Goal: Transaction & Acquisition: Book appointment/travel/reservation

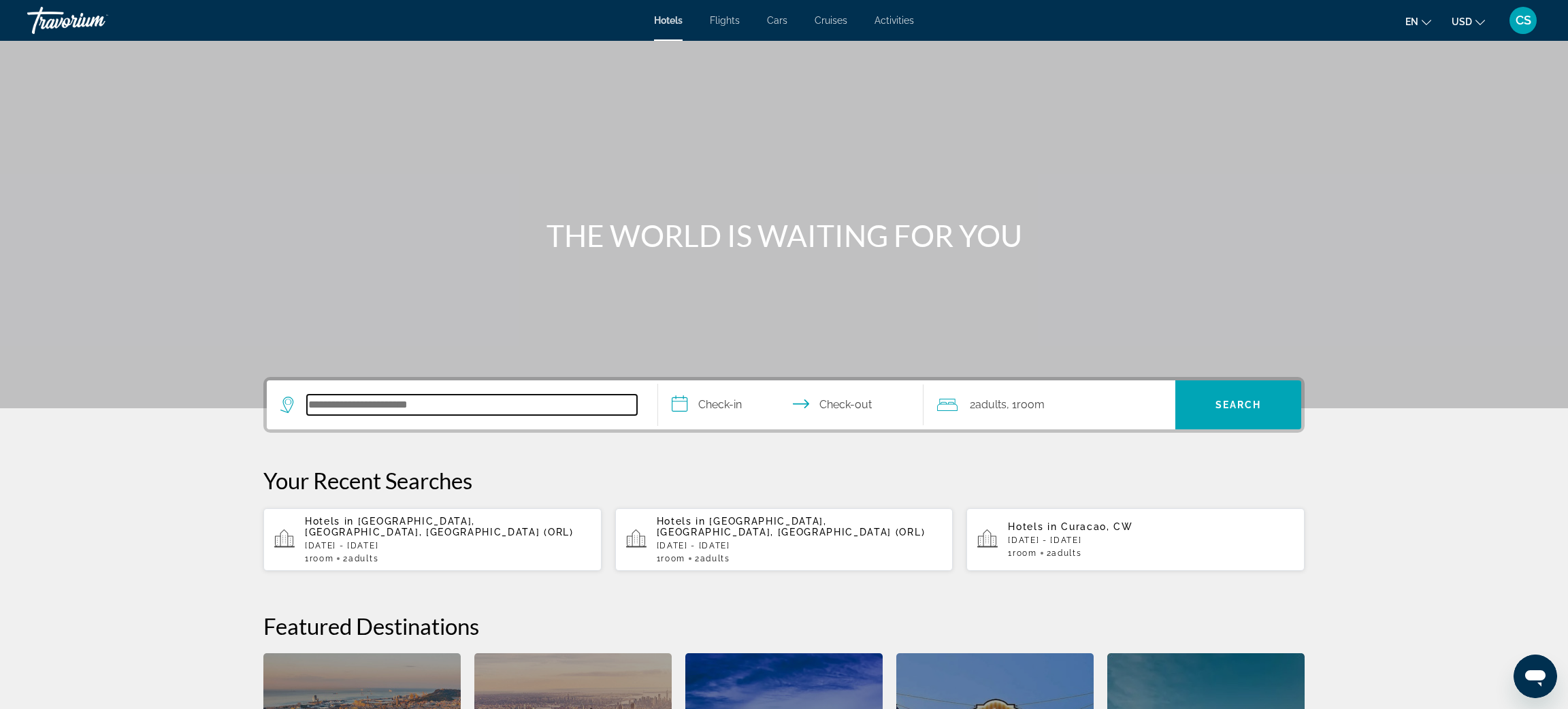
click at [380, 398] on input "Search hotel destination" at bounding box center [471, 404] width 330 height 20
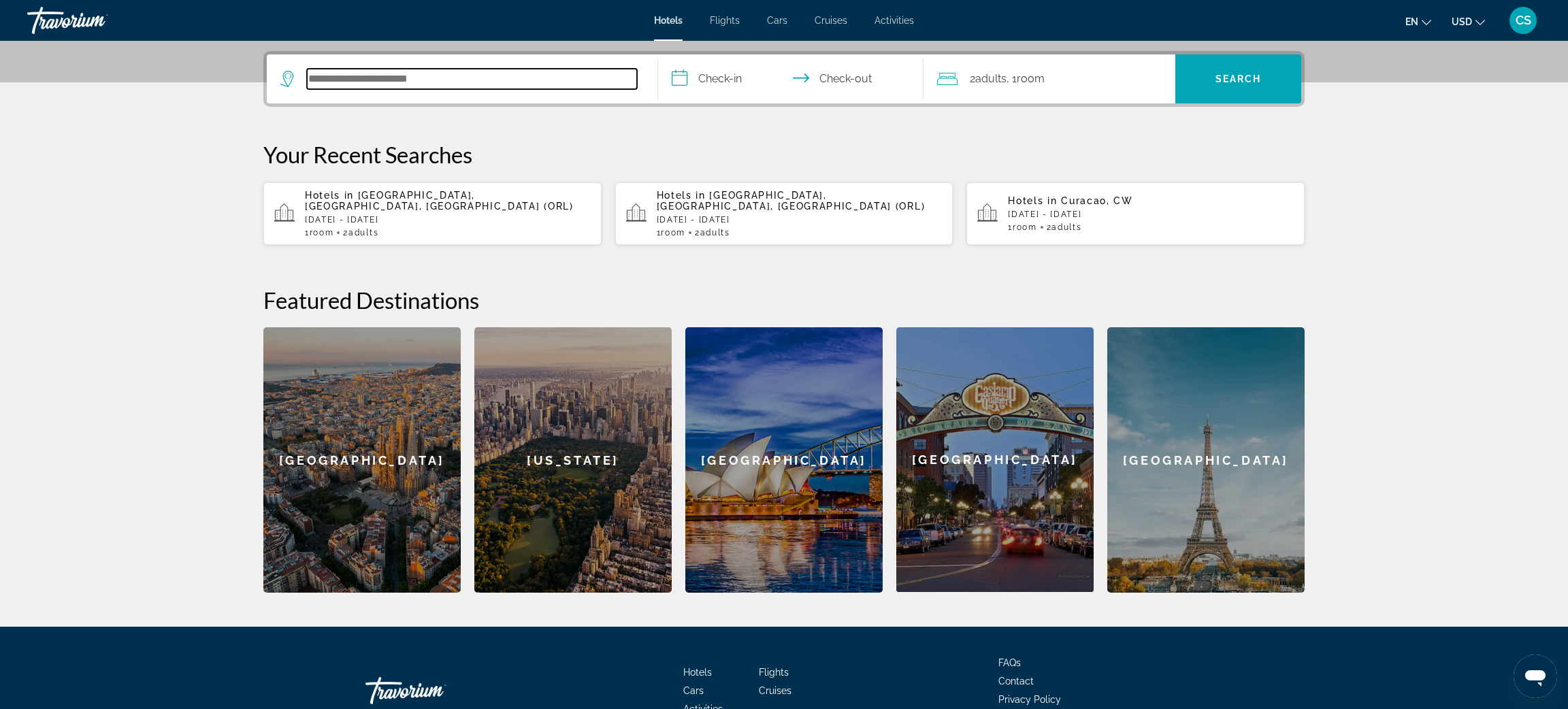
scroll to position [332, 0]
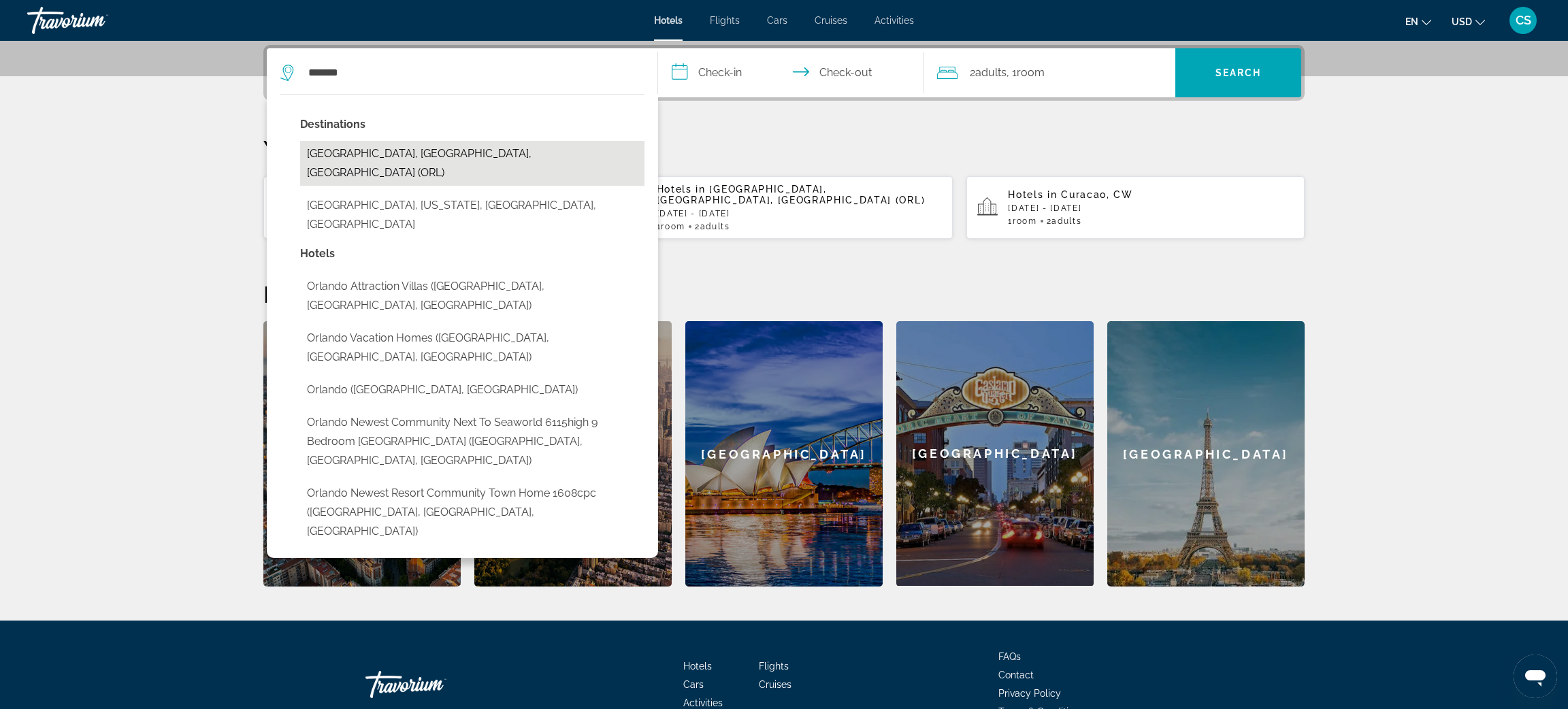
click at [367, 156] on button "[GEOGRAPHIC_DATA], [GEOGRAPHIC_DATA], [GEOGRAPHIC_DATA] (ORL)" at bounding box center [472, 164] width 345 height 45
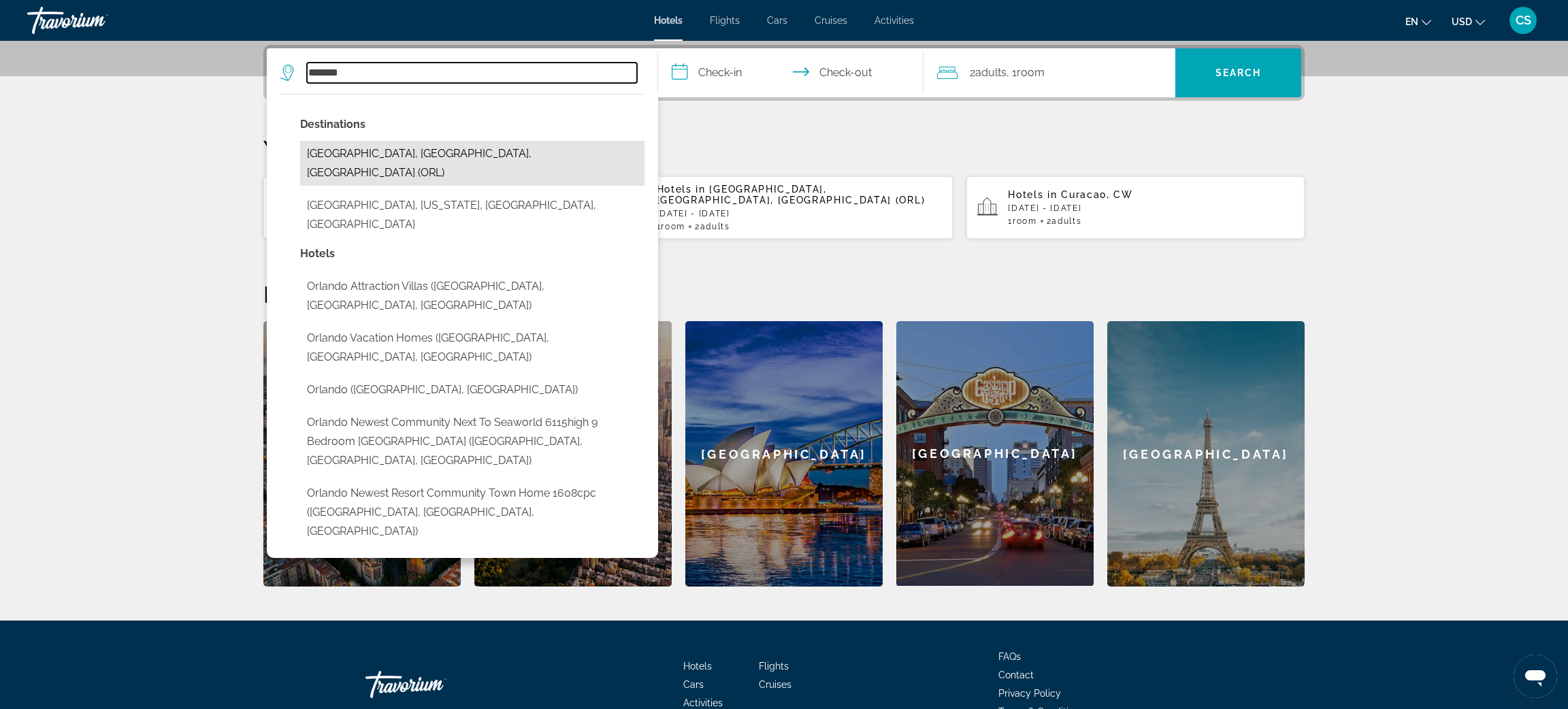
type input "**********"
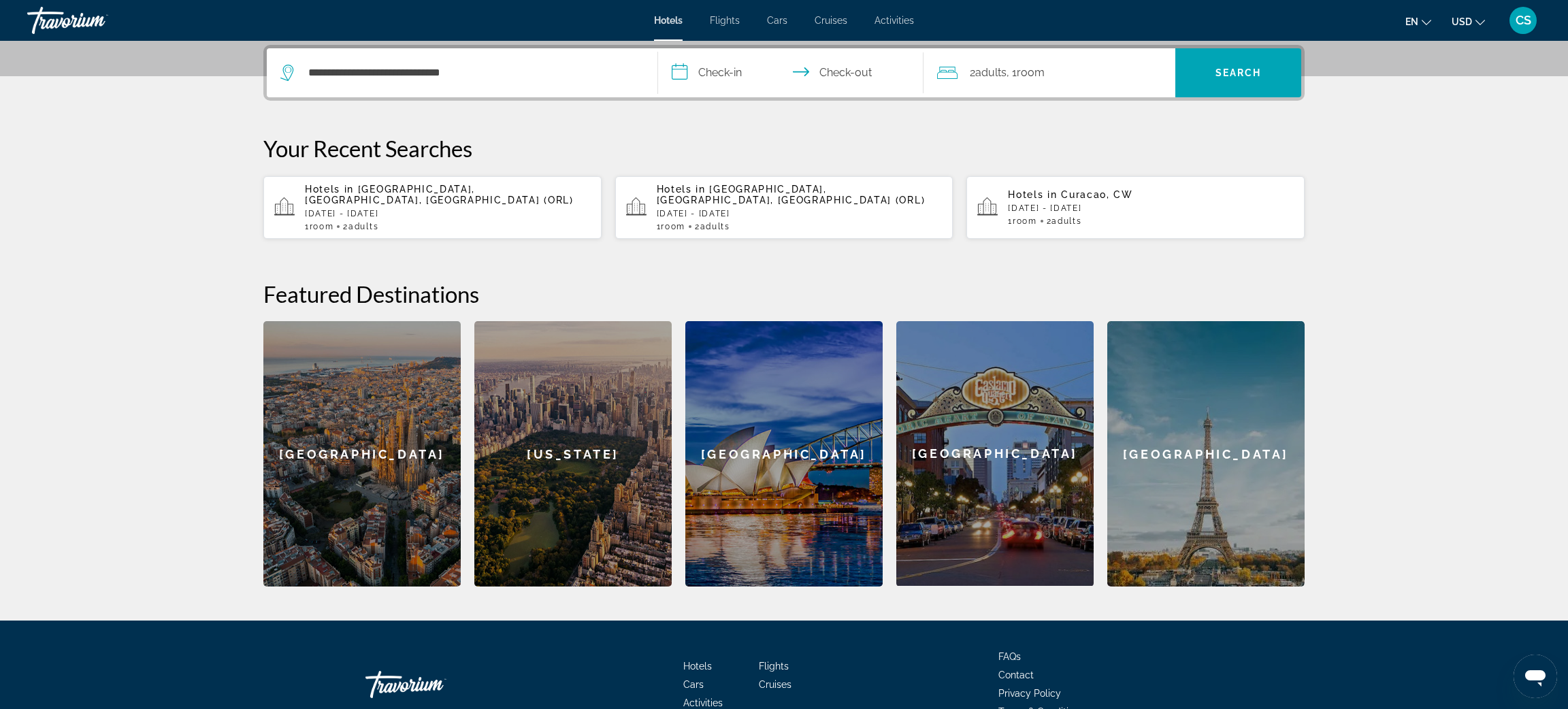
click at [728, 77] on input "**********" at bounding box center [794, 75] width 271 height 53
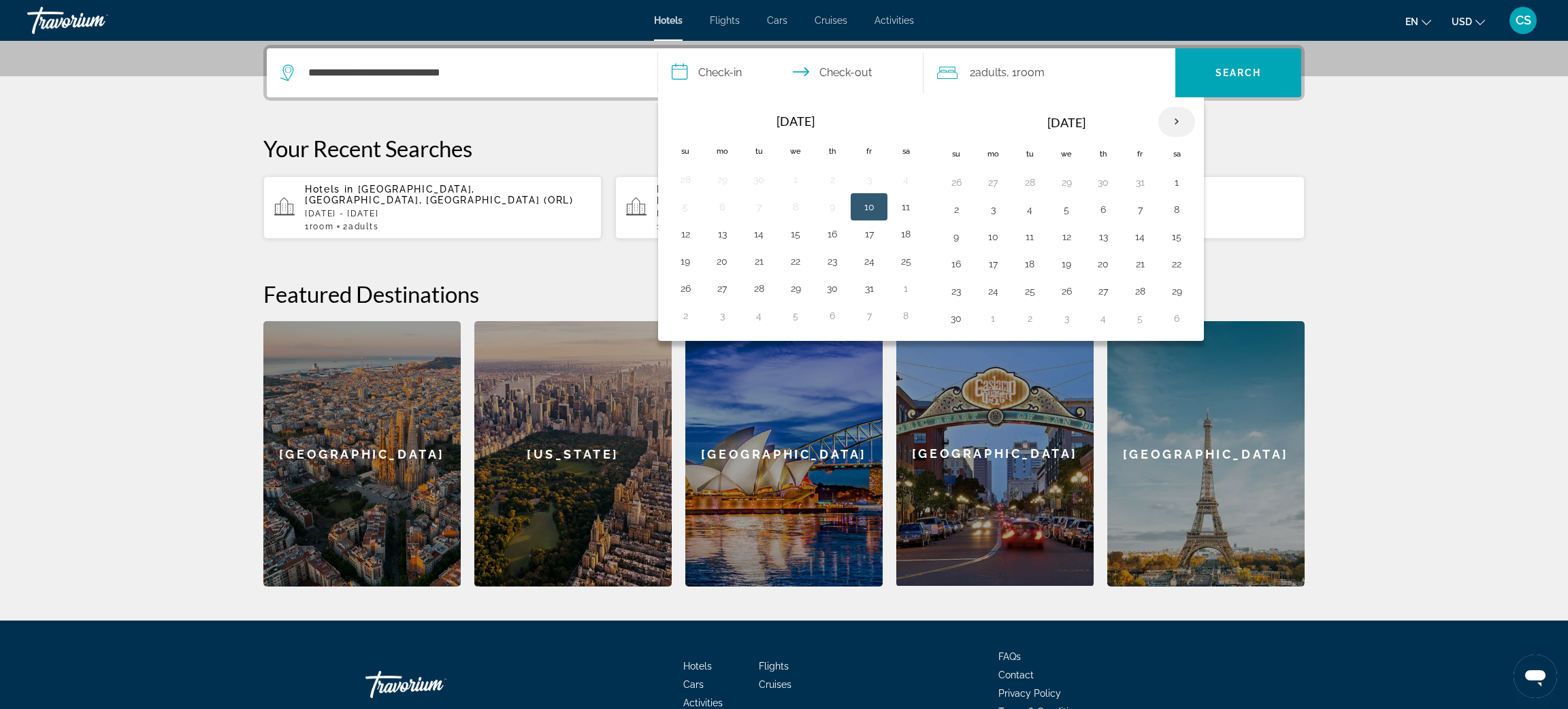
click at [1182, 119] on th "Next month" at bounding box center [1177, 121] width 37 height 30
click at [1072, 294] on button "25" at bounding box center [1066, 291] width 22 height 19
click at [1180, 123] on th "Next month" at bounding box center [1177, 121] width 37 height 30
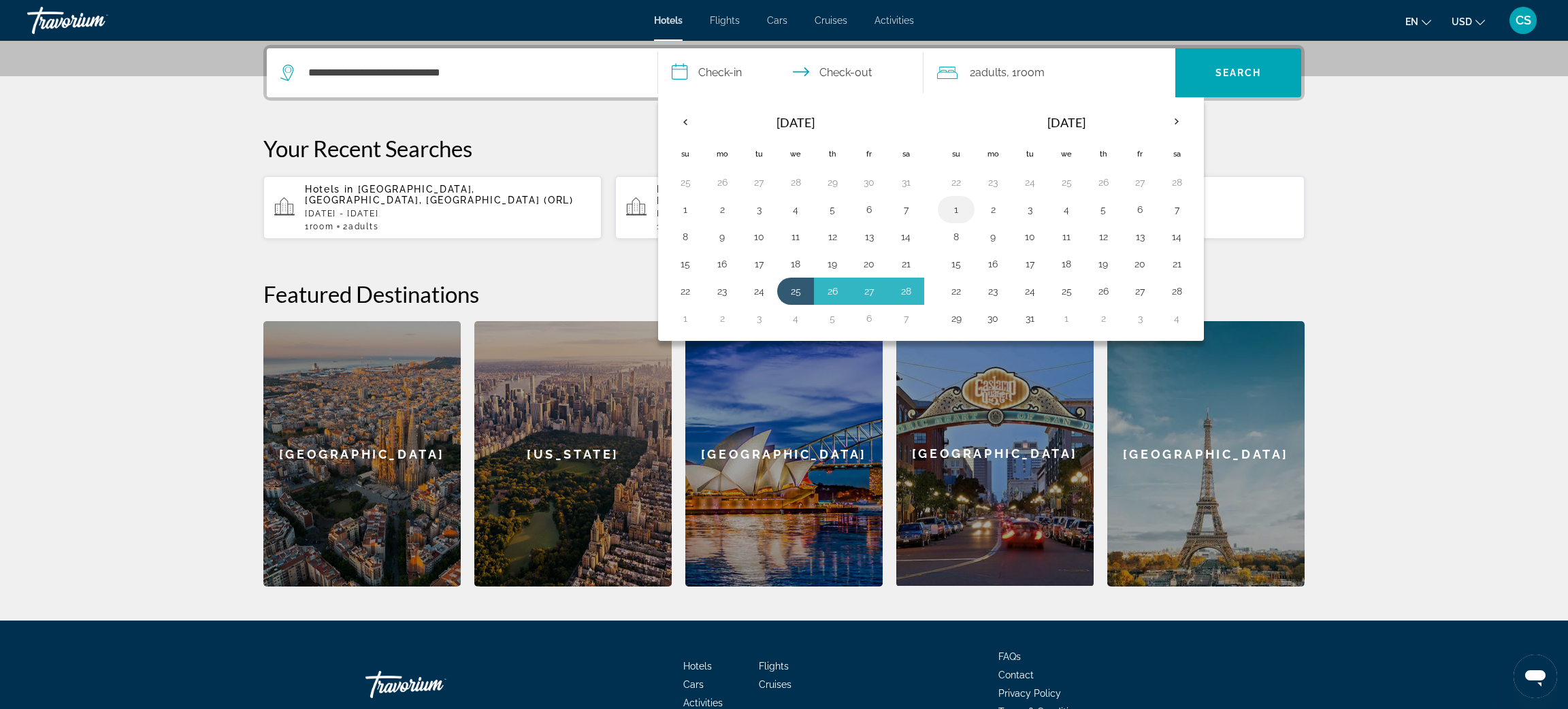
click at [959, 210] on button "1" at bounding box center [955, 210] width 22 height 19
type input "**********"
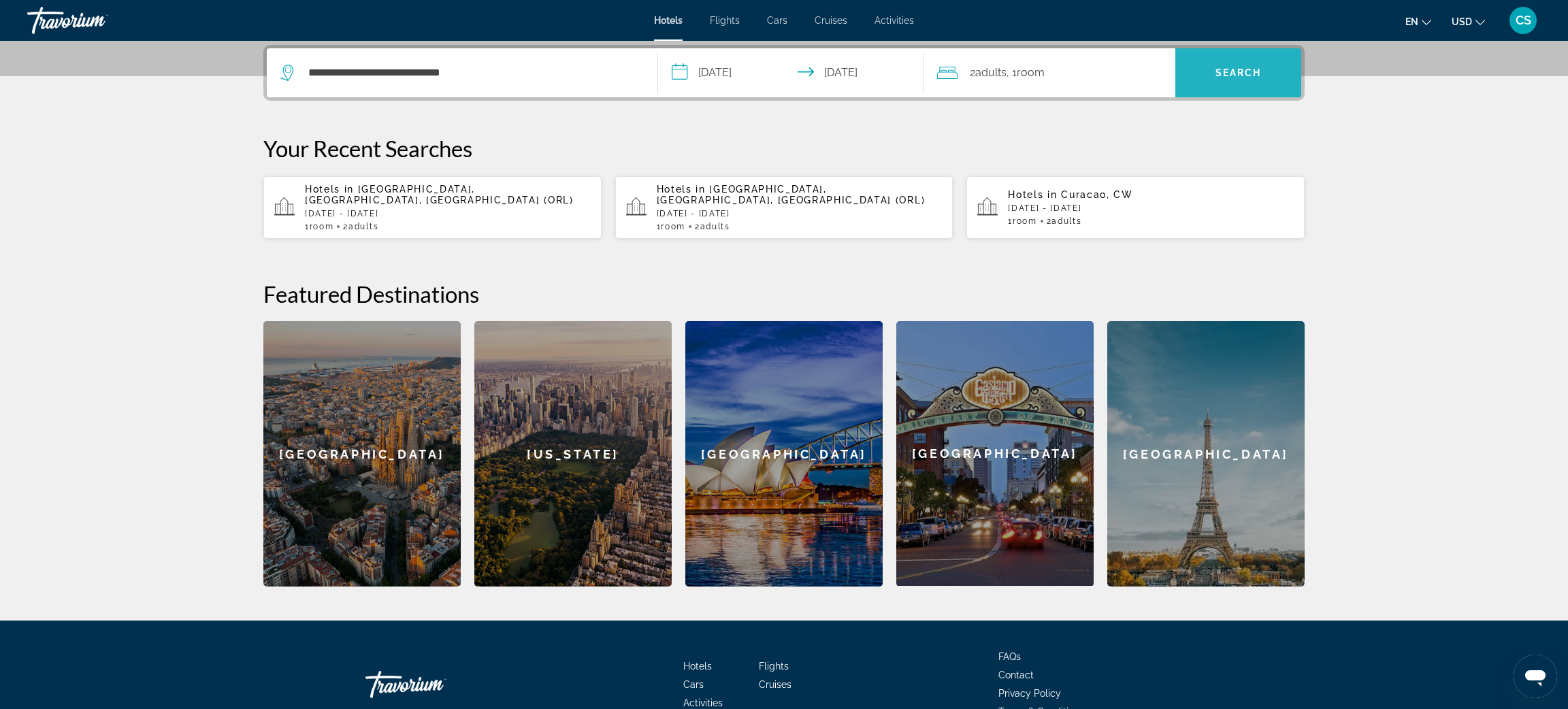
click at [1237, 64] on span "Search" at bounding box center [1238, 73] width 126 height 32
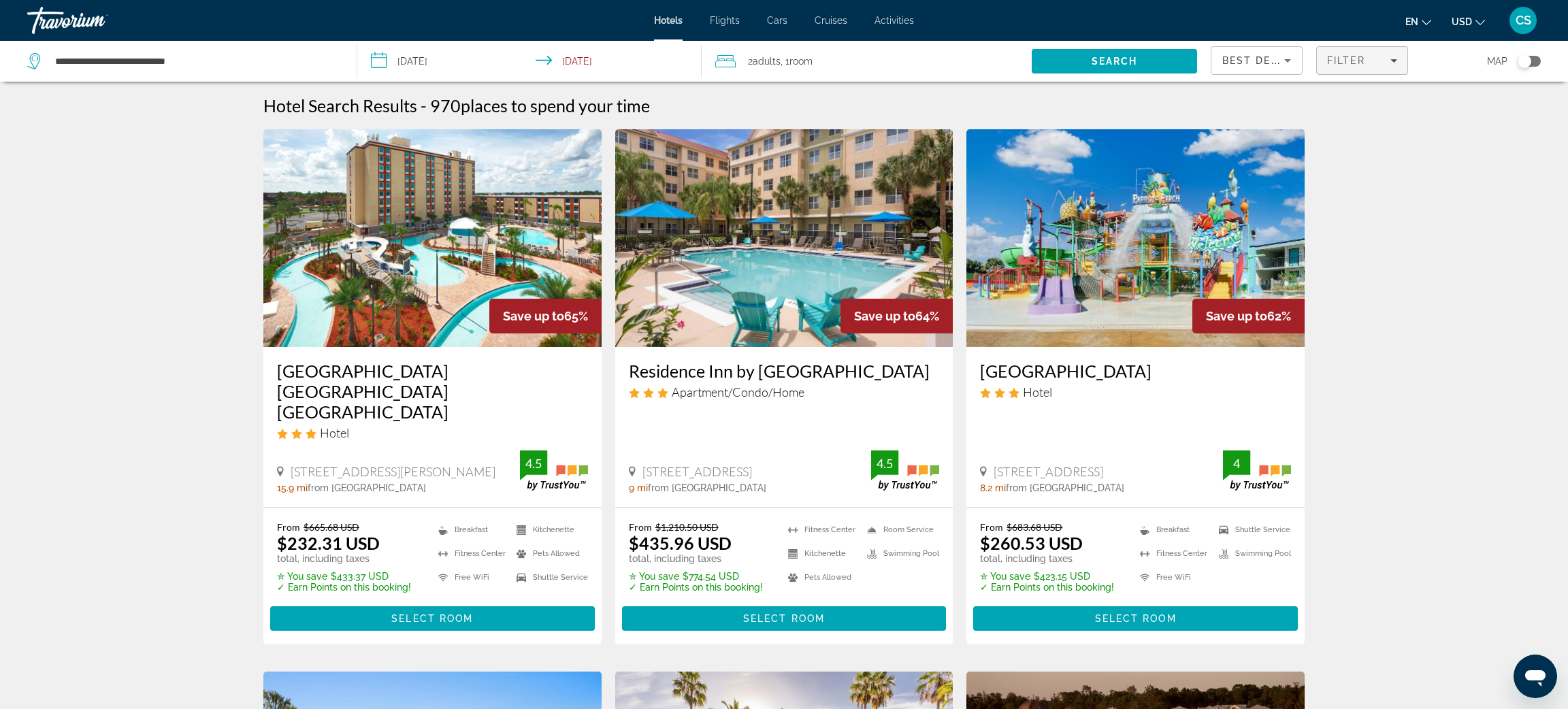
click at [1351, 68] on span "Filters" at bounding box center [1362, 60] width 90 height 32
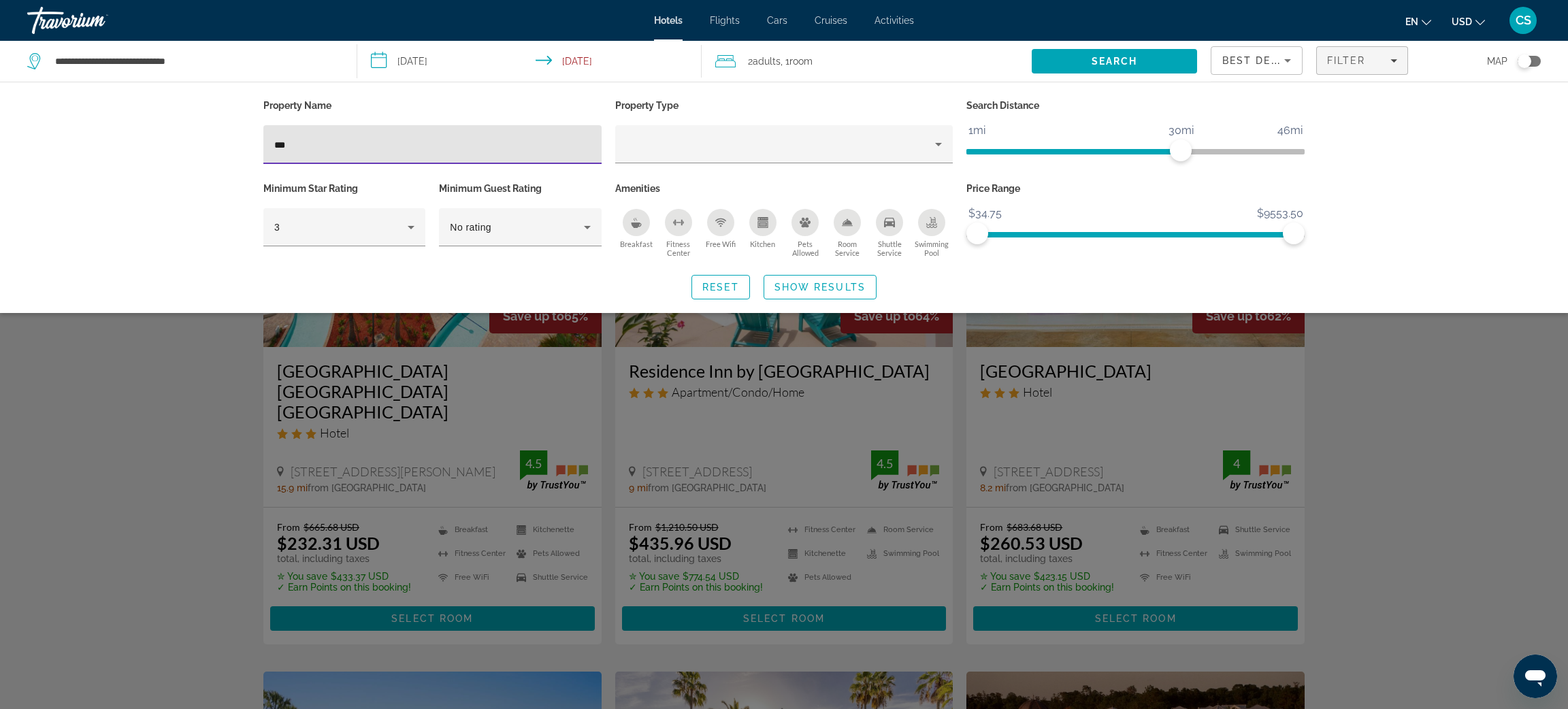
type input "****"
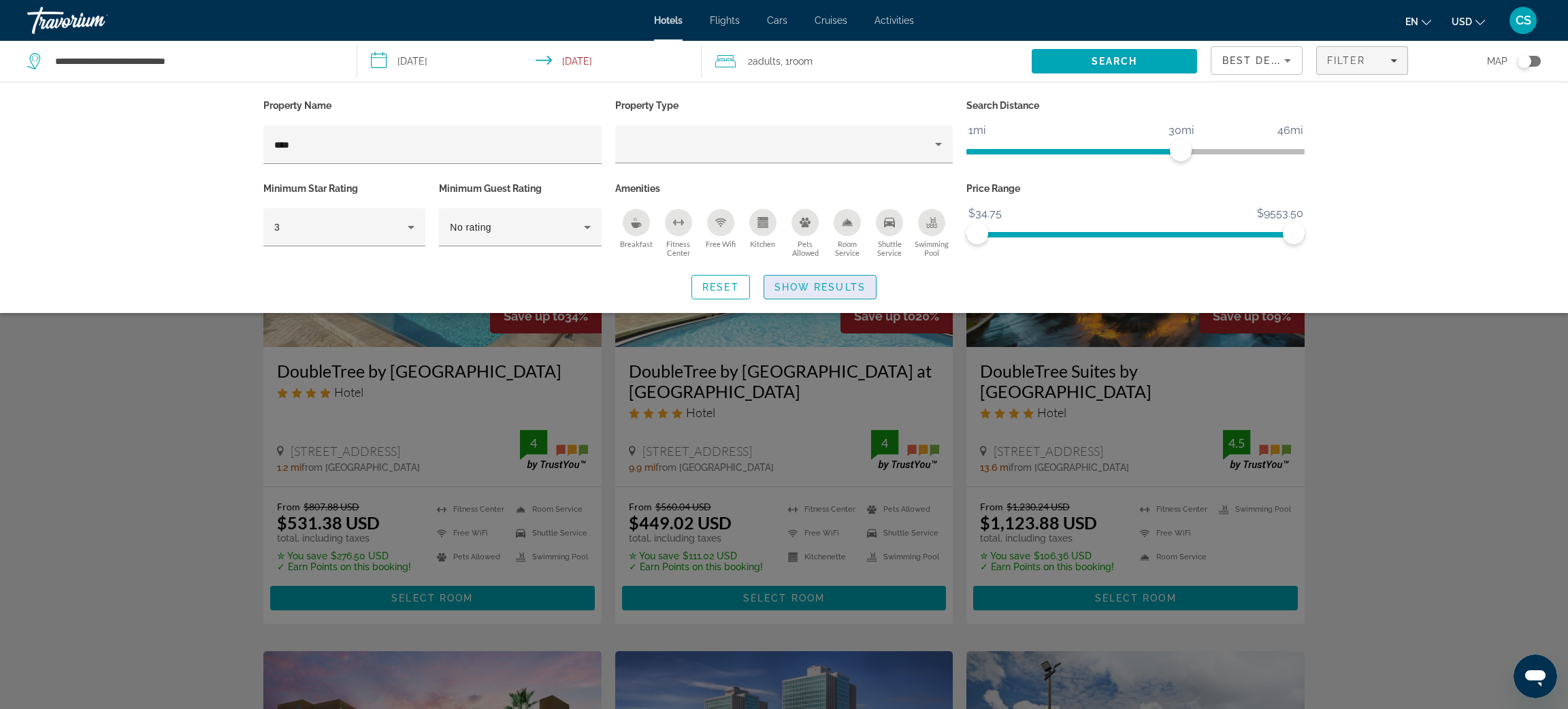
click at [828, 284] on span "Show Results" at bounding box center [820, 286] width 91 height 10
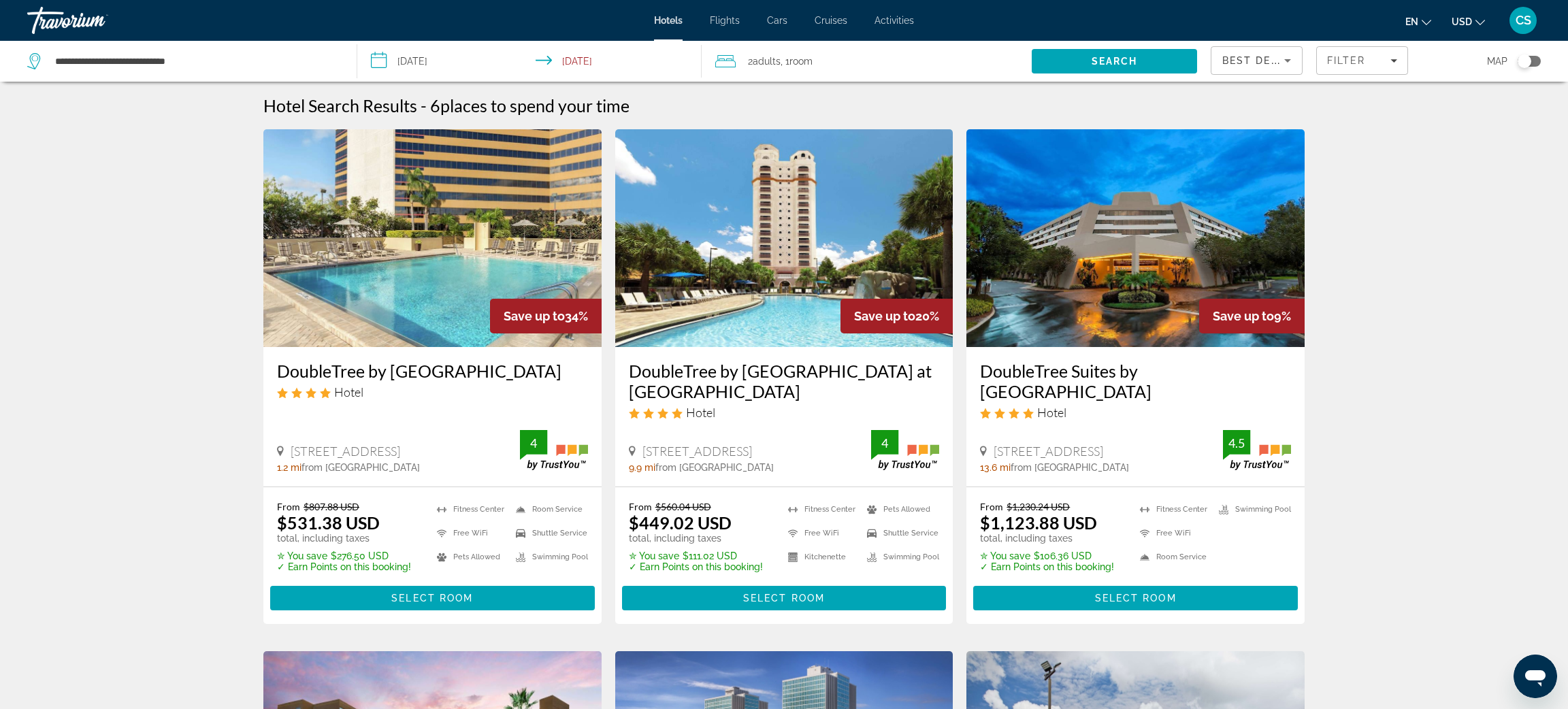
click at [766, 307] on img "Main content" at bounding box center [784, 238] width 338 height 218
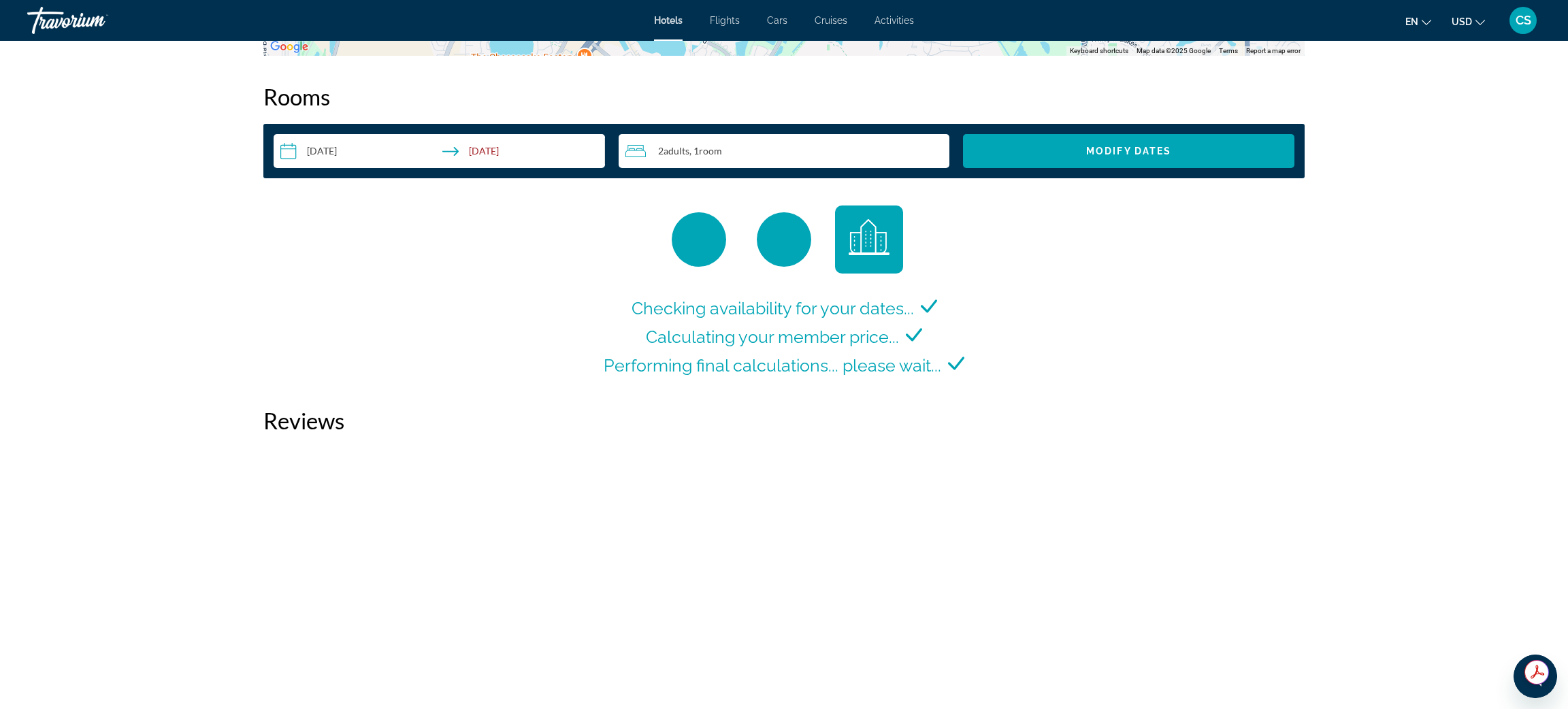
scroll to position [1741, 0]
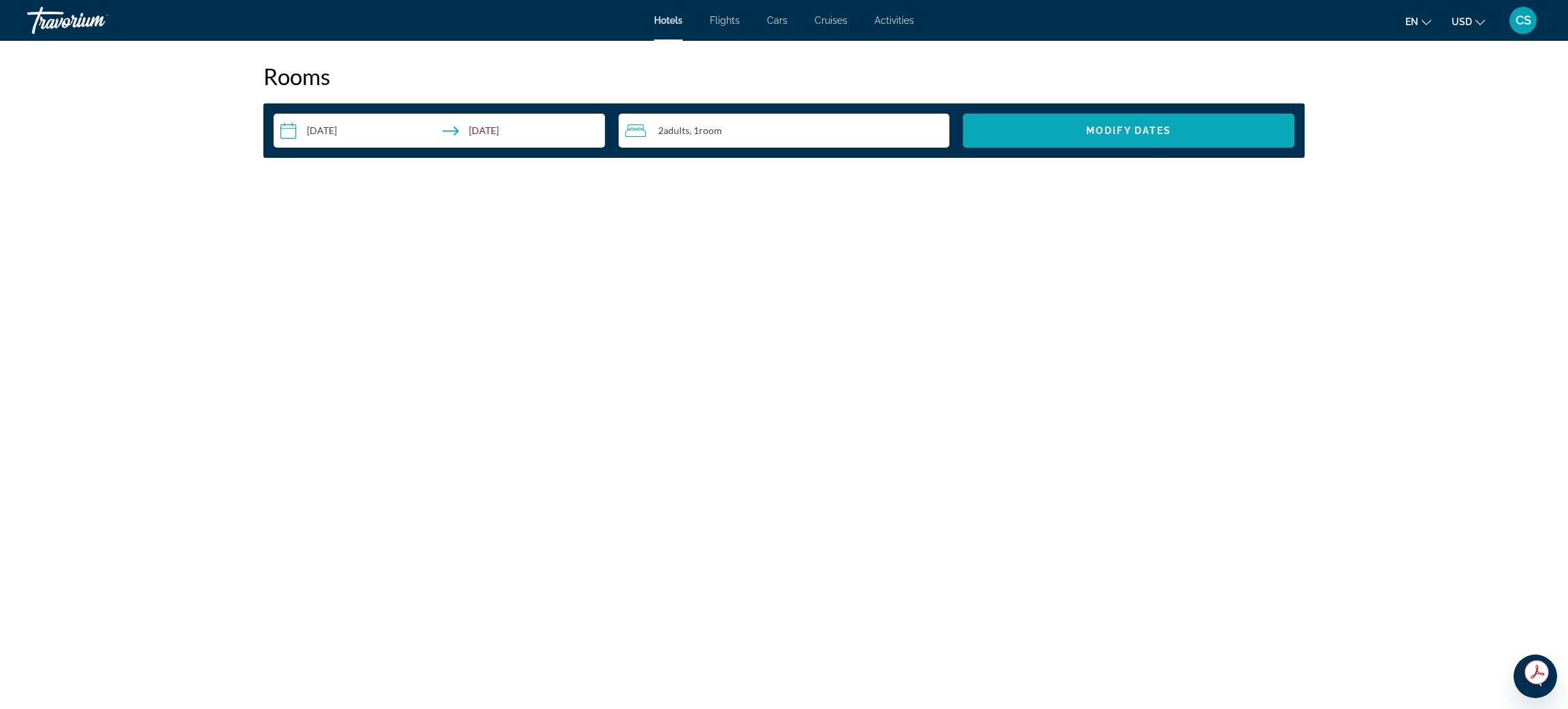
click at [1068, 137] on span "Search widget" at bounding box center [1128, 131] width 332 height 32
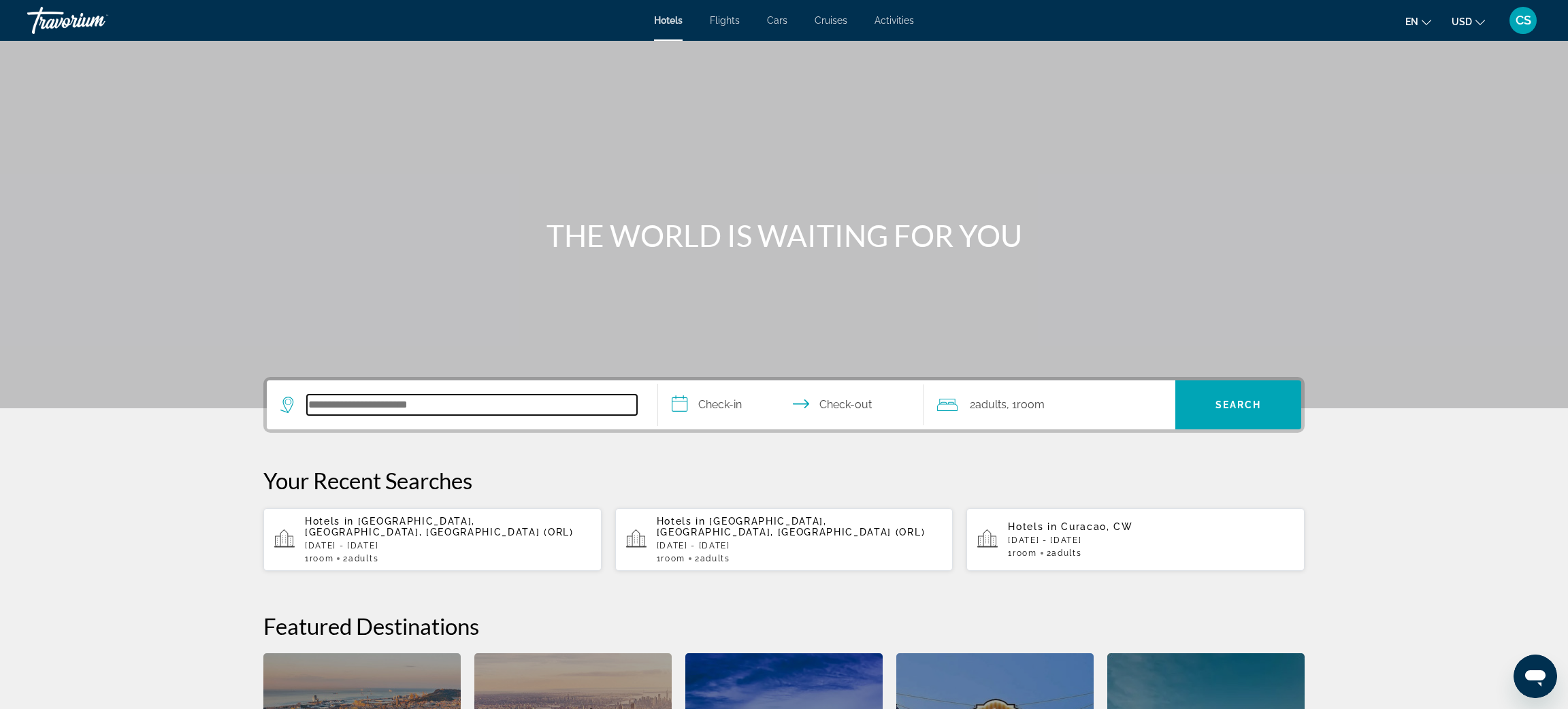
click at [351, 412] on input "Search hotel destination" at bounding box center [471, 404] width 330 height 20
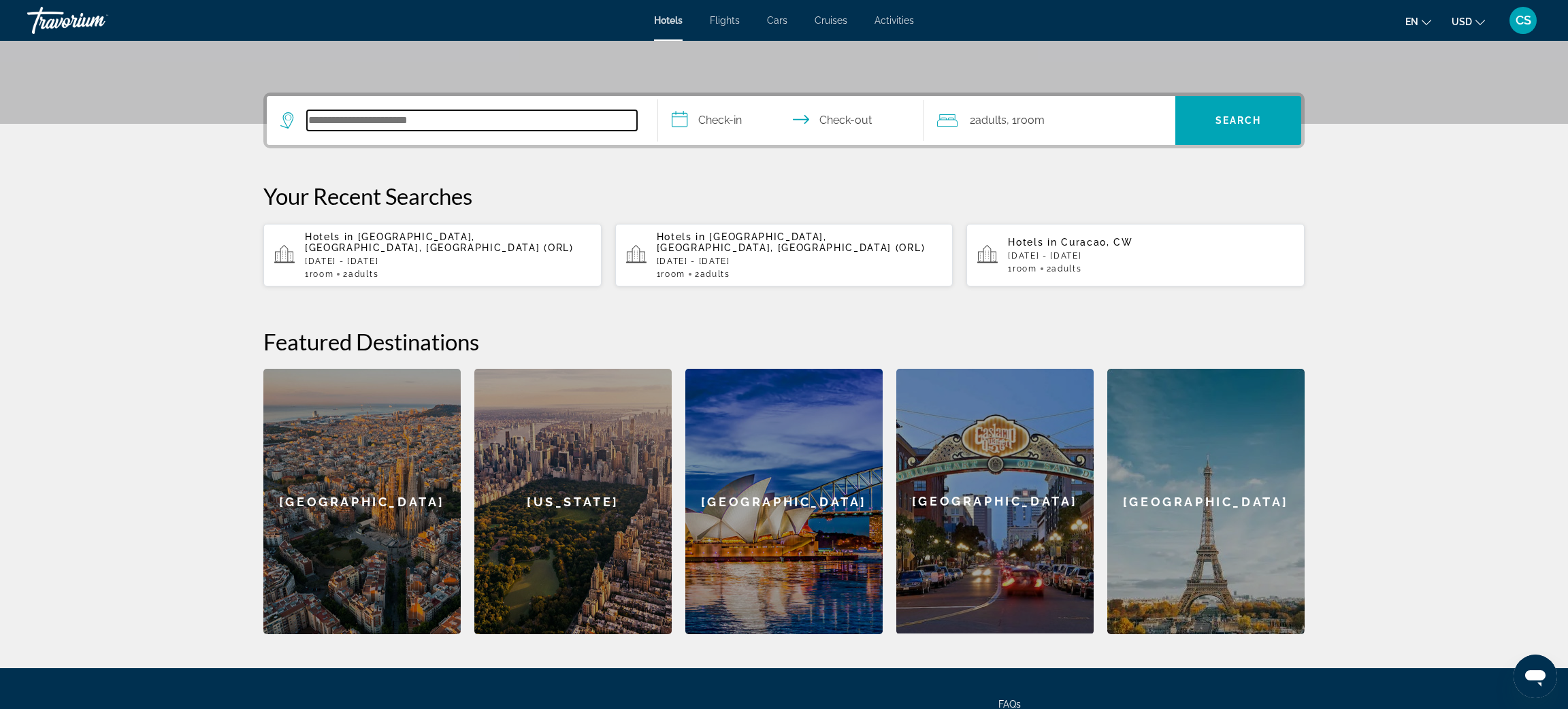
scroll to position [332, 0]
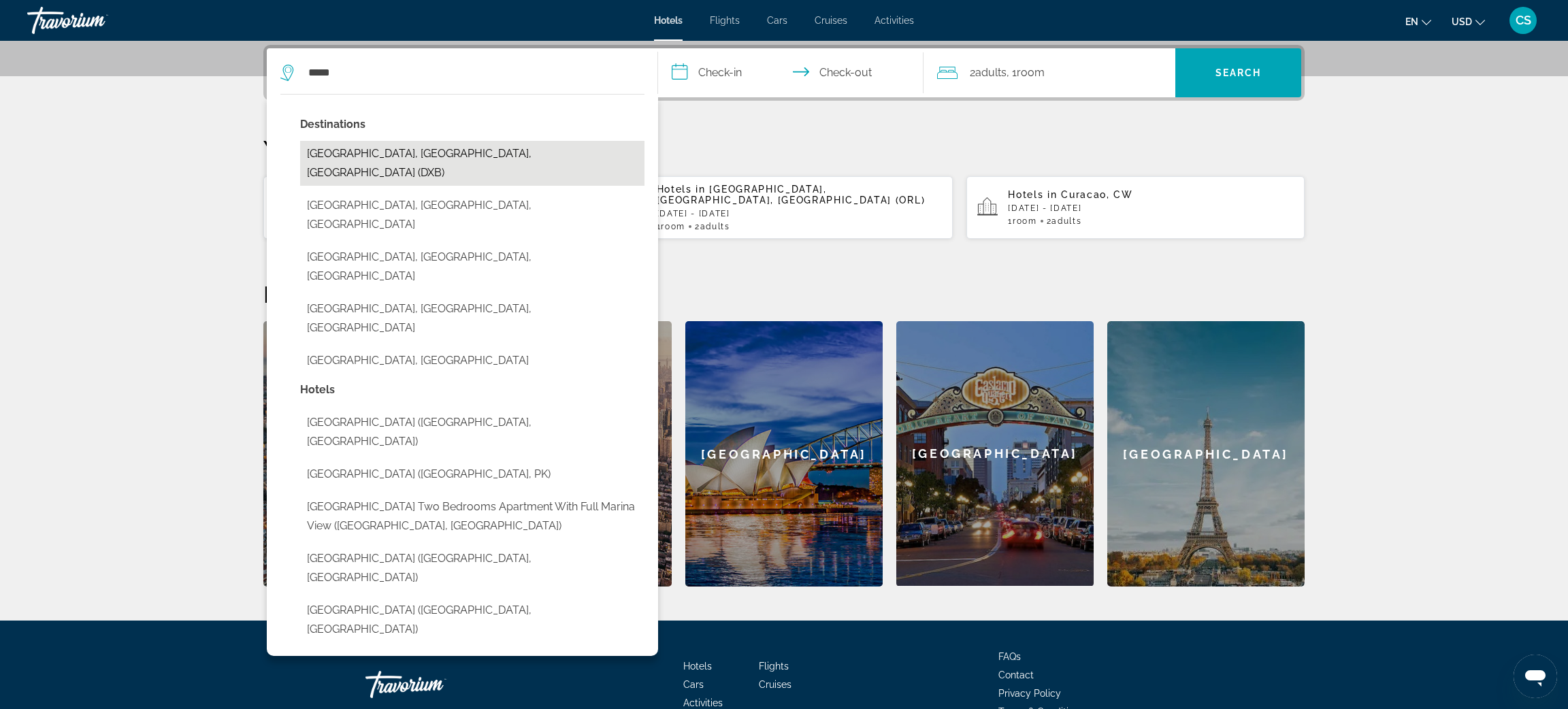
click at [424, 156] on button "[GEOGRAPHIC_DATA], [GEOGRAPHIC_DATA], [GEOGRAPHIC_DATA] (DXB)" at bounding box center [472, 164] width 345 height 45
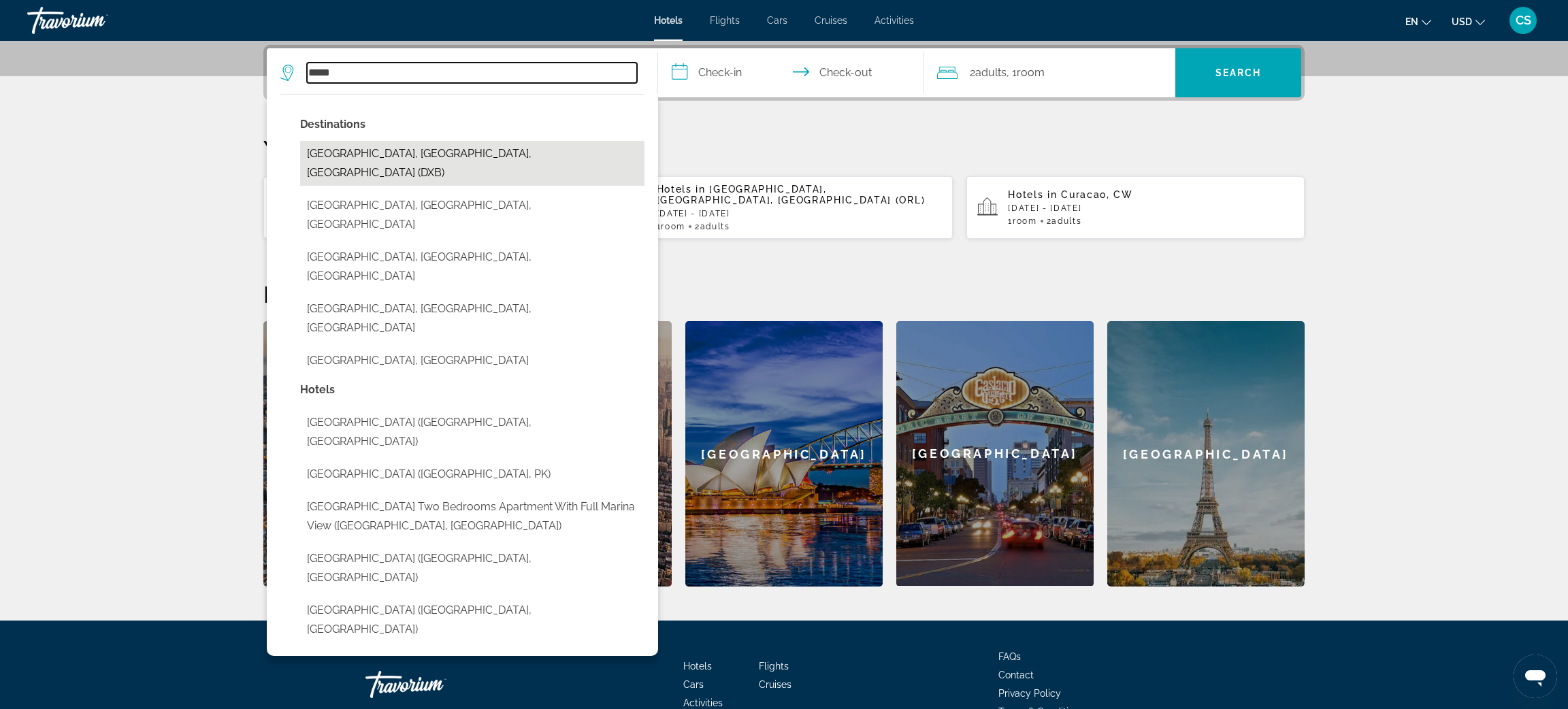
type input "**********"
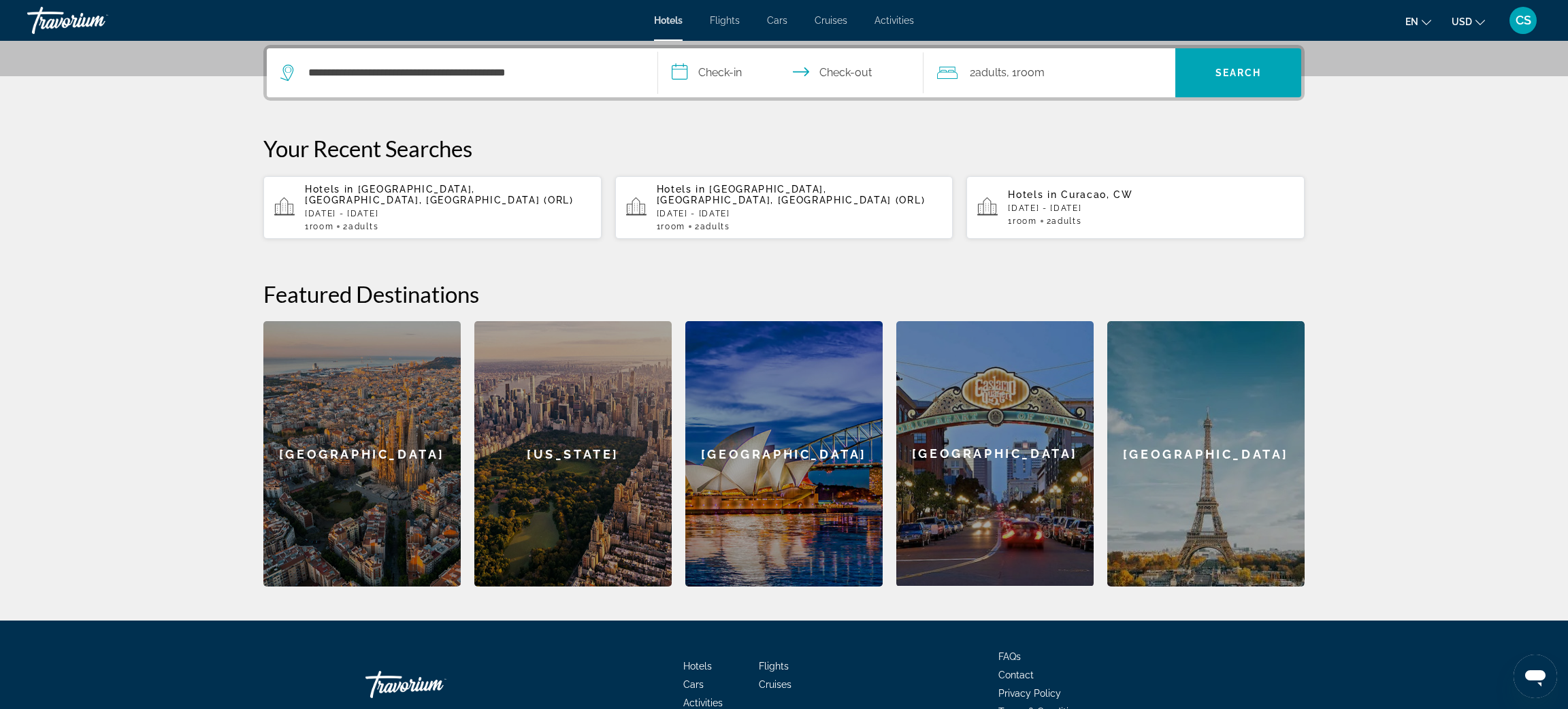
click at [698, 72] on input "**********" at bounding box center [794, 75] width 271 height 53
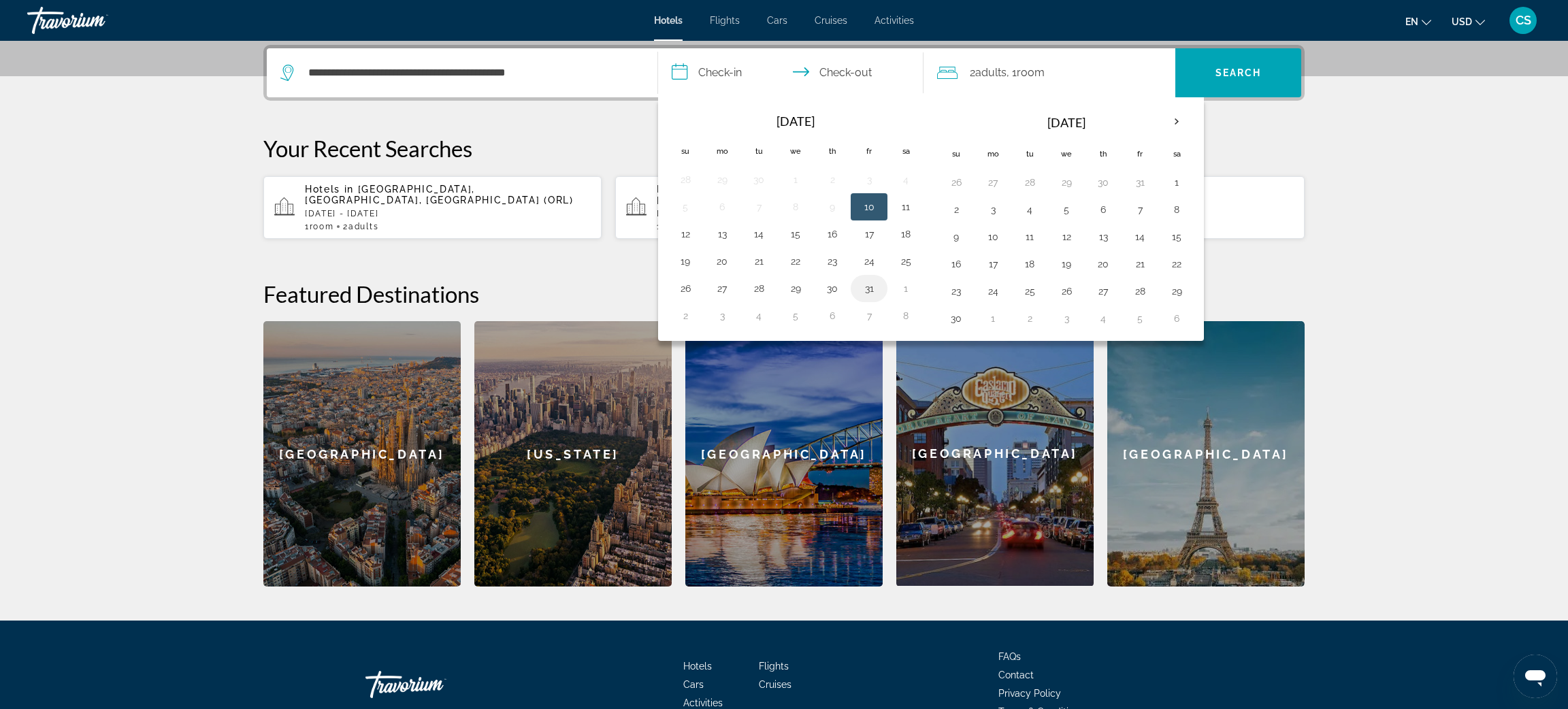
click at [867, 296] on button "31" at bounding box center [868, 289] width 22 height 19
click at [1002, 210] on button "3" at bounding box center [993, 210] width 22 height 19
type input "**********"
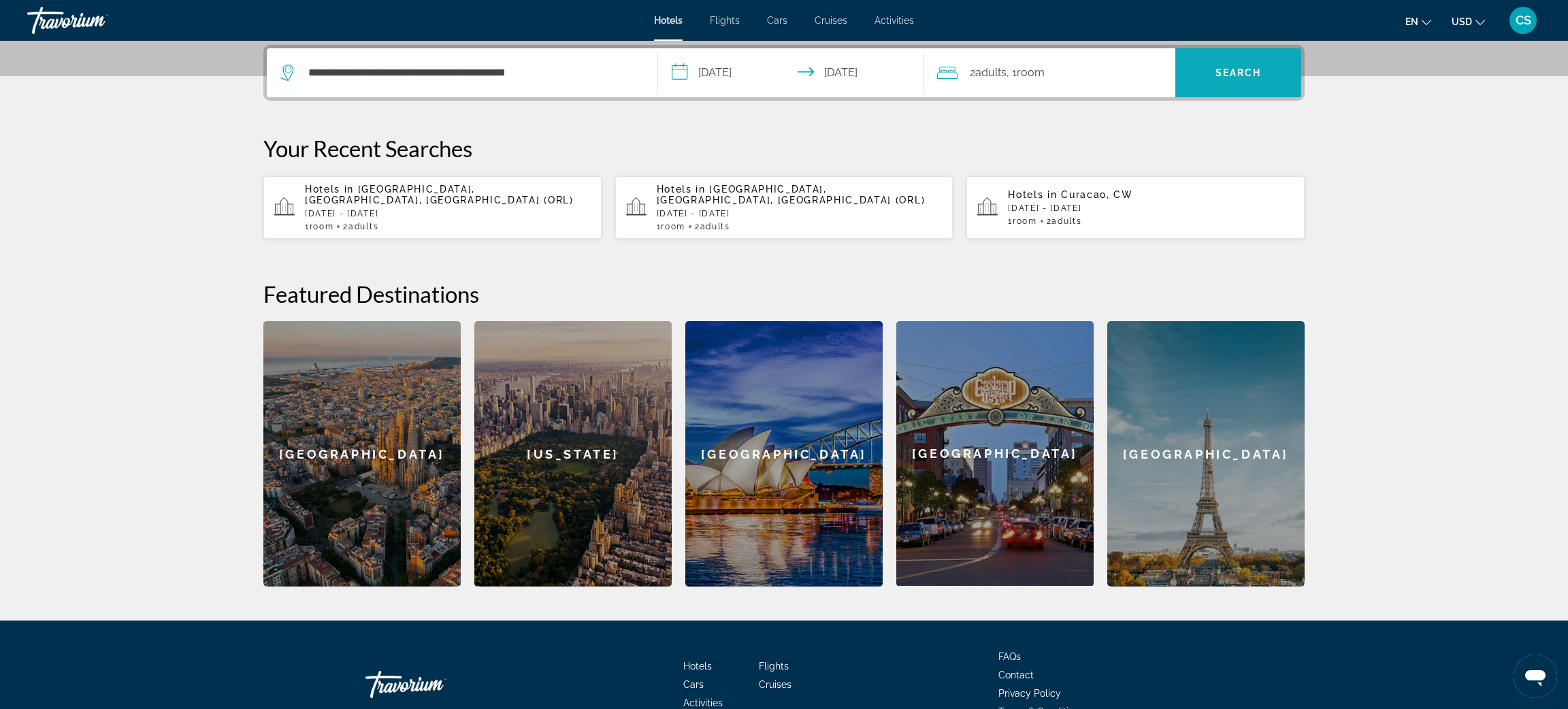
click at [1244, 63] on span "Search" at bounding box center [1238, 73] width 126 height 32
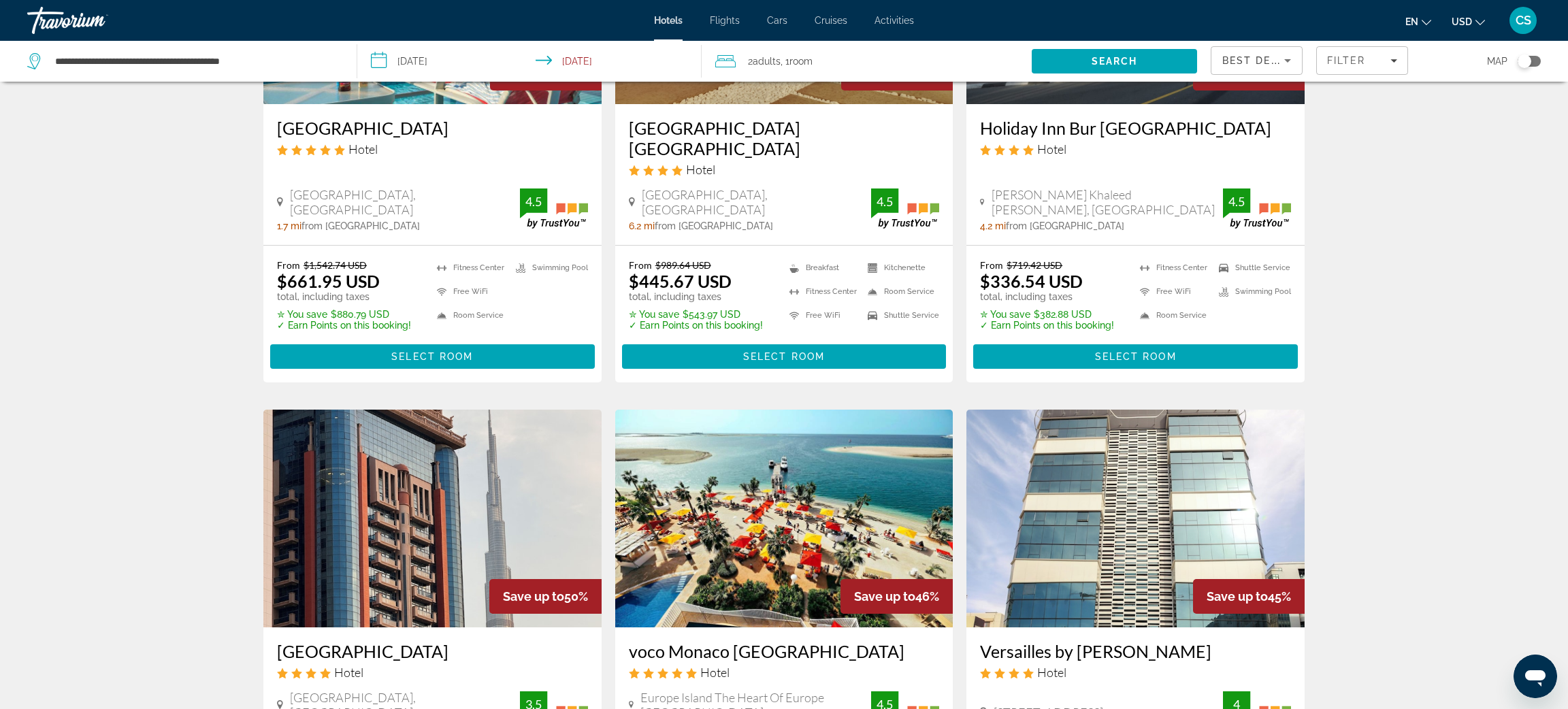
scroll to position [777, 0]
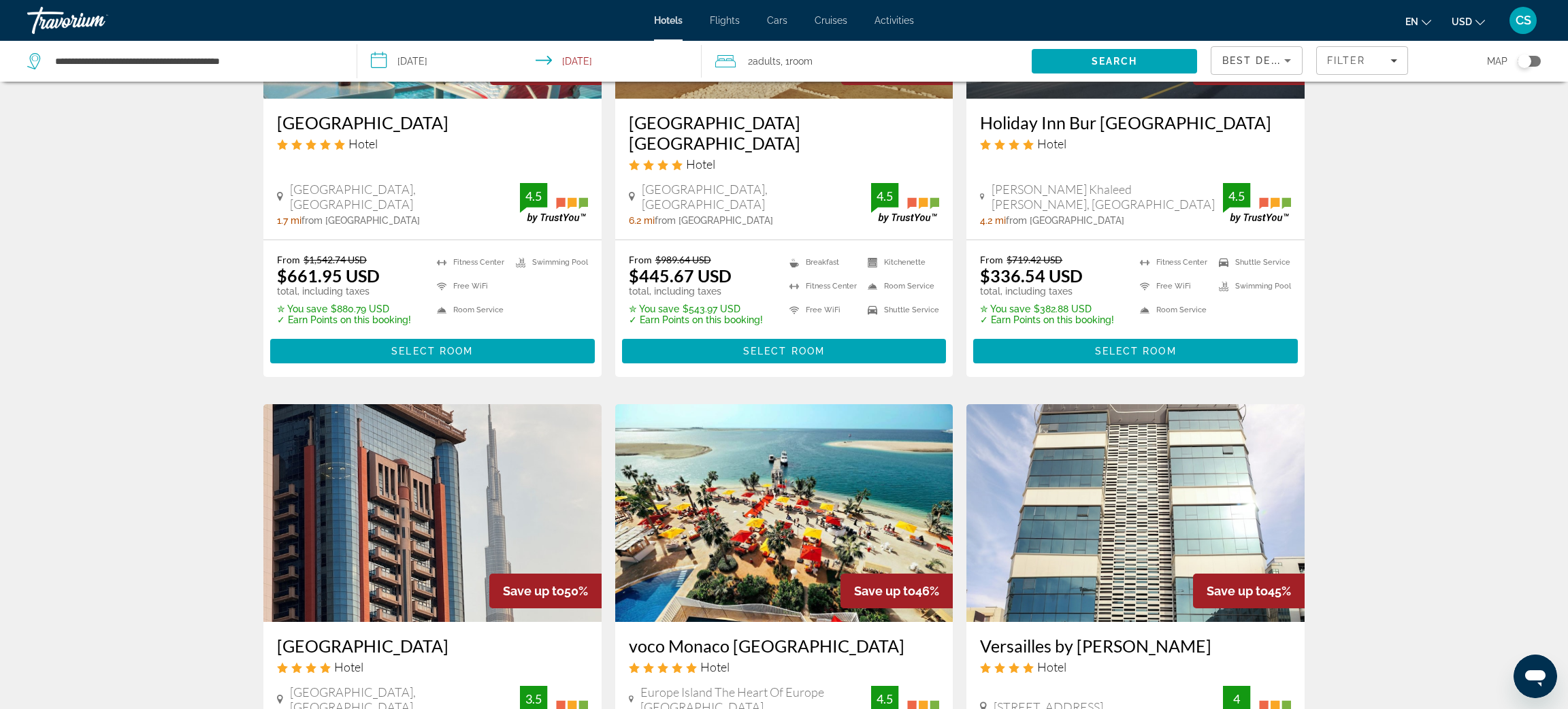
click at [719, 516] on img "Main content" at bounding box center [784, 513] width 338 height 218
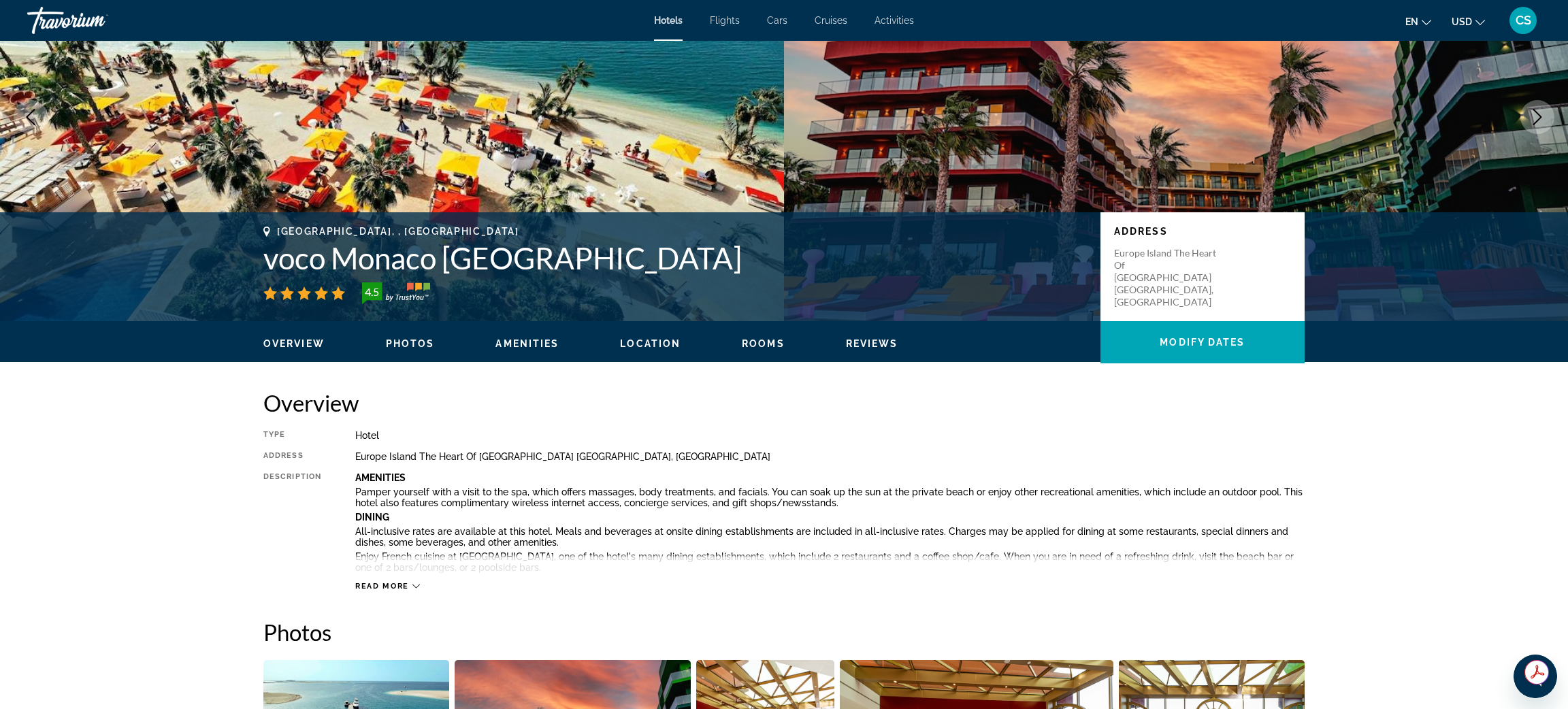
scroll to position [138, 0]
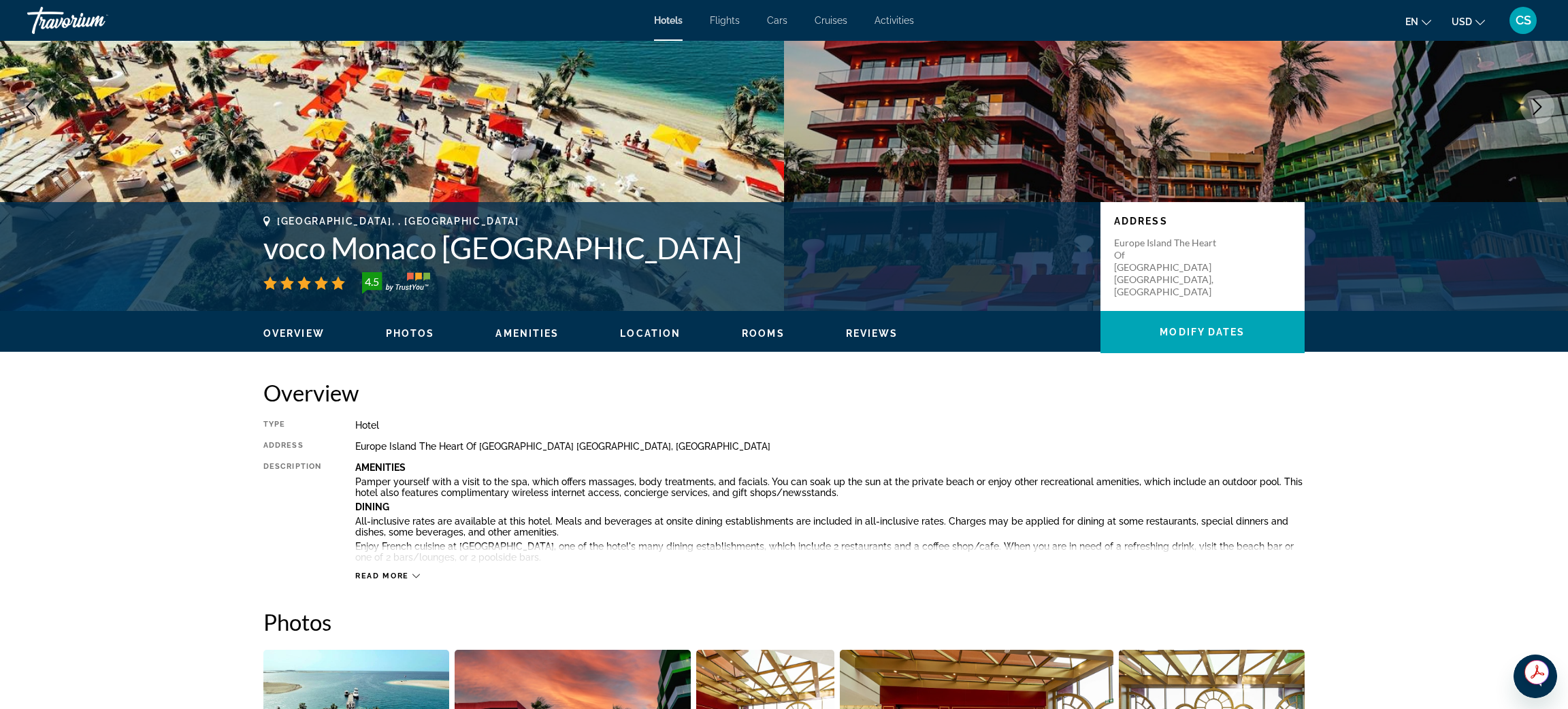
click at [406, 576] on span "Read more" at bounding box center [382, 575] width 54 height 9
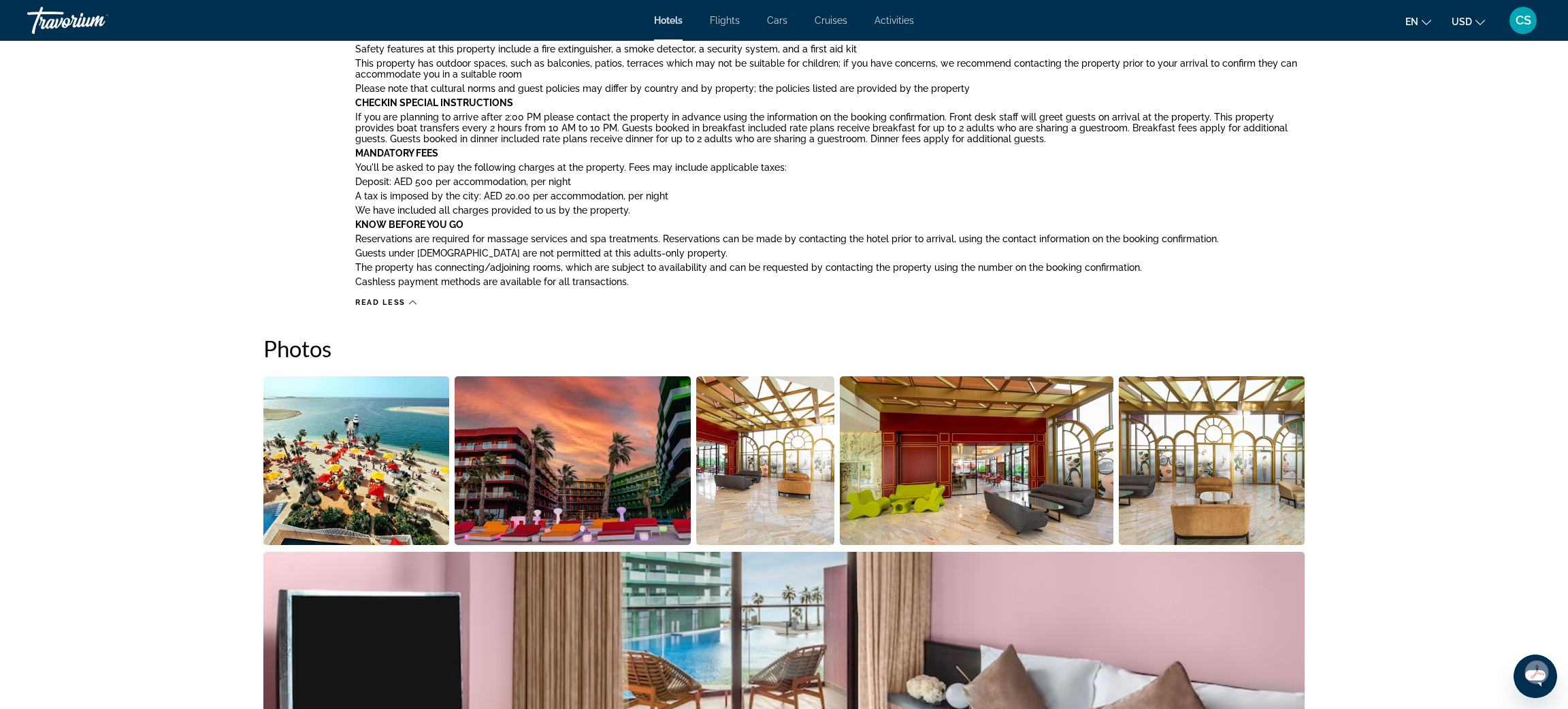
scroll to position [1216, 0]
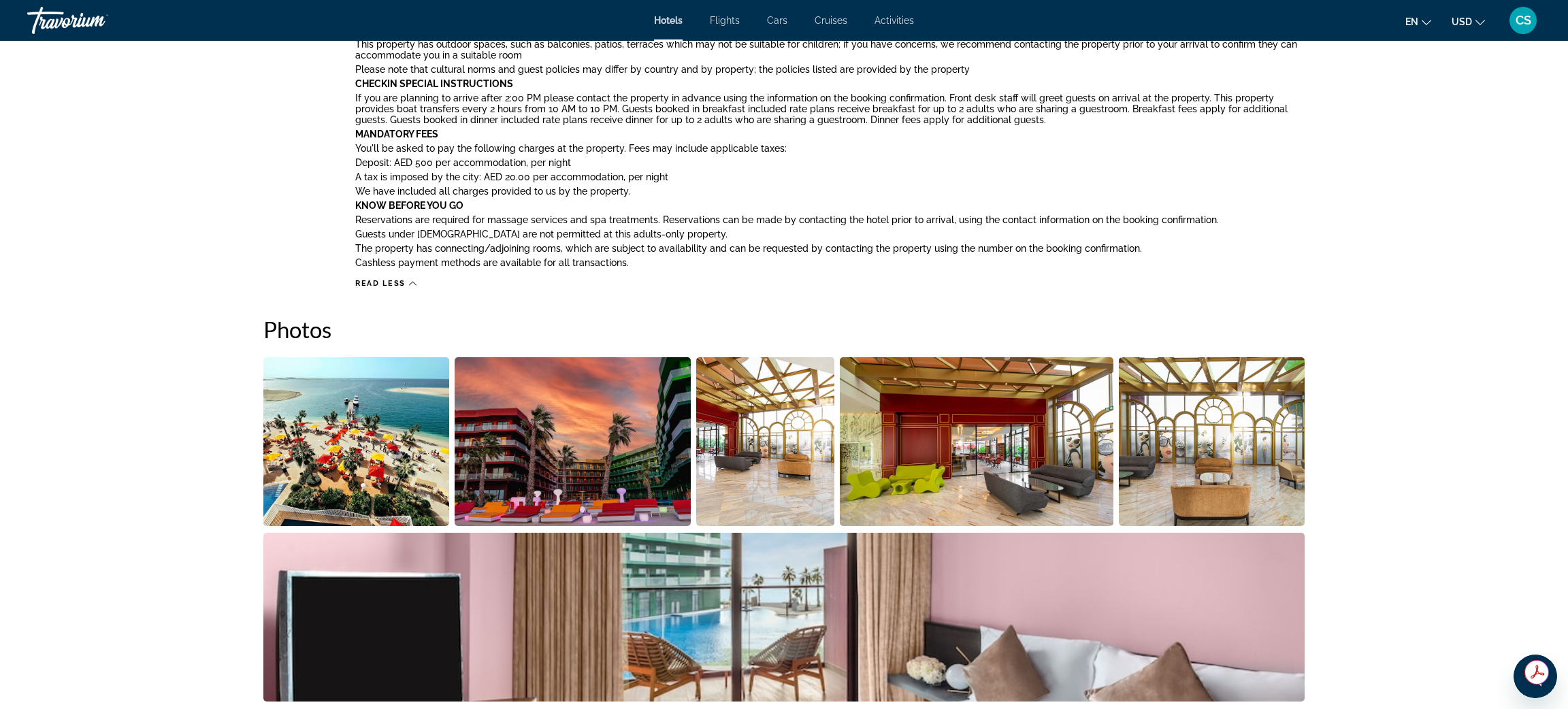
click at [362, 432] on img "Open full-screen image slider" at bounding box center [356, 441] width 186 height 169
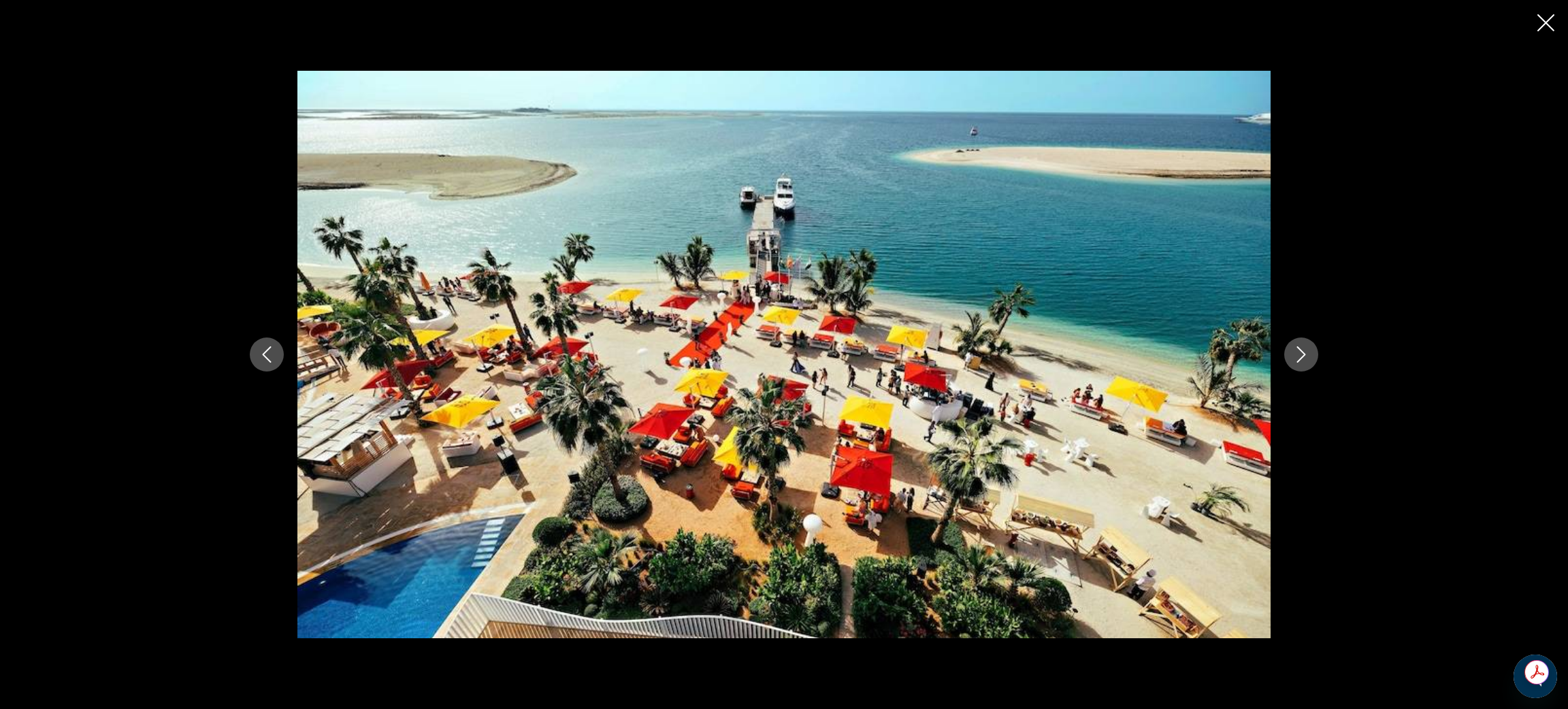
click at [1305, 365] on button "Next image" at bounding box center [1301, 354] width 34 height 34
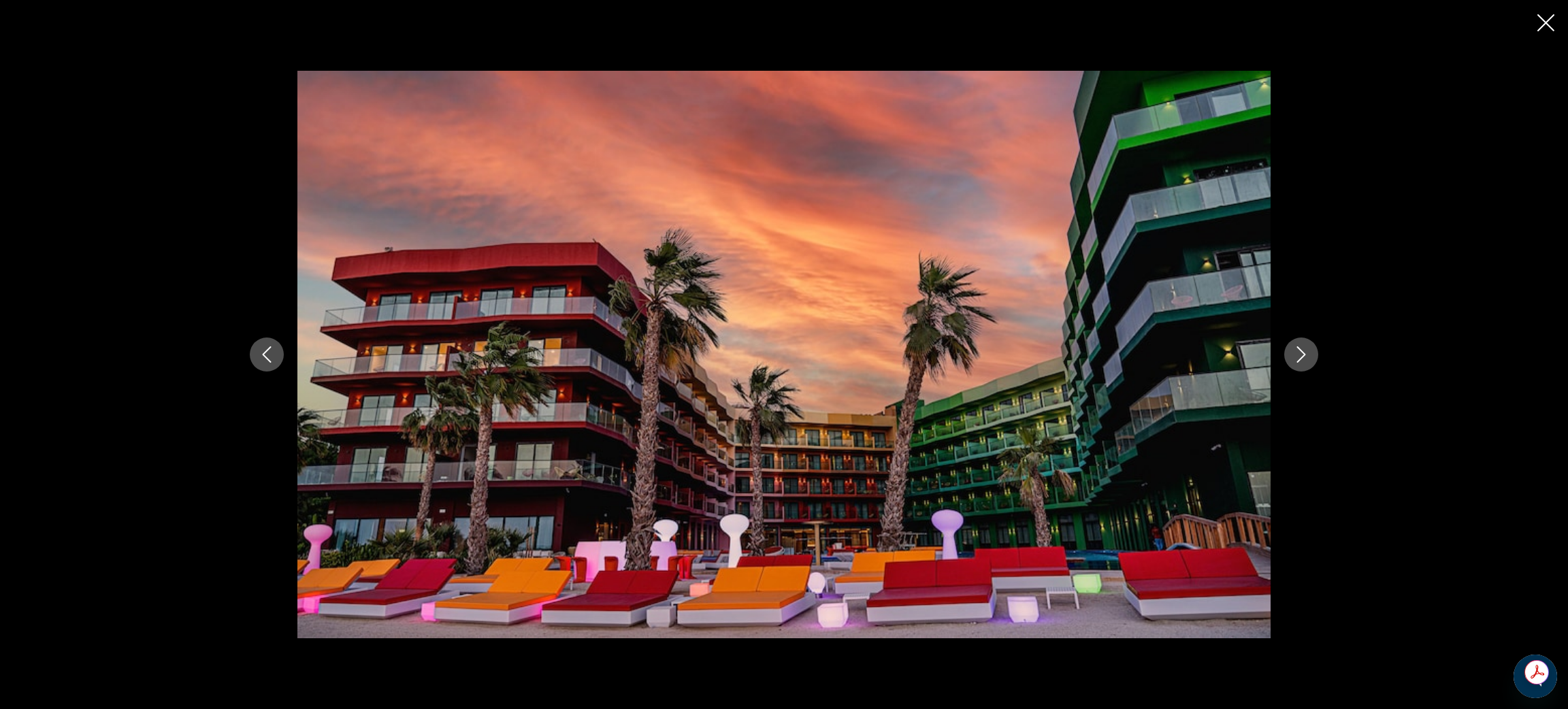
click at [1305, 365] on button "Next image" at bounding box center [1301, 354] width 34 height 34
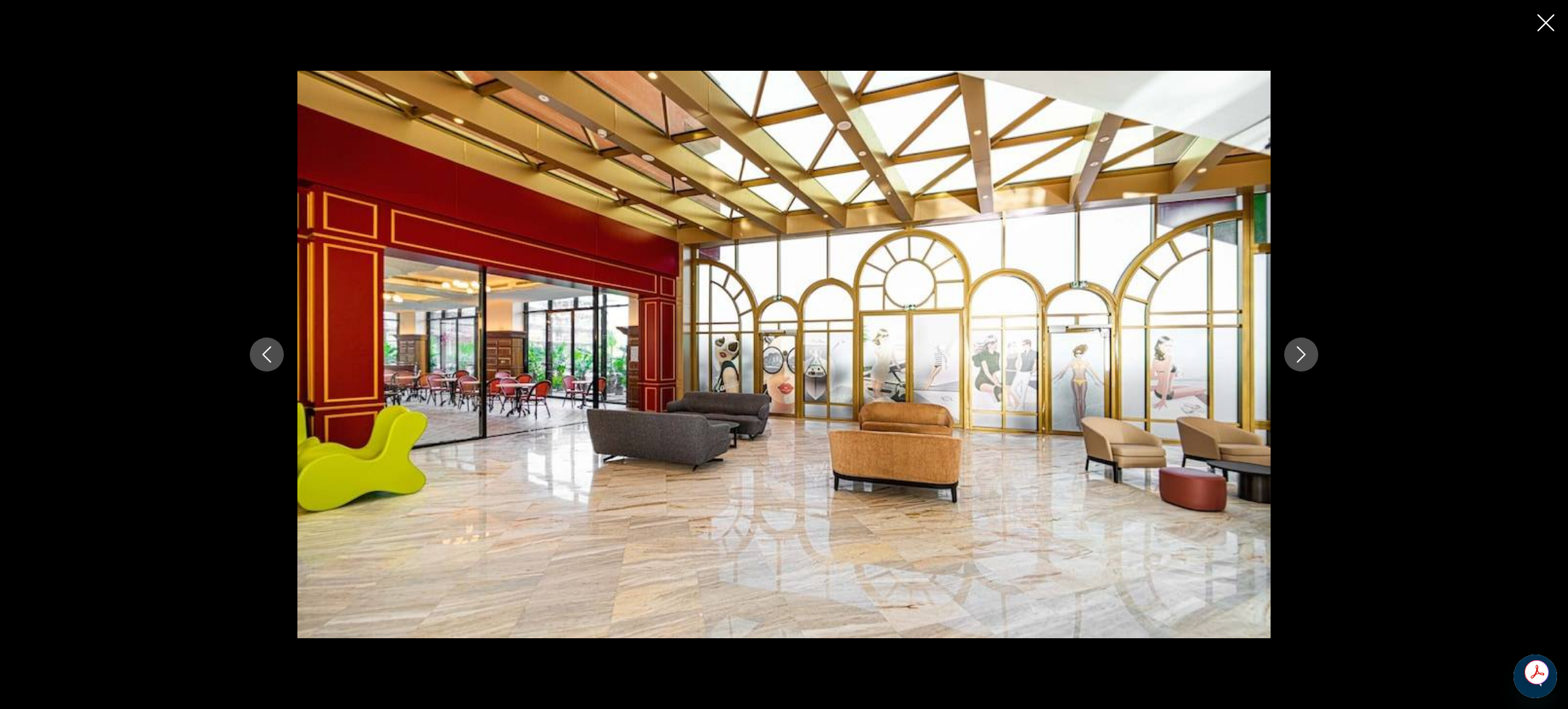
click at [1305, 365] on button "Next image" at bounding box center [1301, 354] width 34 height 34
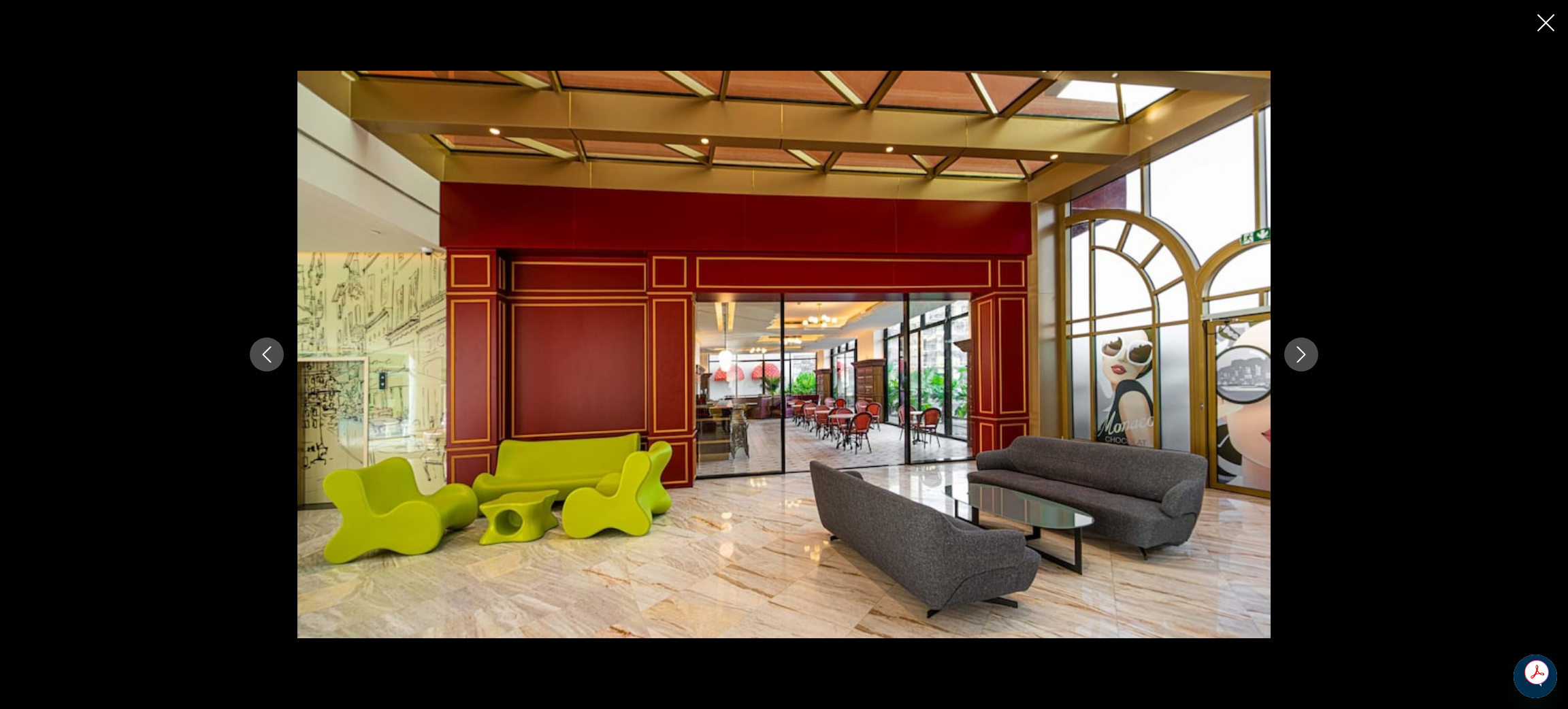
click at [1305, 365] on button "Next image" at bounding box center [1301, 354] width 34 height 34
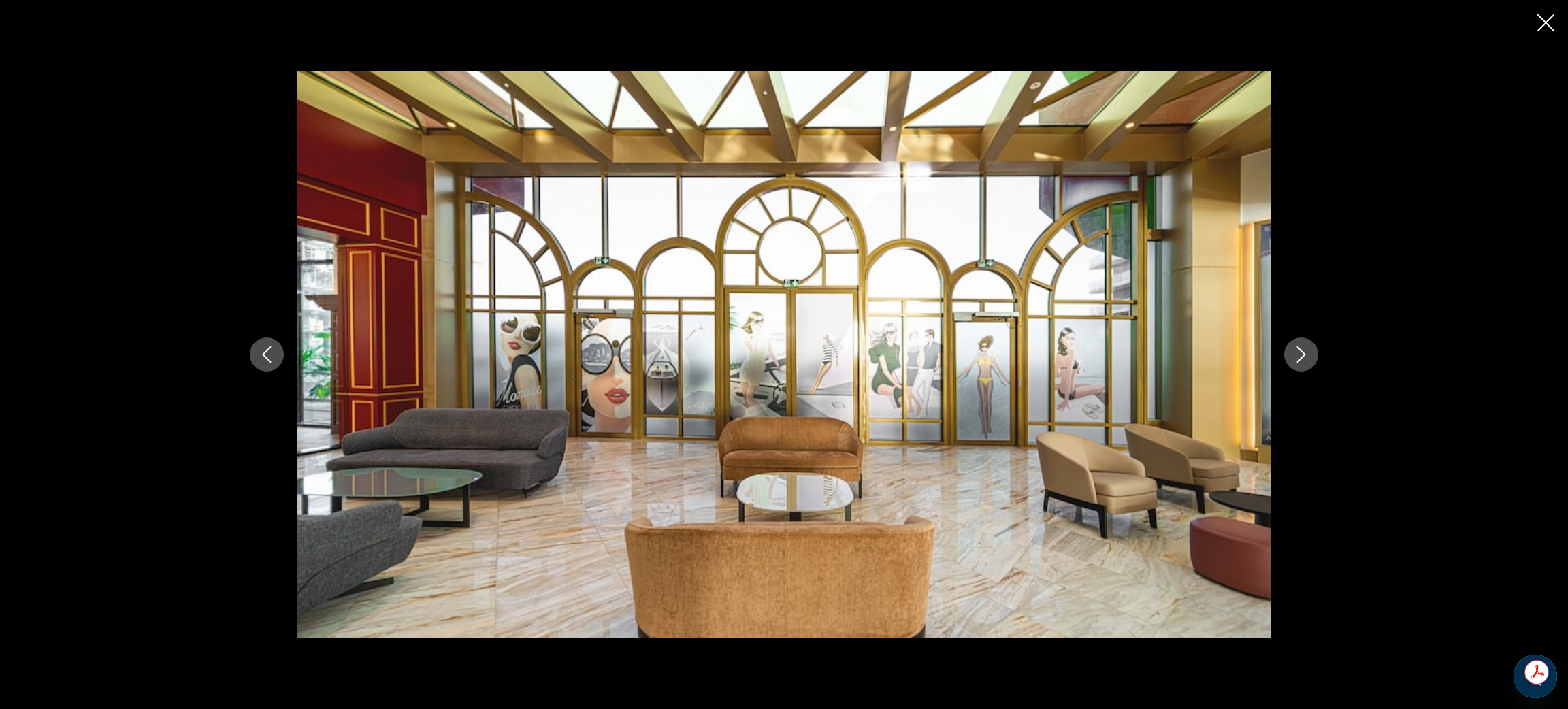
click at [1305, 365] on button "Next image" at bounding box center [1301, 354] width 34 height 34
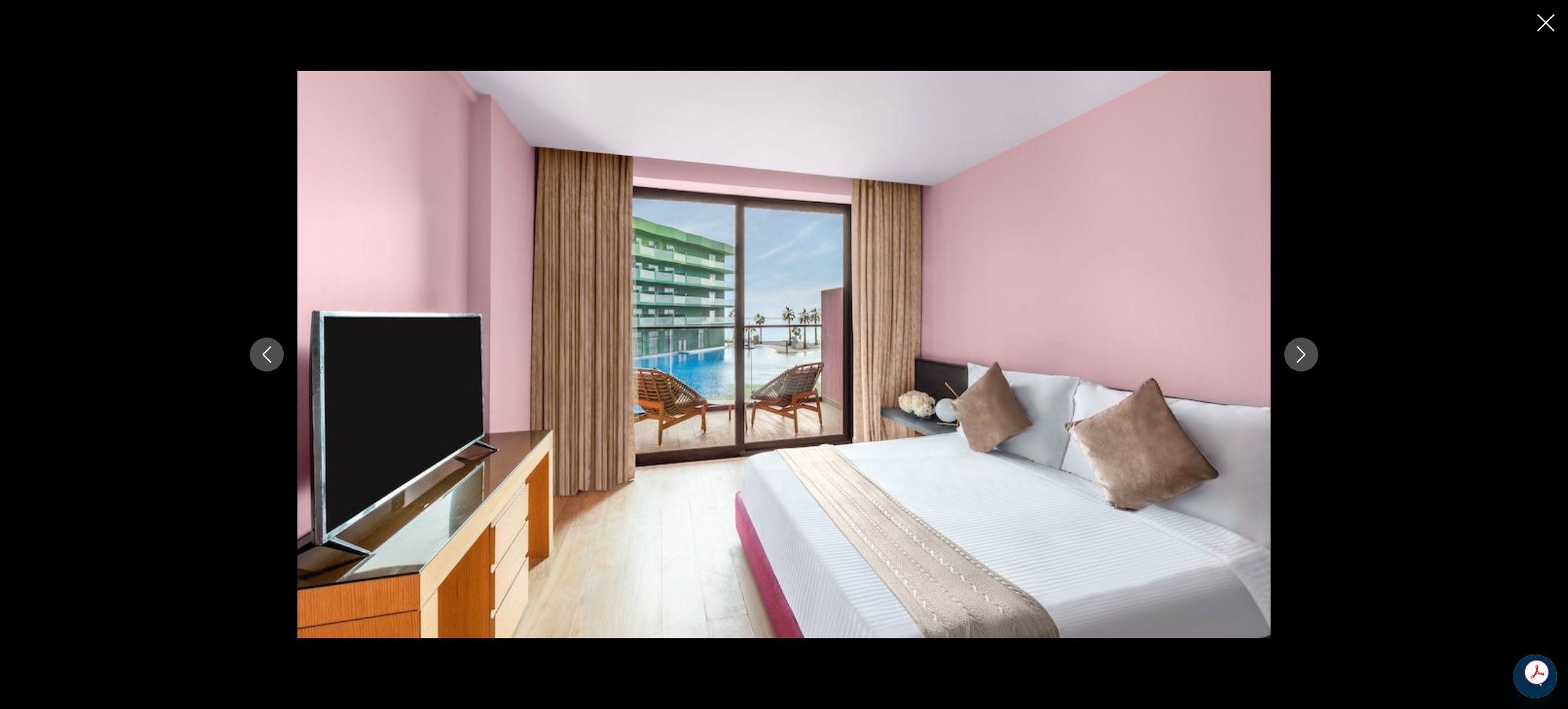
click at [1305, 365] on button "Next image" at bounding box center [1301, 354] width 34 height 34
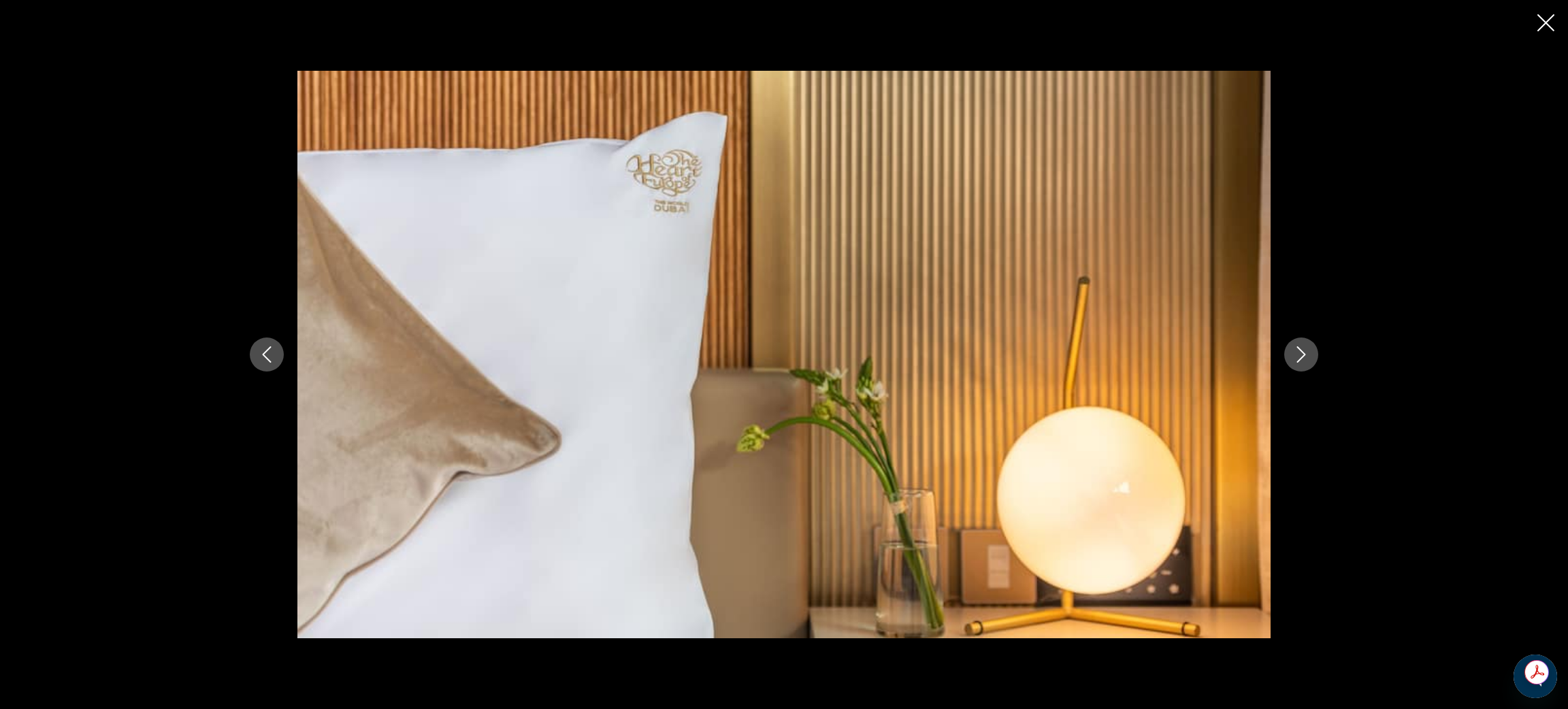
click at [1305, 365] on button "Next image" at bounding box center [1301, 354] width 34 height 34
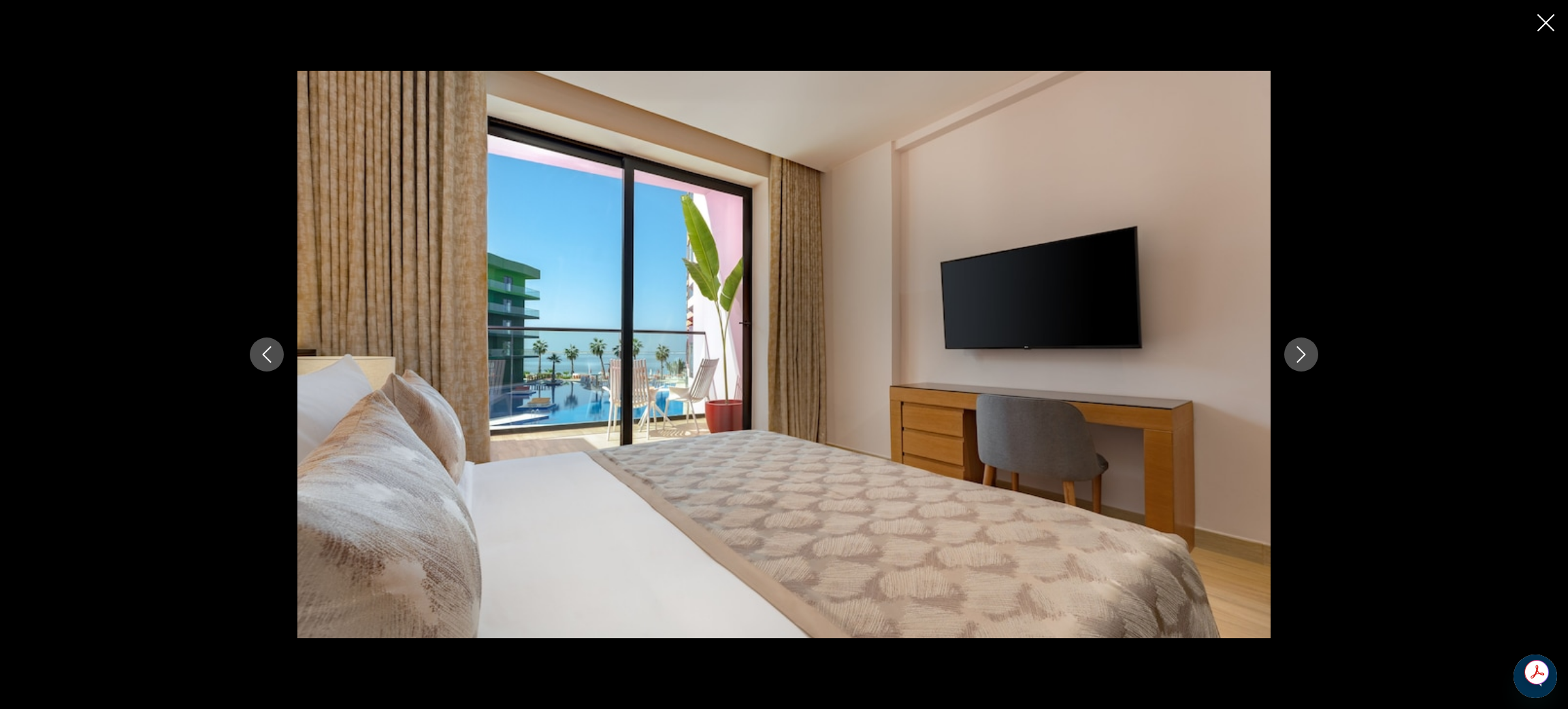
click at [1305, 365] on button "Next image" at bounding box center [1301, 354] width 34 height 34
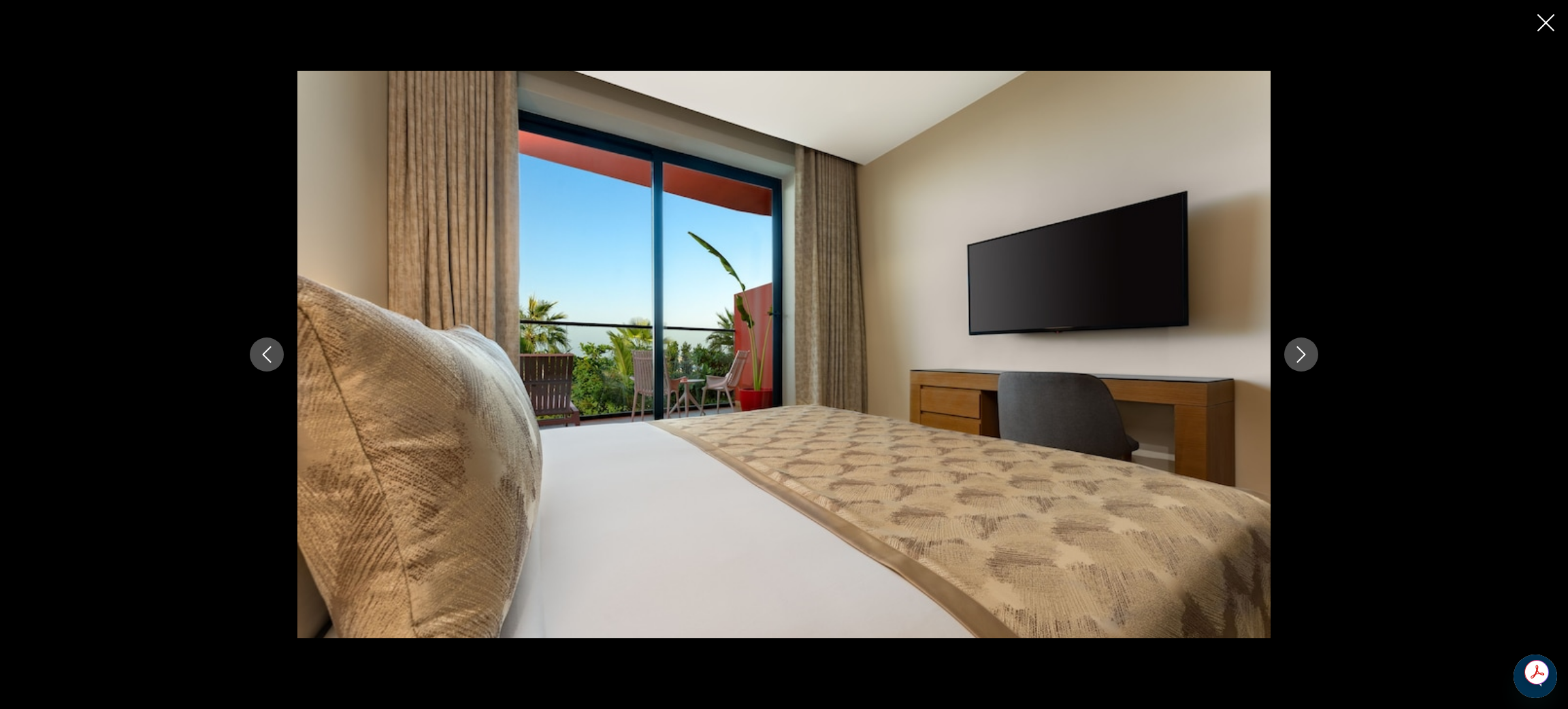
click at [1305, 365] on button "Next image" at bounding box center [1301, 354] width 34 height 34
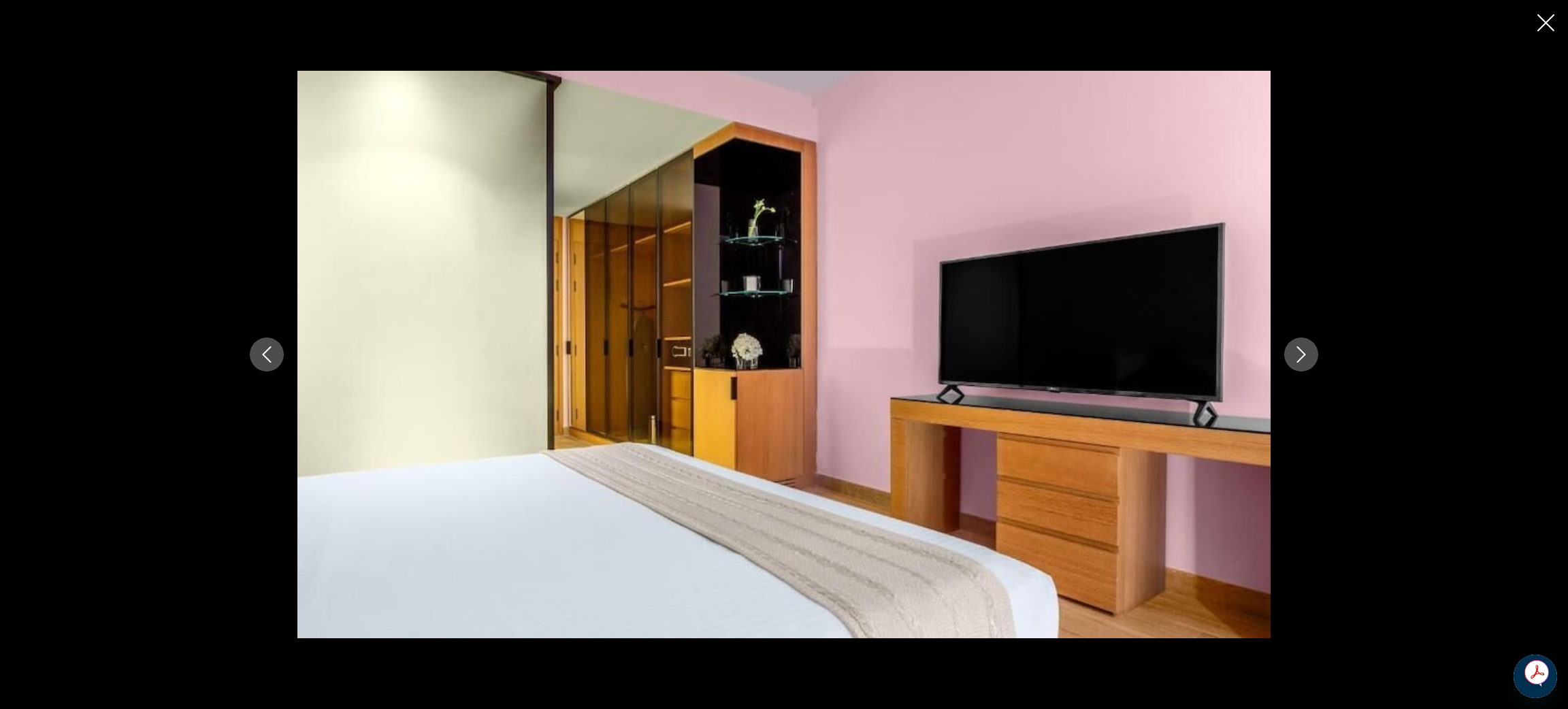
click at [1305, 365] on button "Next image" at bounding box center [1301, 354] width 34 height 34
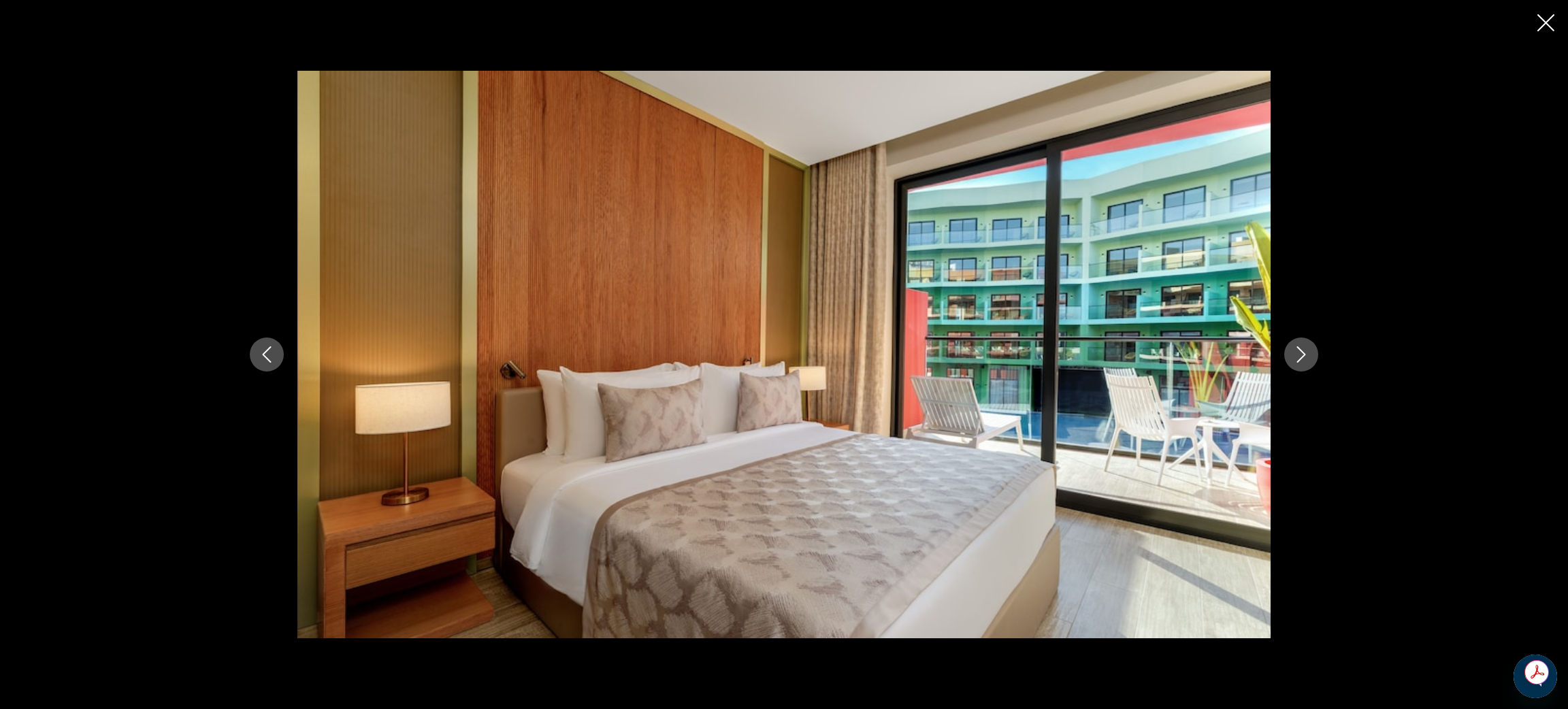
click at [1305, 365] on button "Next image" at bounding box center [1301, 354] width 34 height 34
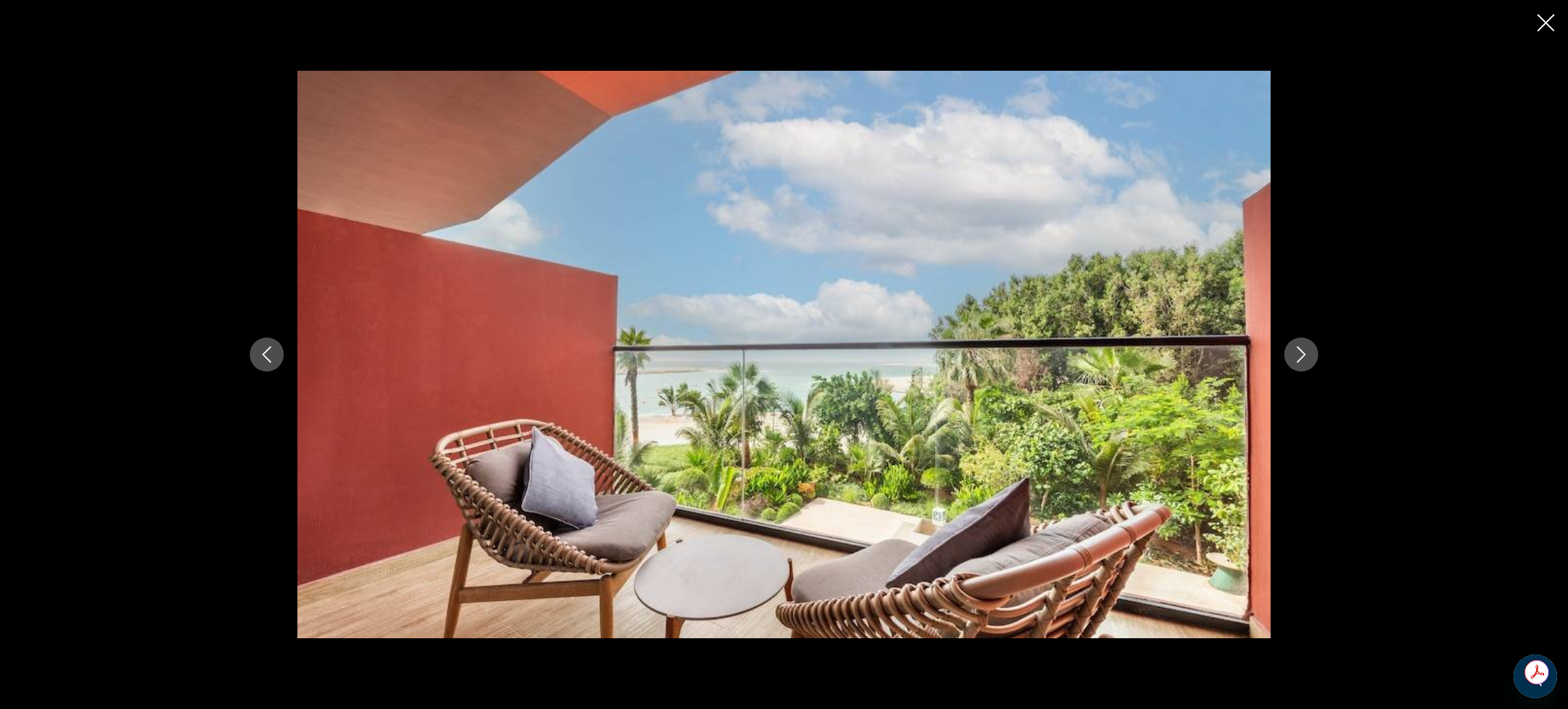
click at [1305, 365] on button "Next image" at bounding box center [1301, 354] width 34 height 34
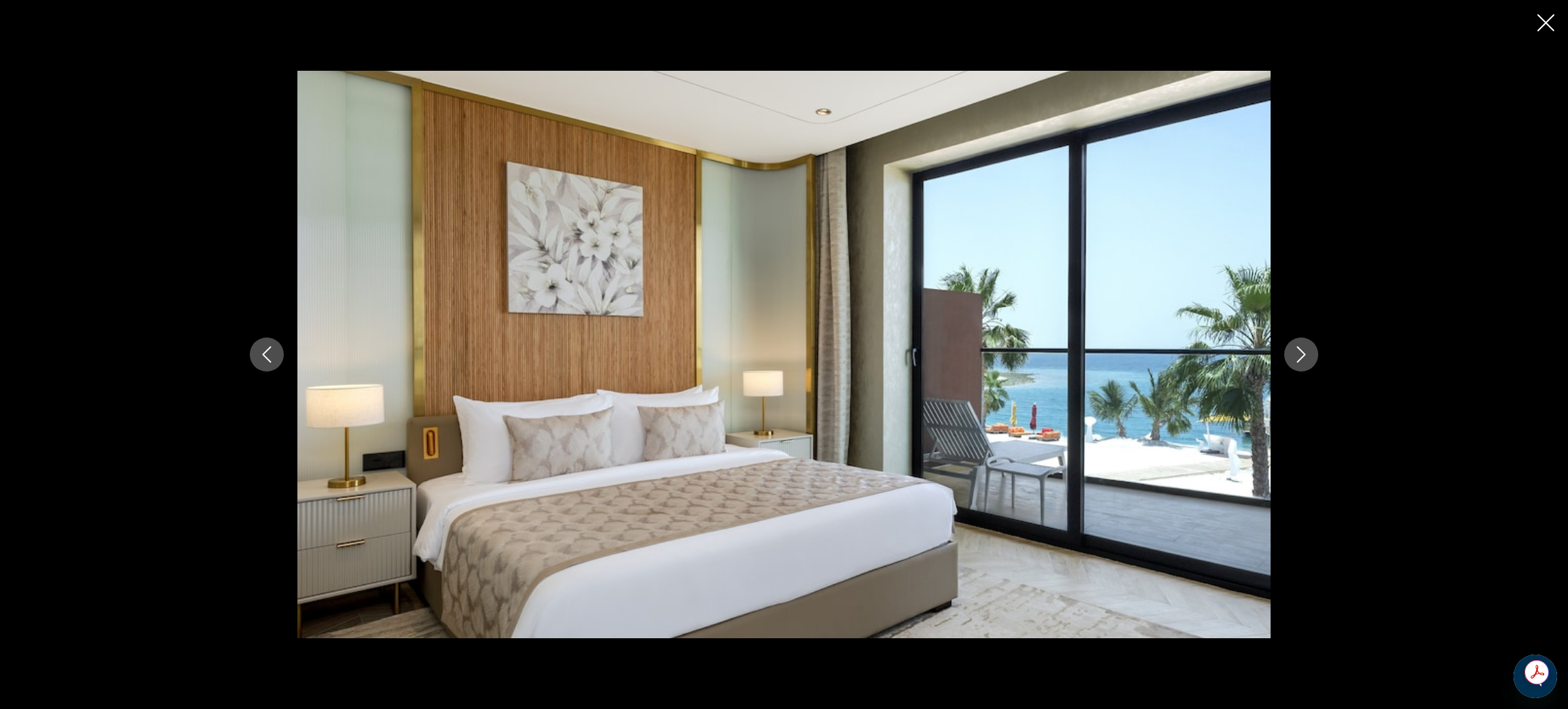
click at [1305, 365] on button "Next image" at bounding box center [1301, 354] width 34 height 34
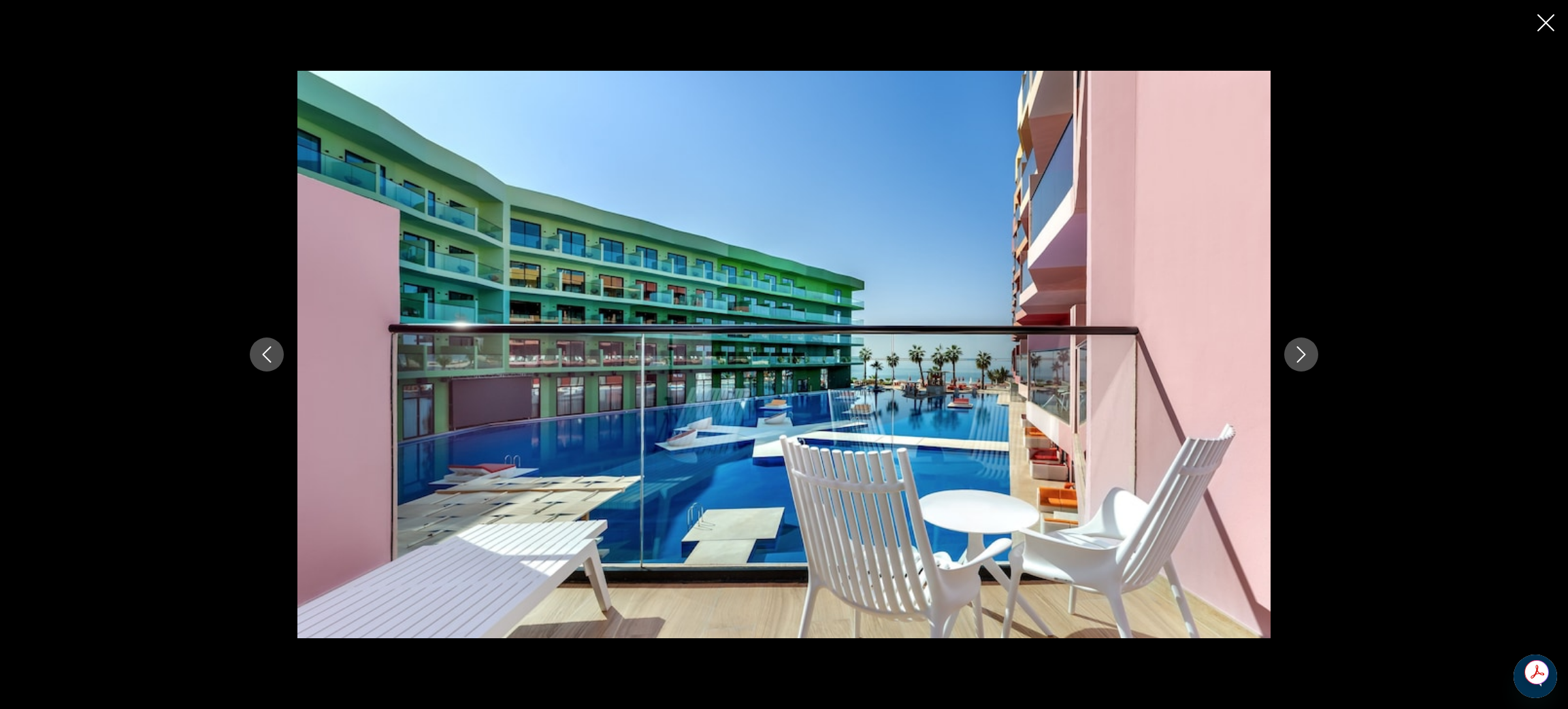
click at [1305, 365] on button "Next image" at bounding box center [1301, 354] width 34 height 34
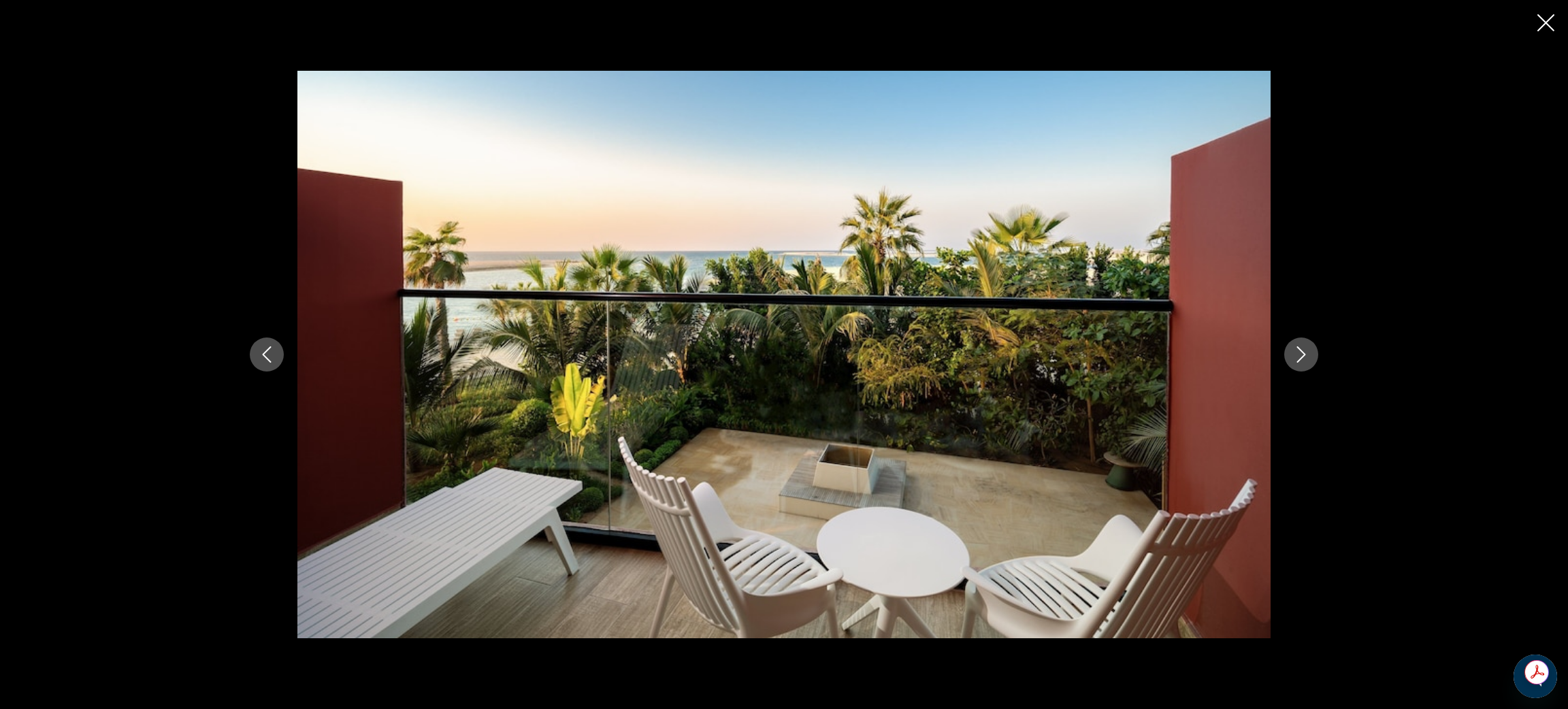
click at [1305, 365] on button "Next image" at bounding box center [1301, 354] width 34 height 34
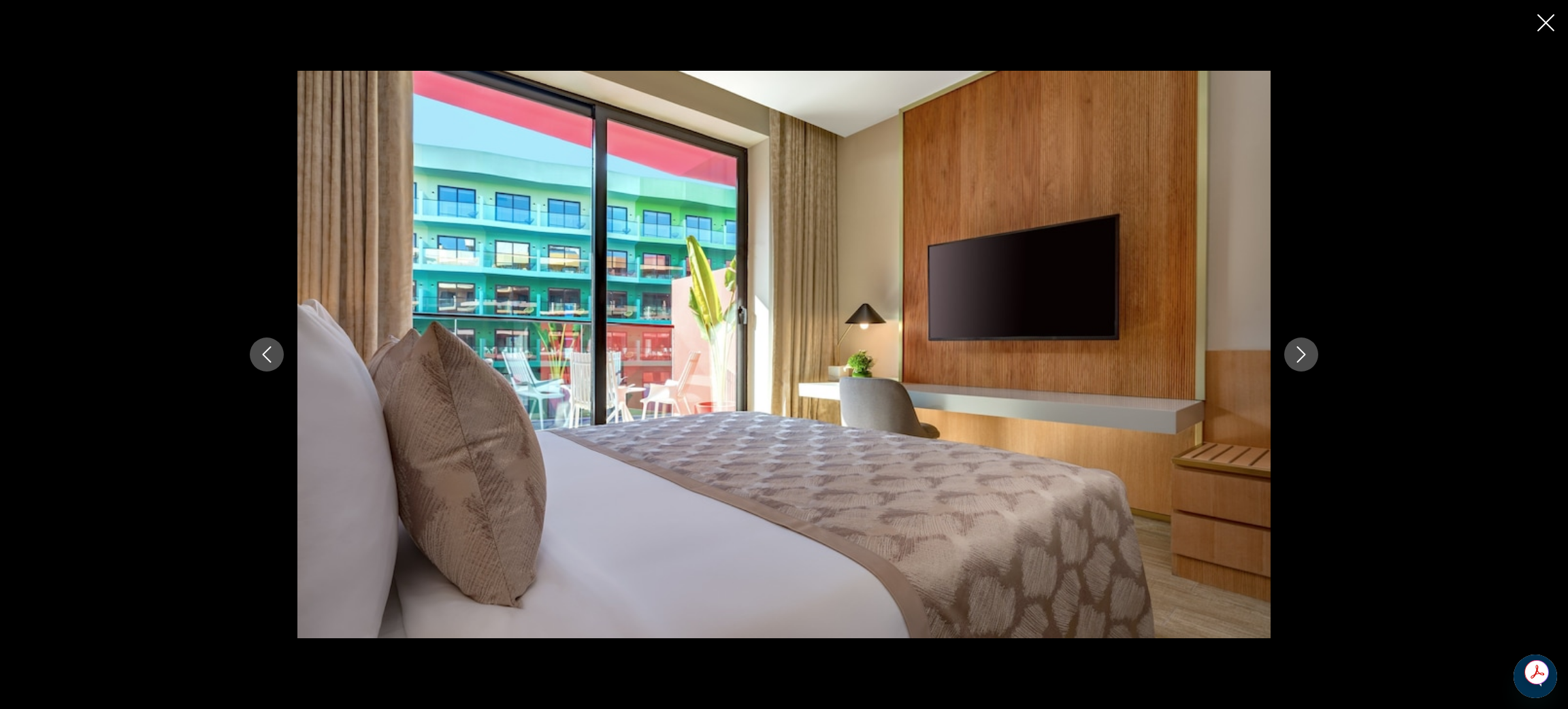
click at [1305, 365] on button "Next image" at bounding box center [1301, 354] width 34 height 34
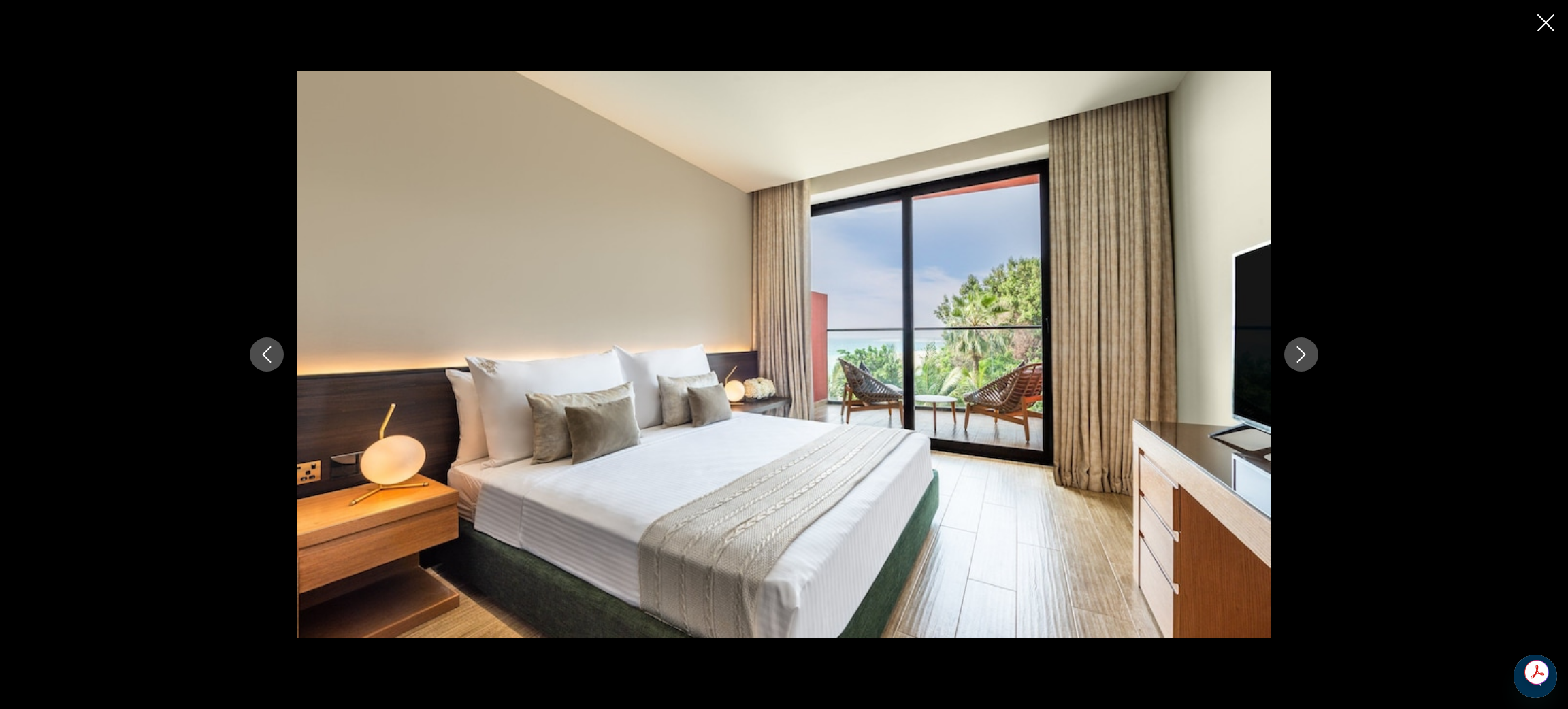
click at [1305, 365] on button "Next image" at bounding box center [1301, 354] width 34 height 34
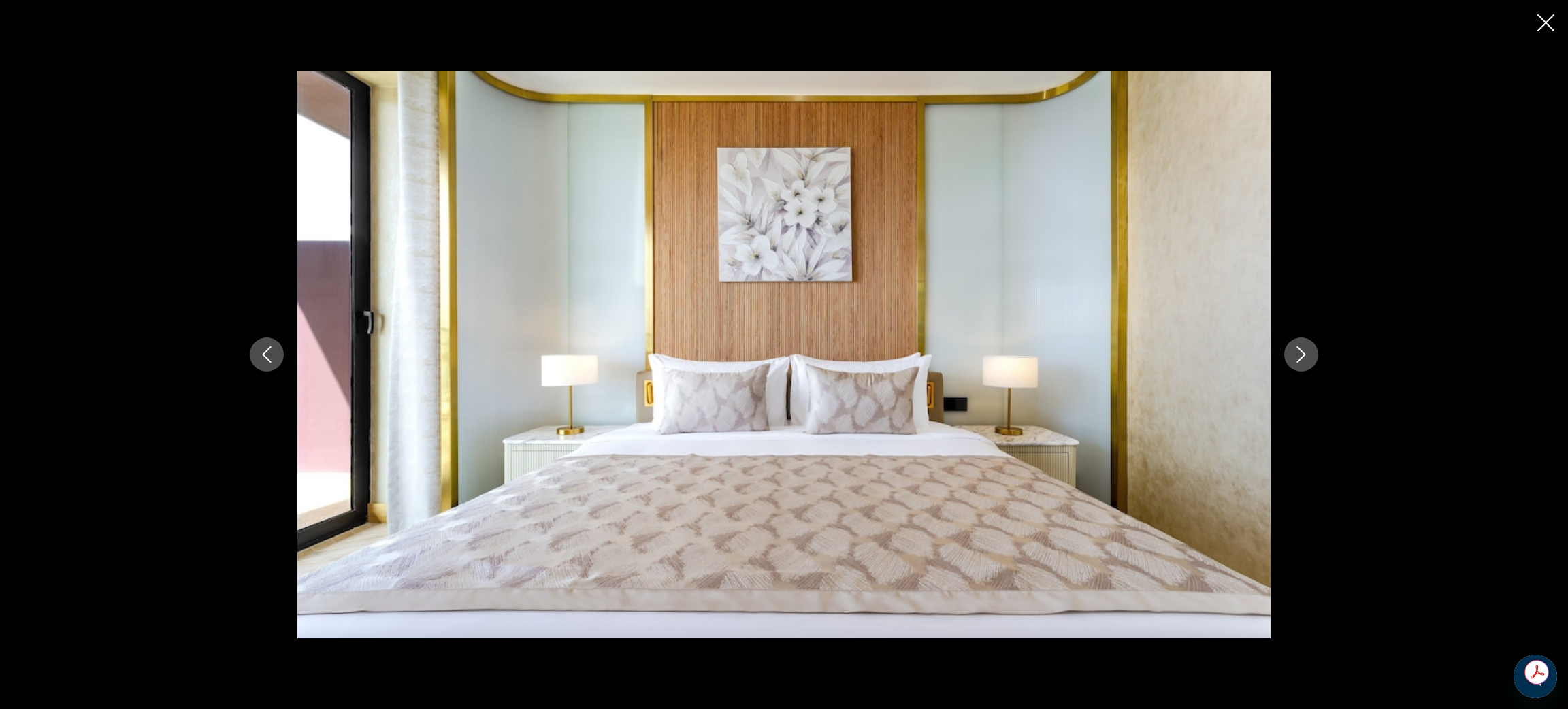
click at [1305, 365] on button "Next image" at bounding box center [1301, 354] width 34 height 34
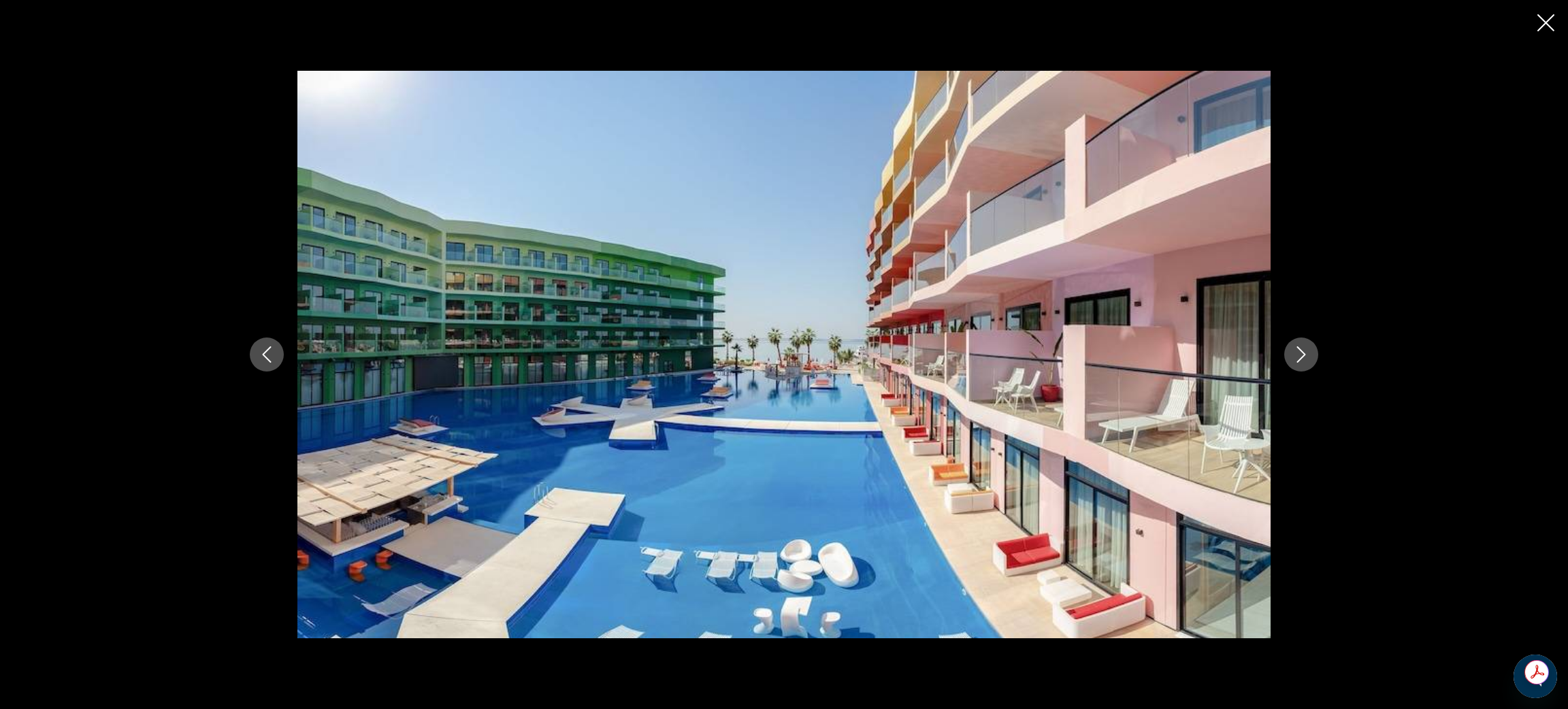
click at [1305, 365] on button "Next image" at bounding box center [1301, 354] width 34 height 34
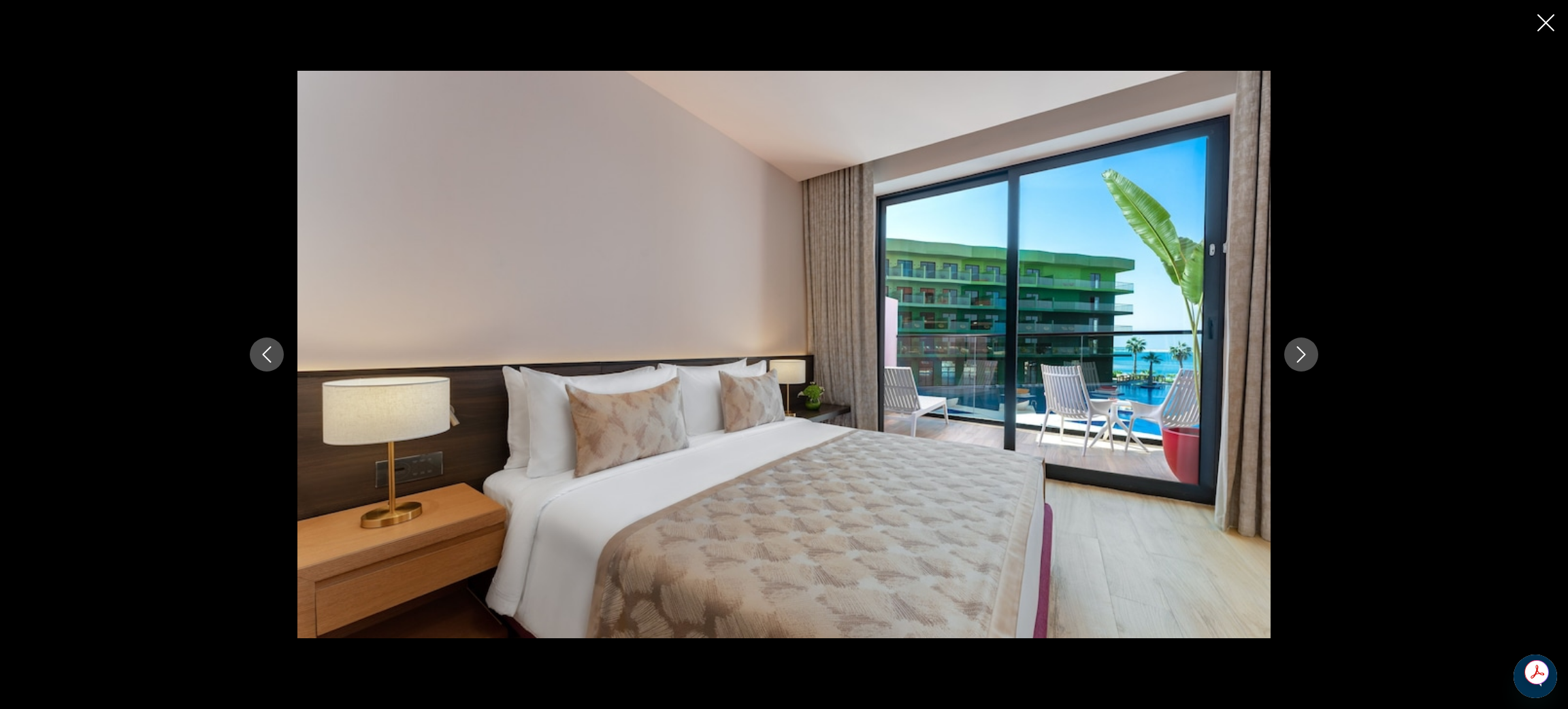
click at [1305, 365] on button "Next image" at bounding box center [1301, 354] width 34 height 34
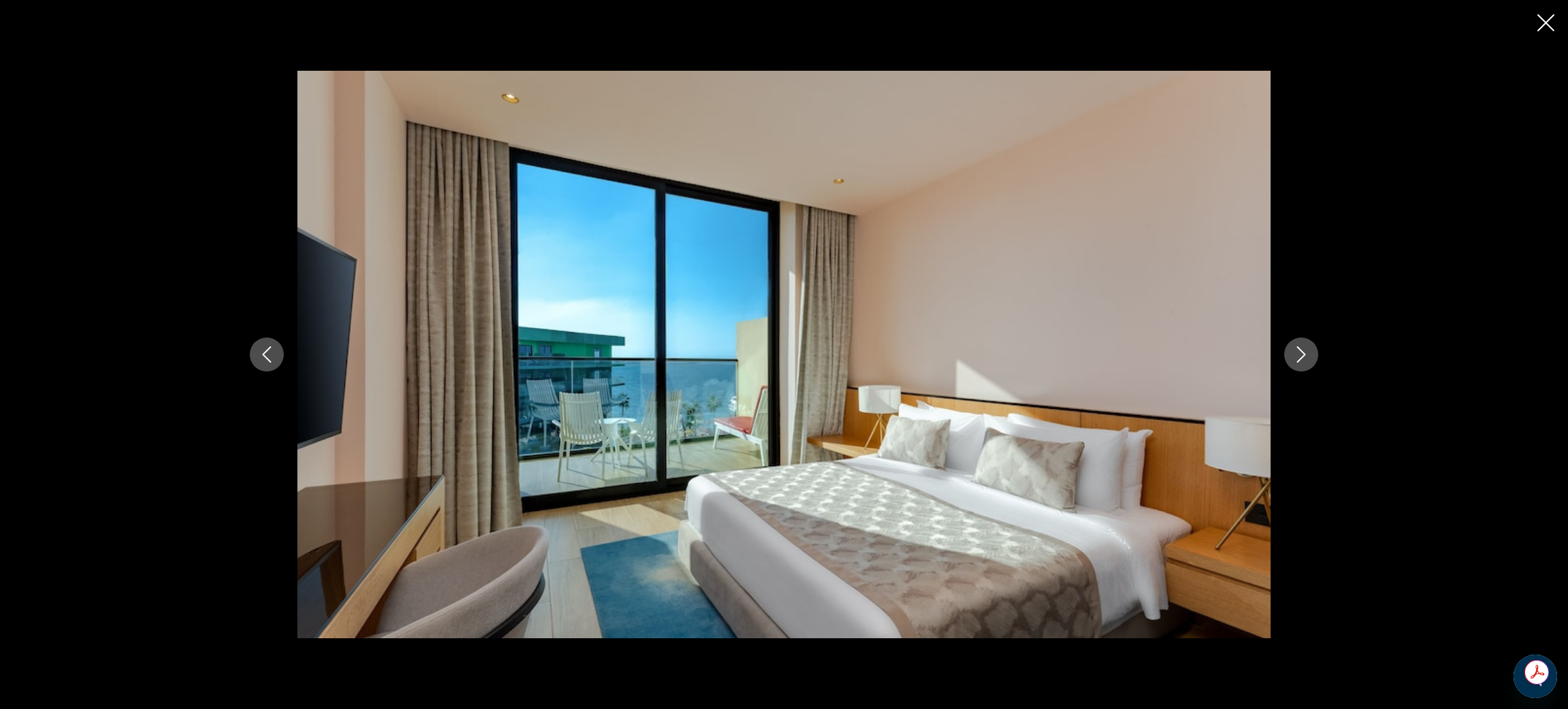
click at [1305, 365] on button "Next image" at bounding box center [1301, 354] width 34 height 34
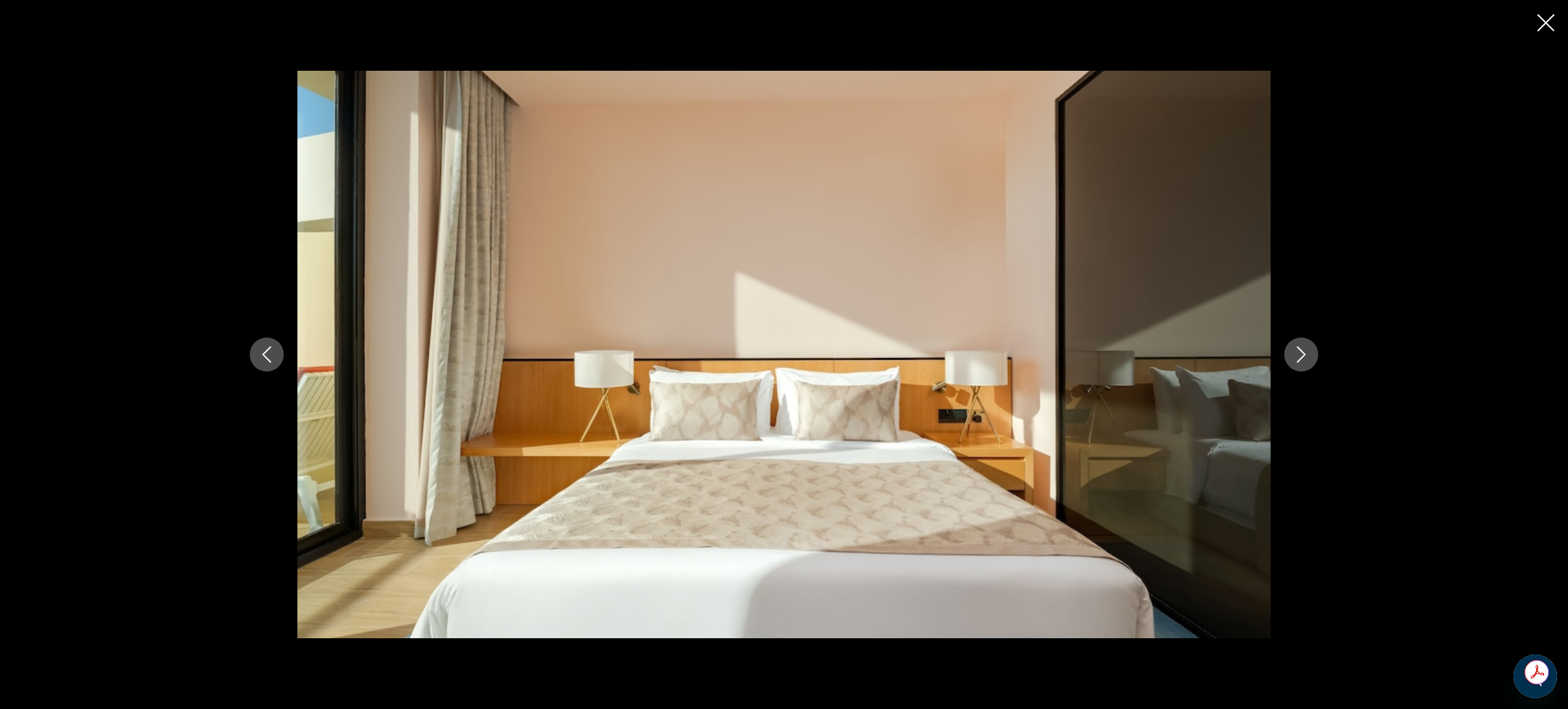
click at [1305, 365] on button "Next image" at bounding box center [1301, 354] width 34 height 34
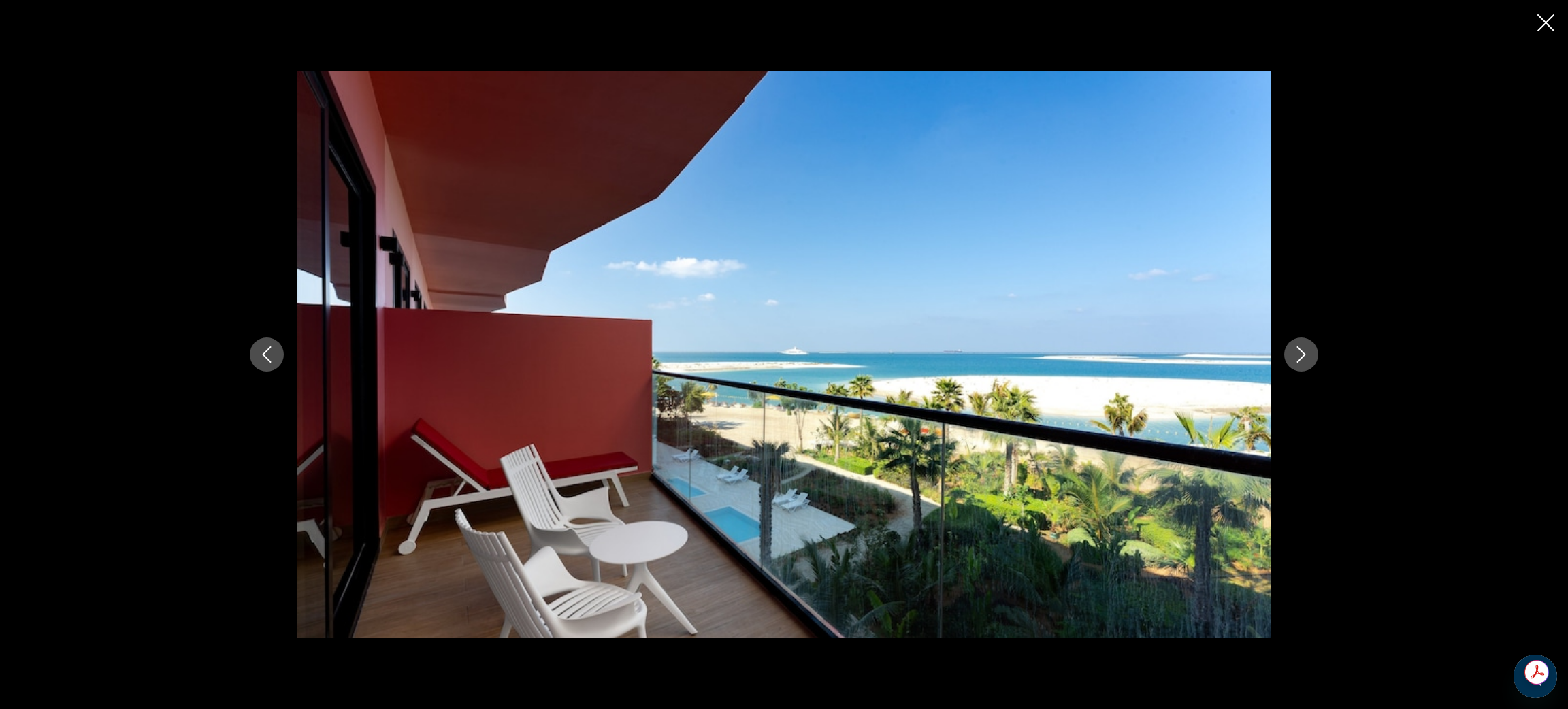
click at [1305, 365] on button "Next image" at bounding box center [1301, 354] width 34 height 34
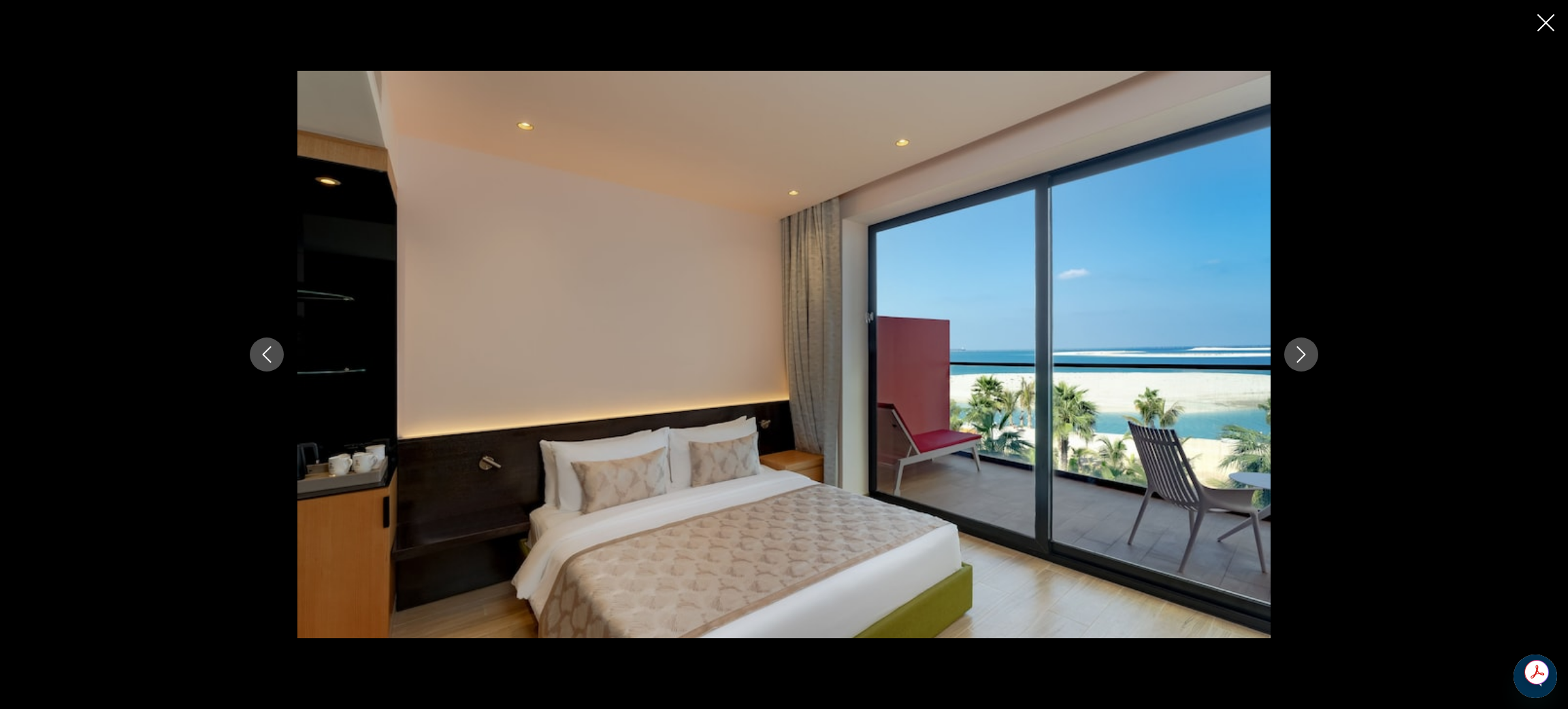
click at [1305, 365] on button "Next image" at bounding box center [1301, 354] width 34 height 34
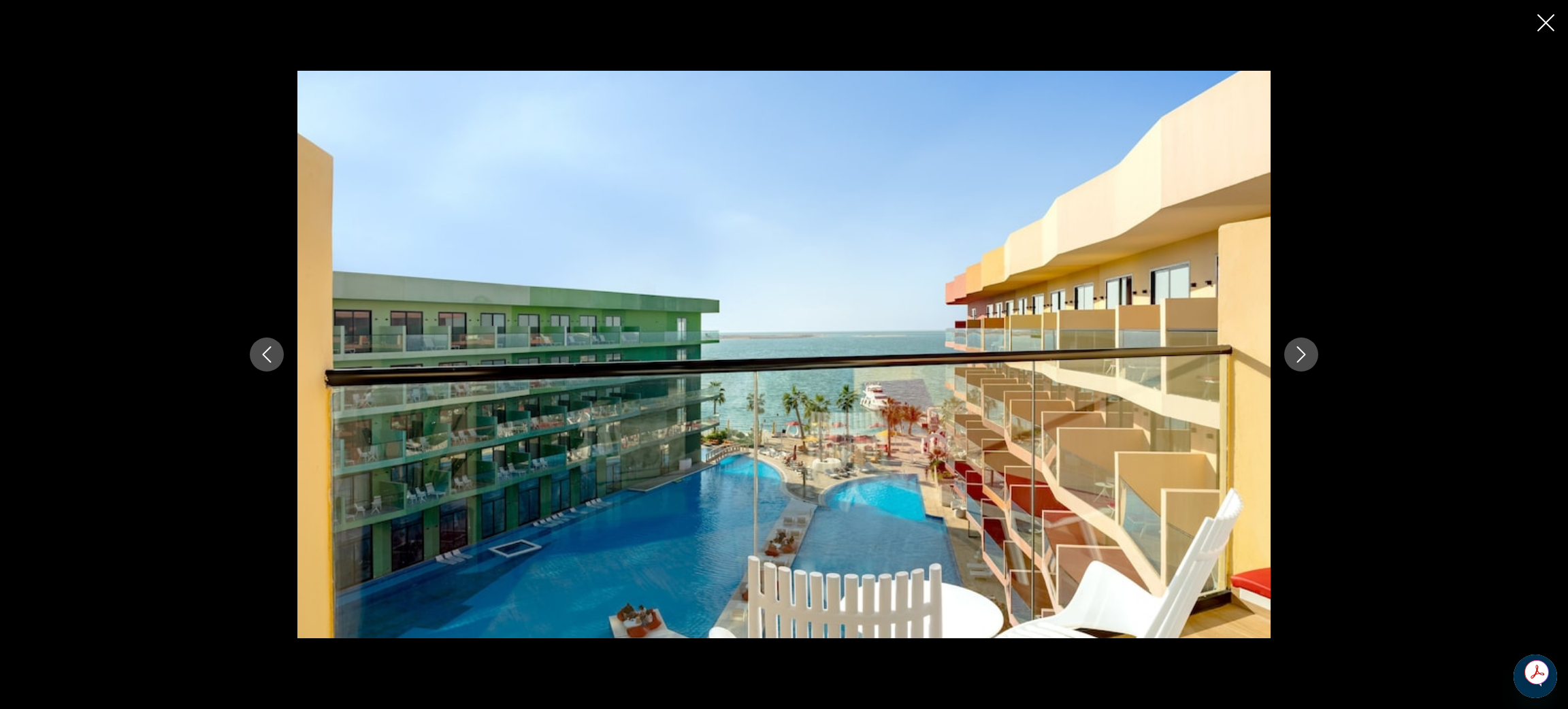
click at [1305, 365] on button "Next image" at bounding box center [1301, 354] width 34 height 34
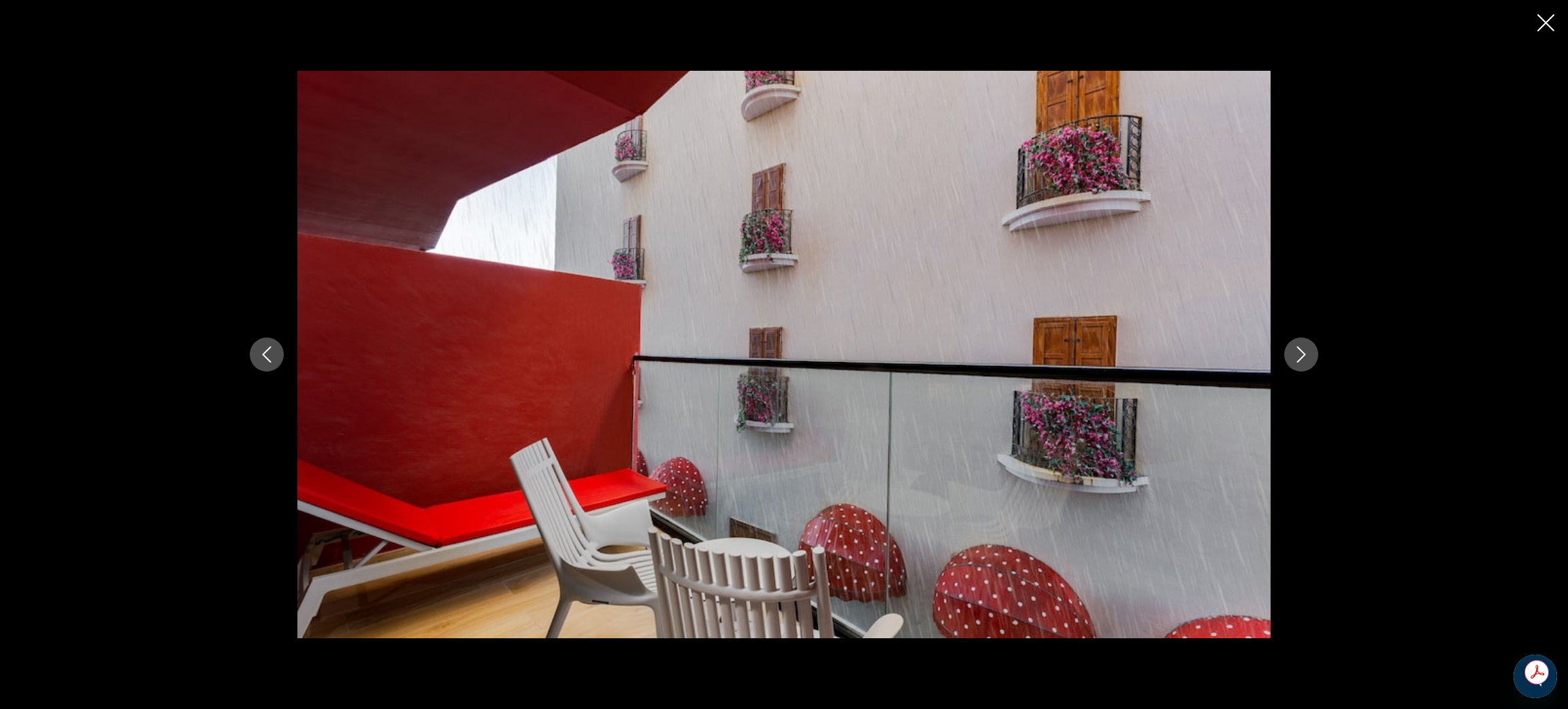
click at [1305, 365] on button "Next image" at bounding box center [1301, 354] width 34 height 34
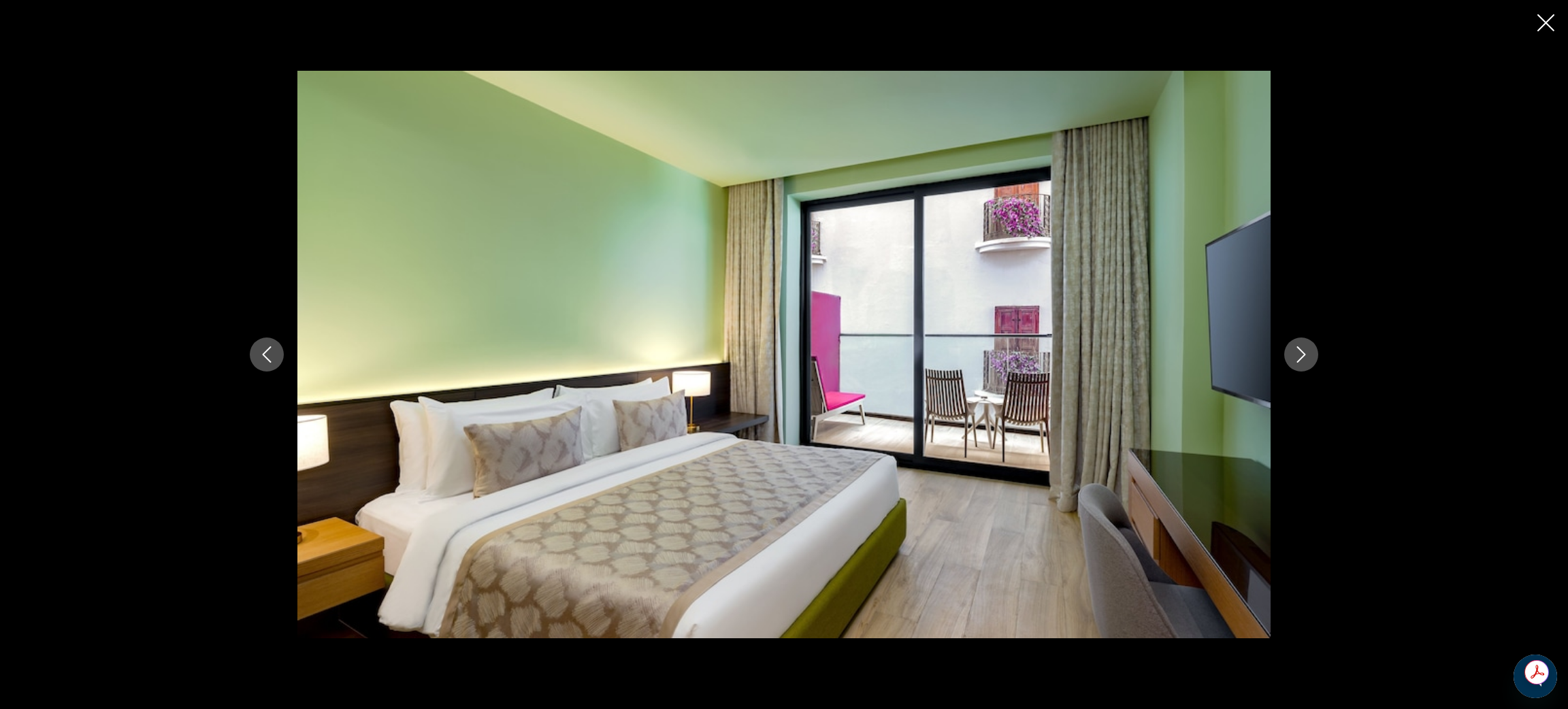
click at [1305, 365] on button "Next image" at bounding box center [1301, 354] width 34 height 34
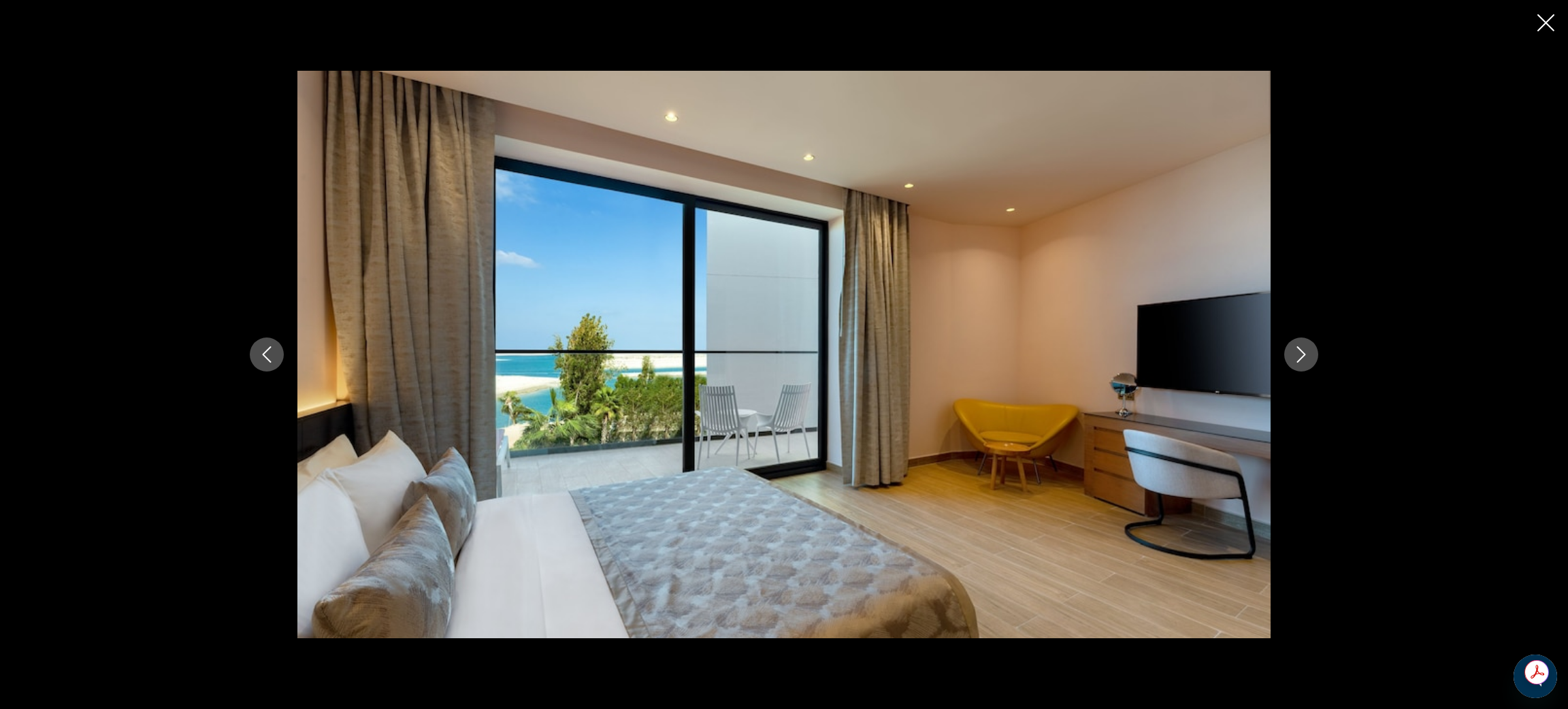
click at [1305, 365] on button "Next image" at bounding box center [1301, 354] width 34 height 34
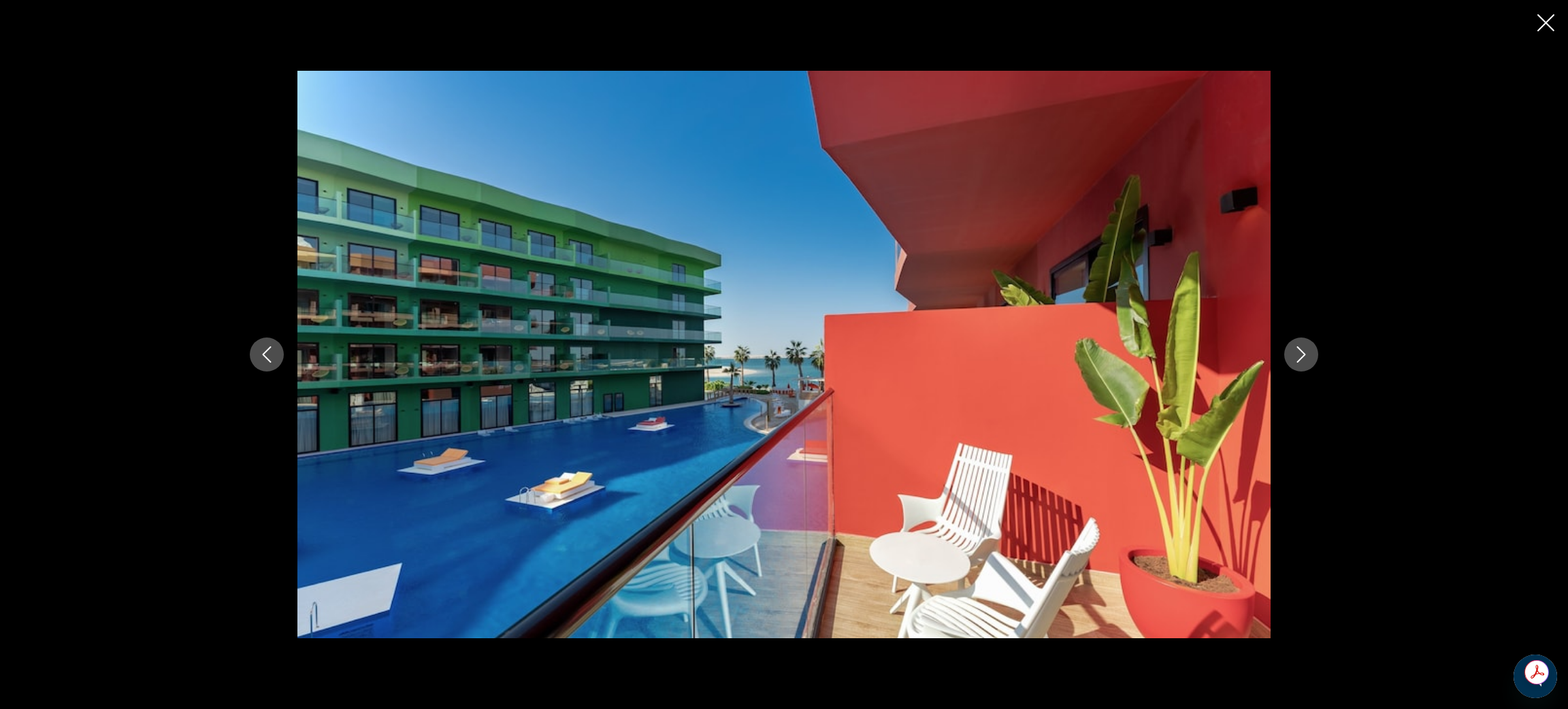
click at [1537, 15] on icon "Close slideshow" at bounding box center [1545, 23] width 17 height 17
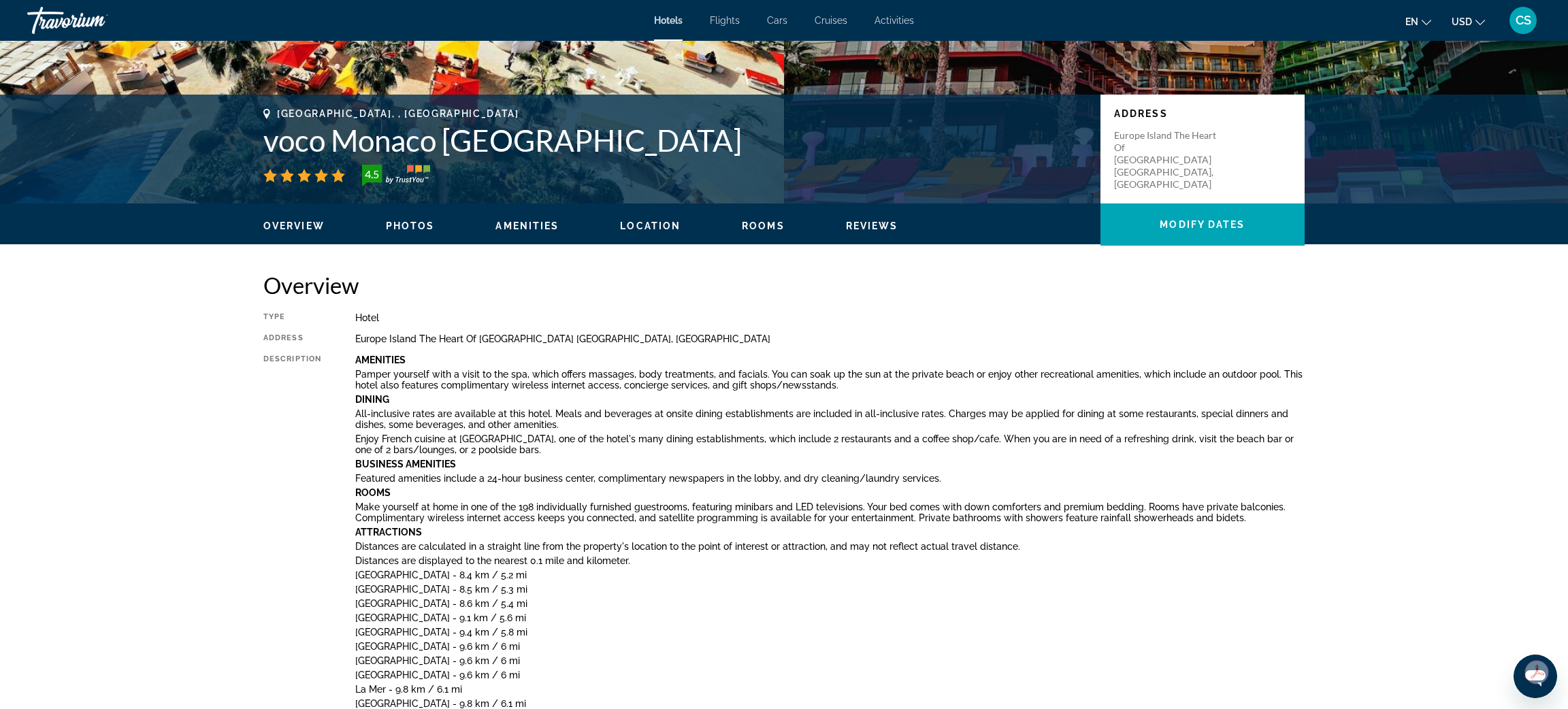
scroll to position [86, 0]
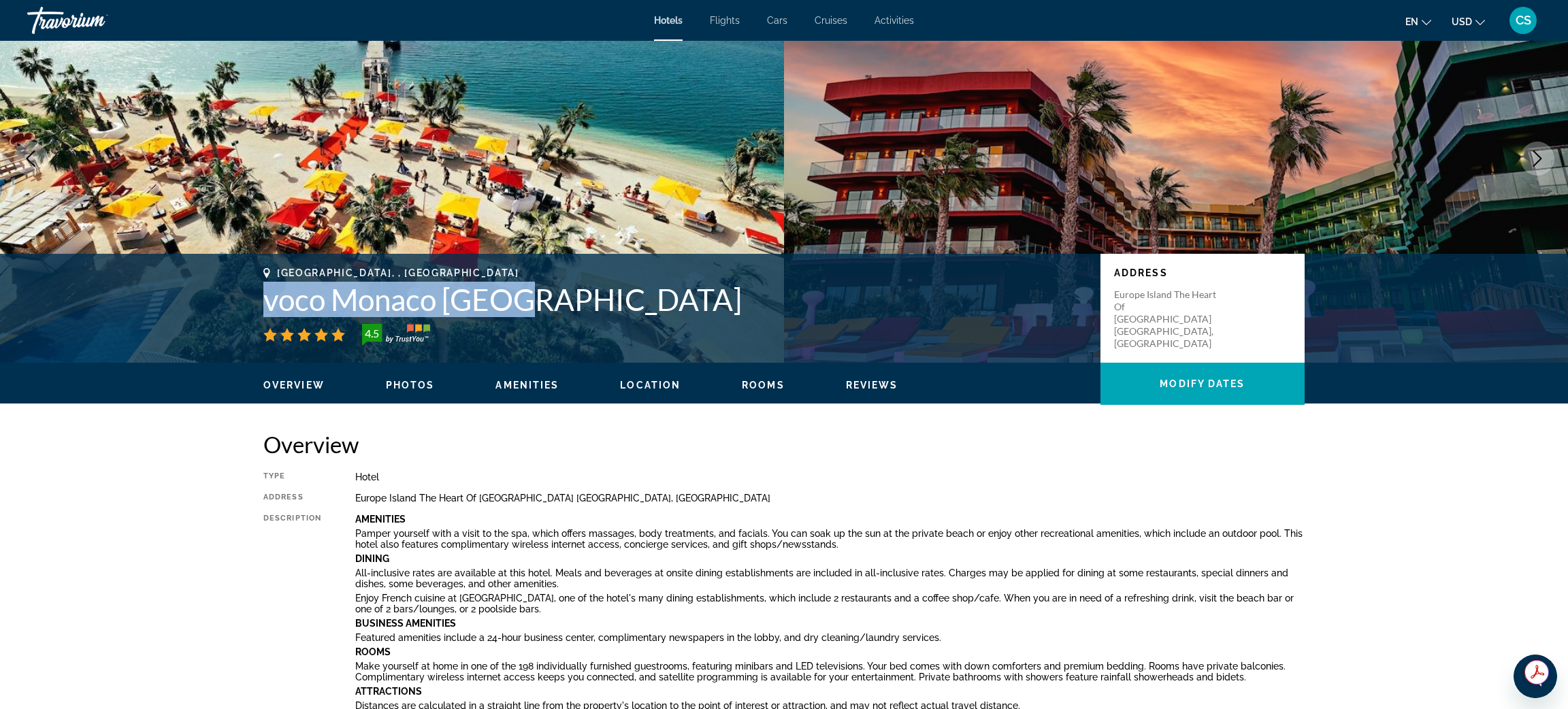
drag, startPoint x: 266, startPoint y: 304, endPoint x: 529, endPoint y: 314, distance: 263.2
click at [529, 314] on h1 "voco Monaco [GEOGRAPHIC_DATA]" at bounding box center [675, 299] width 823 height 35
copy h1 "voco Monaco [GEOGRAPHIC_DATA]"
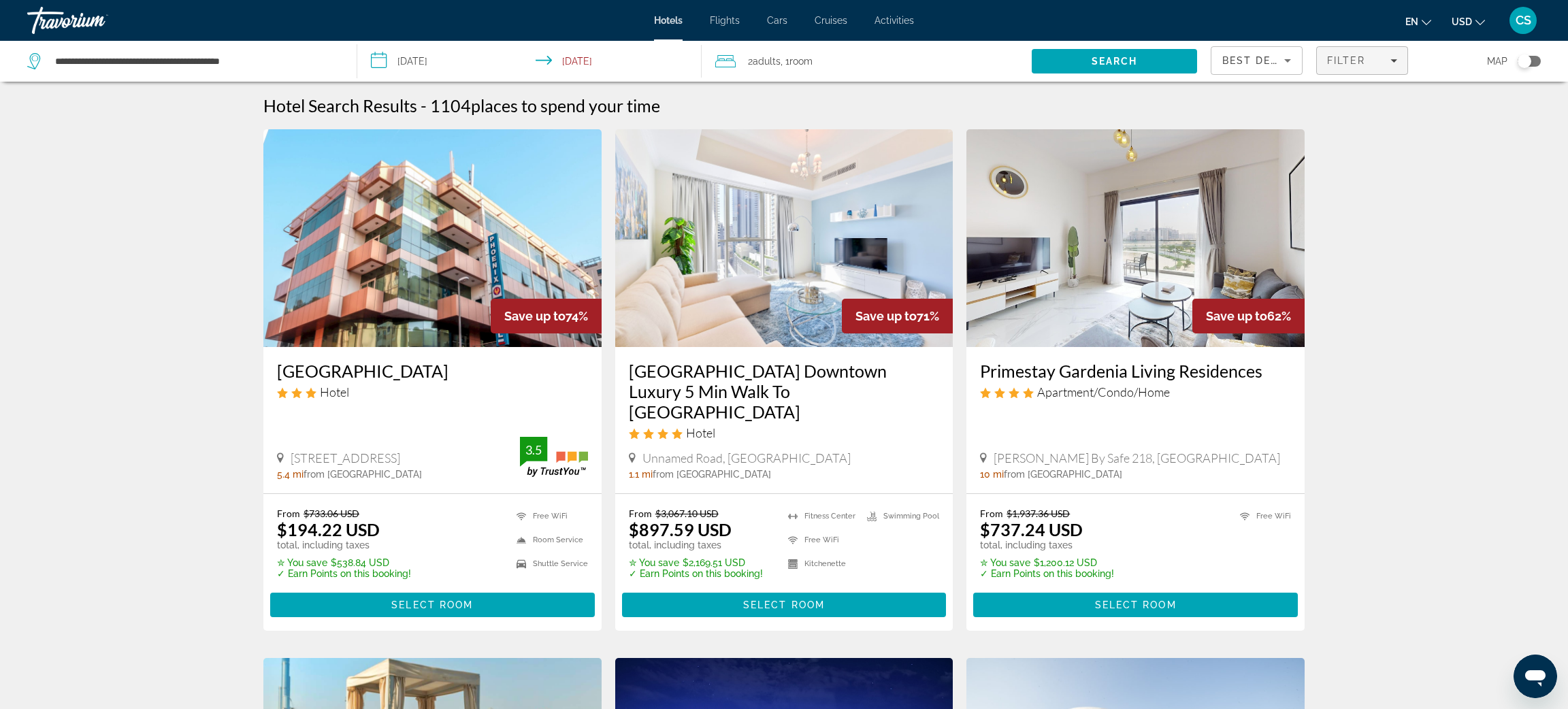
click at [1341, 64] on span "Filter" at bounding box center [1347, 60] width 39 height 10
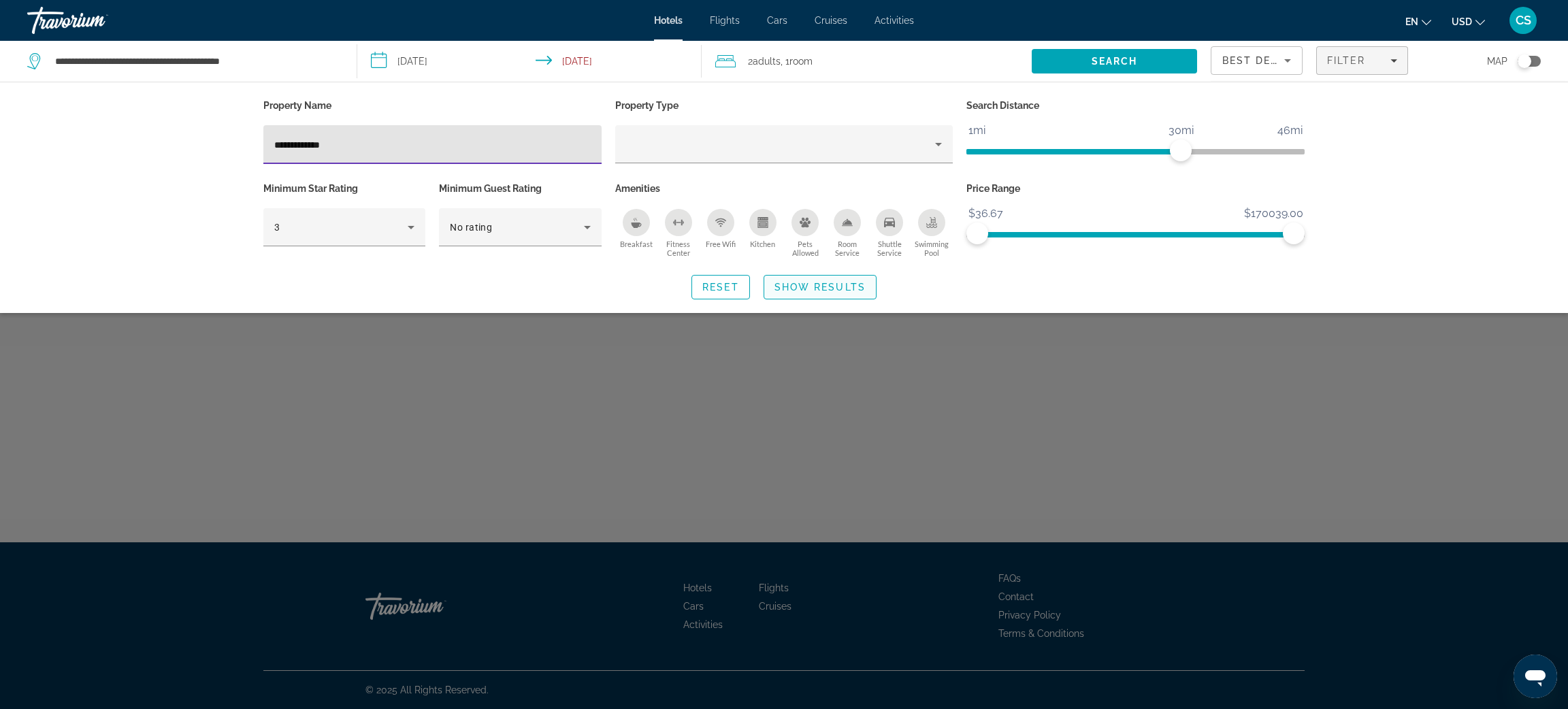
type input "**********"
click at [804, 293] on span "Show Results" at bounding box center [820, 286] width 91 height 10
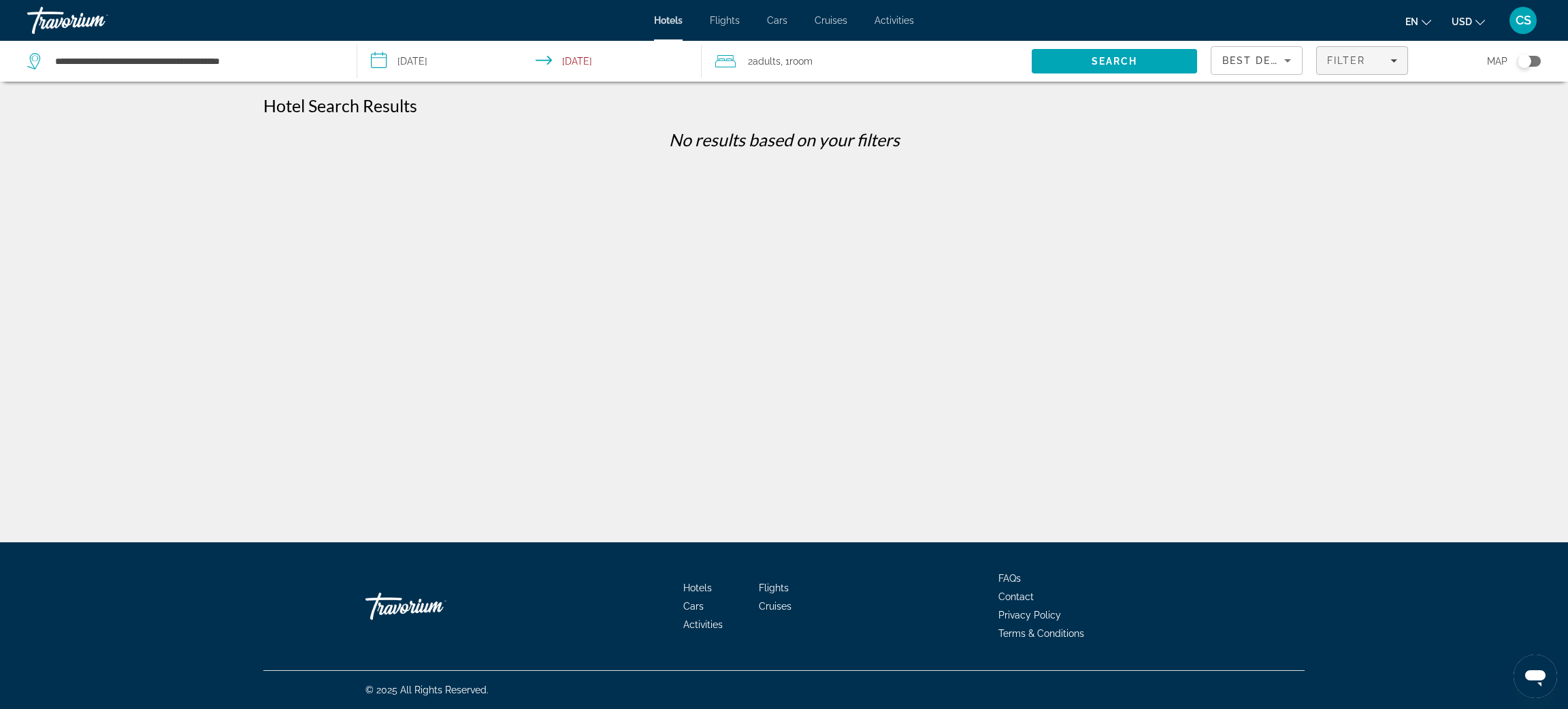
click at [1345, 58] on span "Filter" at bounding box center [1347, 60] width 39 height 10
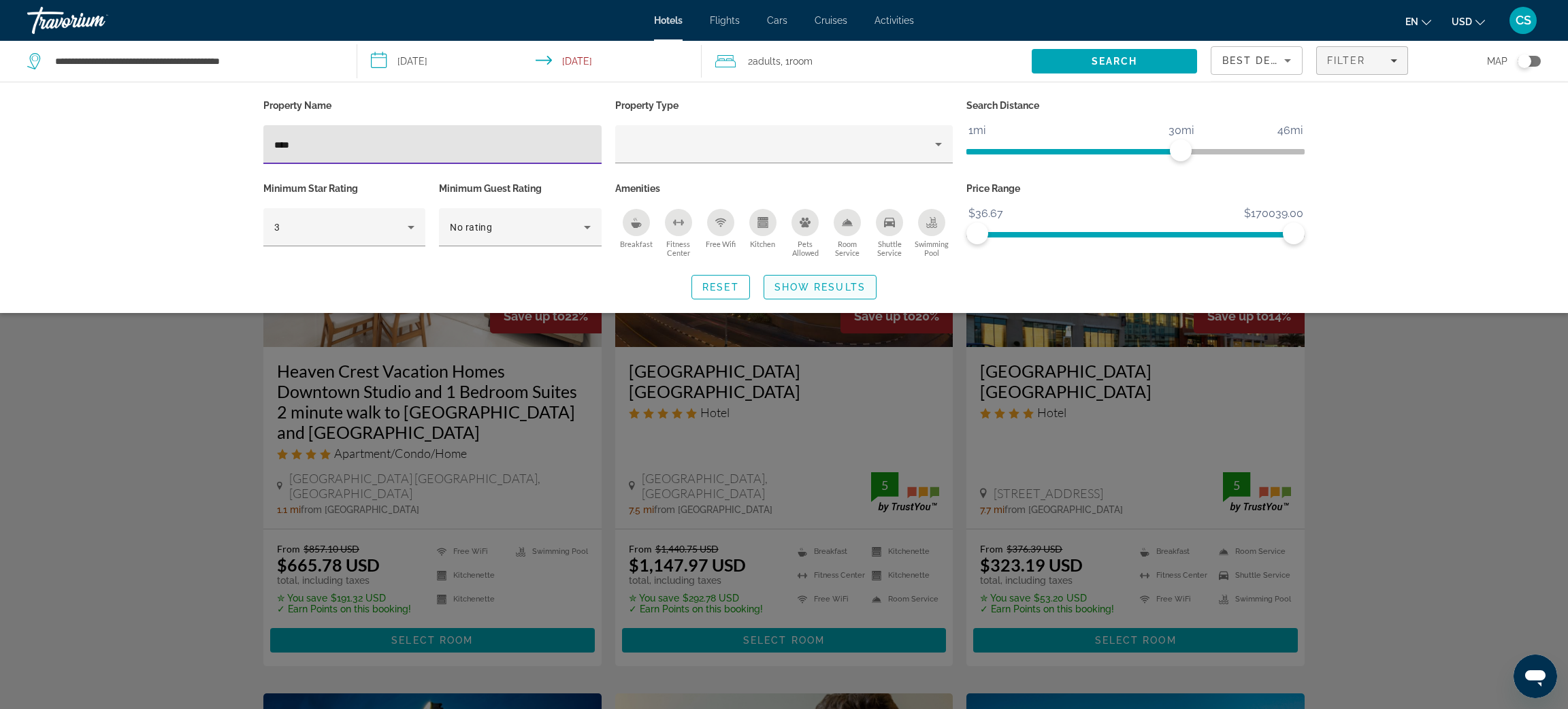
type input "***"
click at [854, 282] on span "Show Results" at bounding box center [820, 286] width 91 height 10
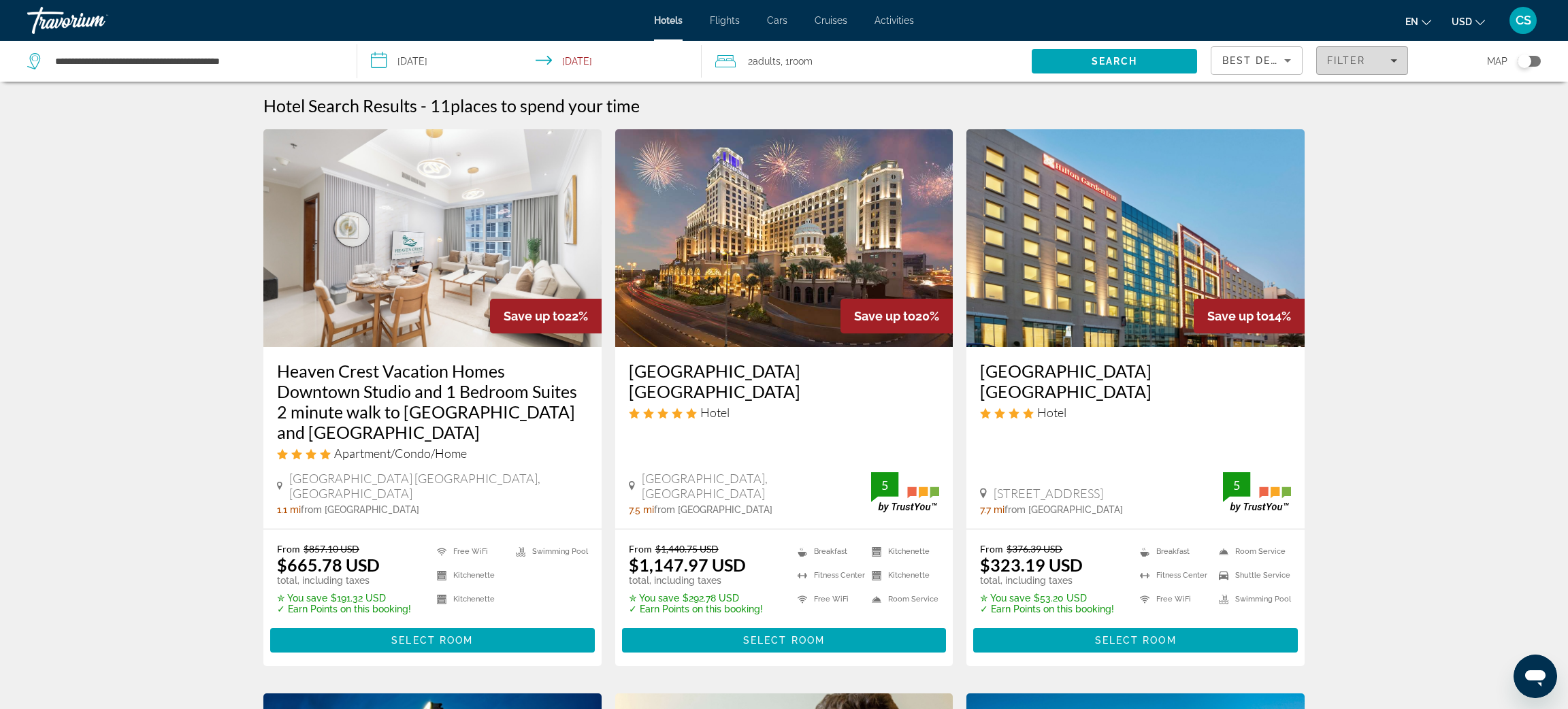
click at [1343, 60] on span "Filter" at bounding box center [1347, 60] width 39 height 10
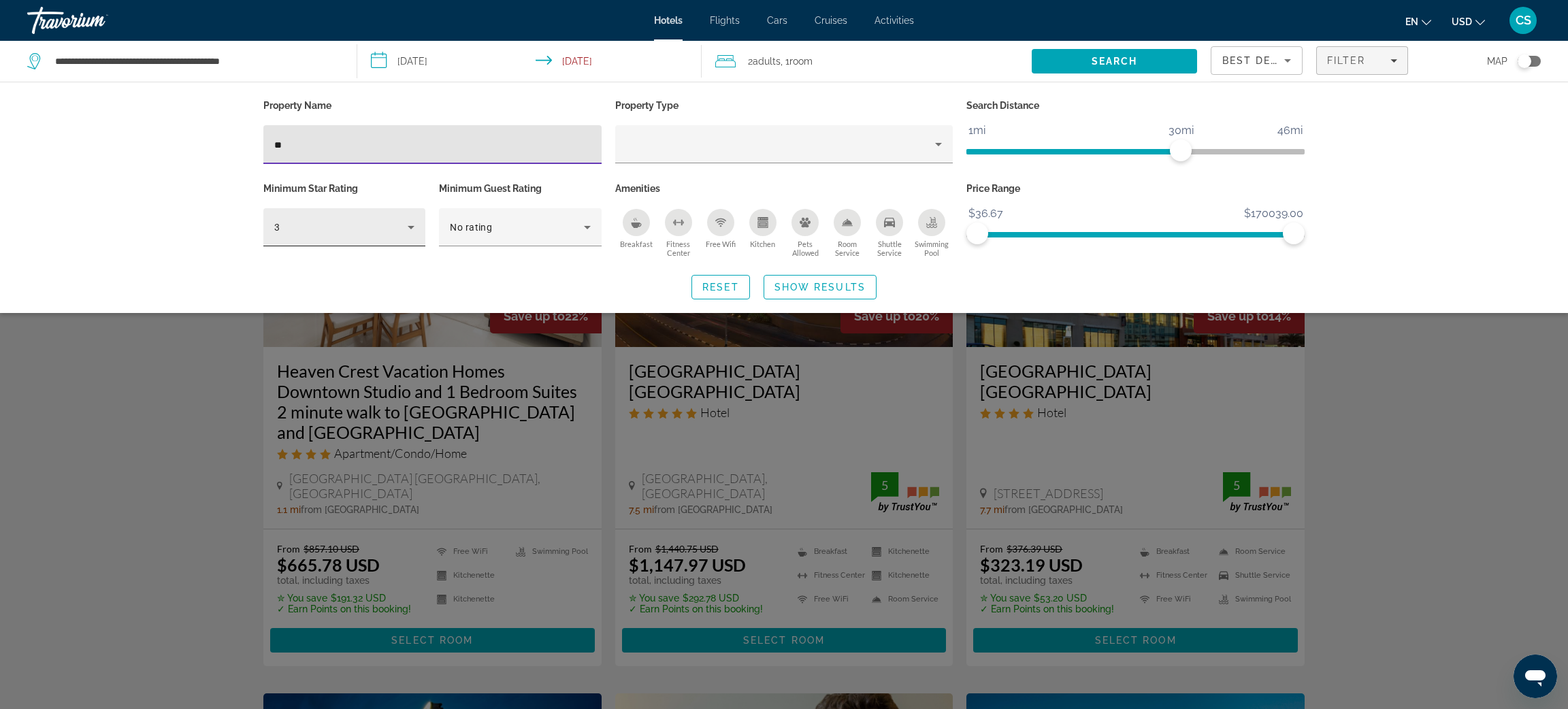
type input "*"
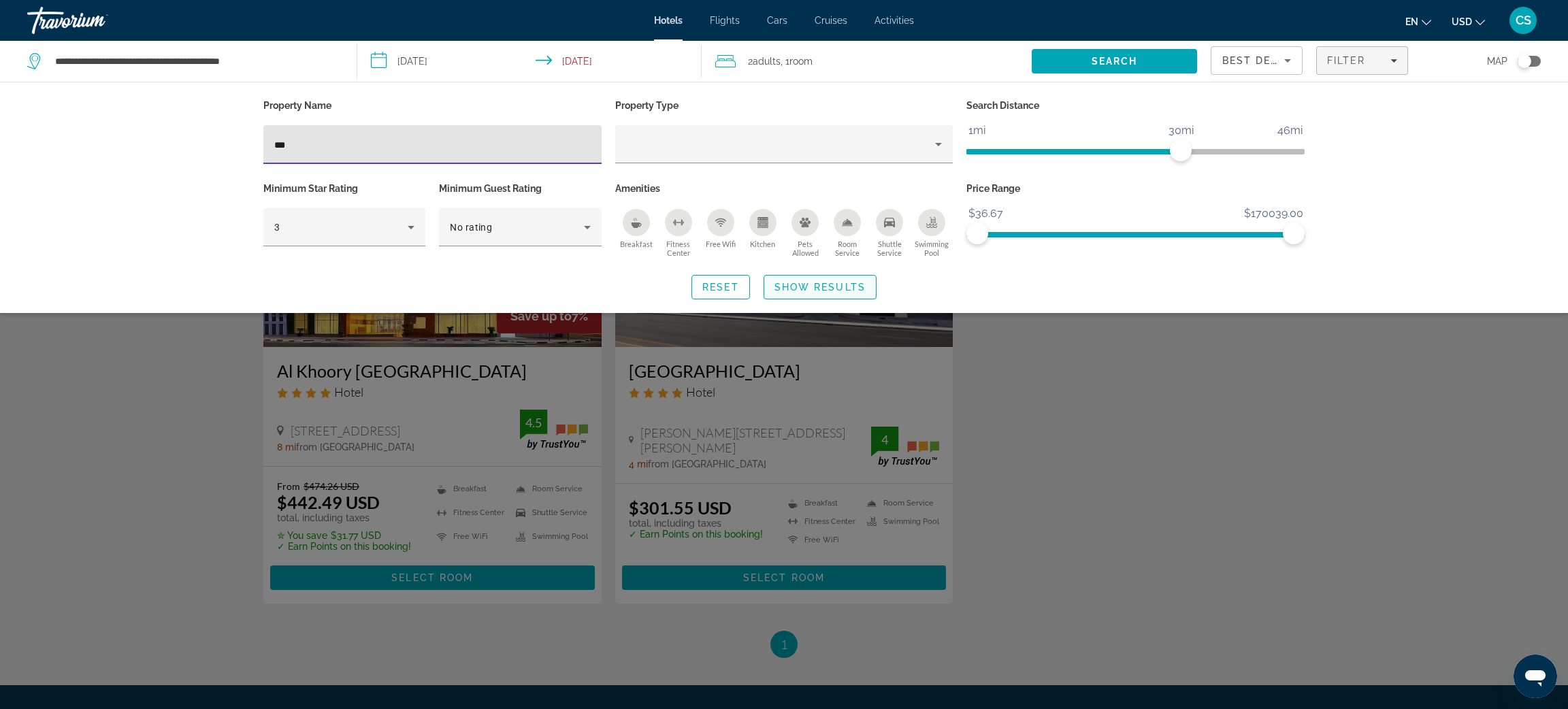
type input "***"
click at [819, 293] on span "Show Results" at bounding box center [820, 286] width 91 height 10
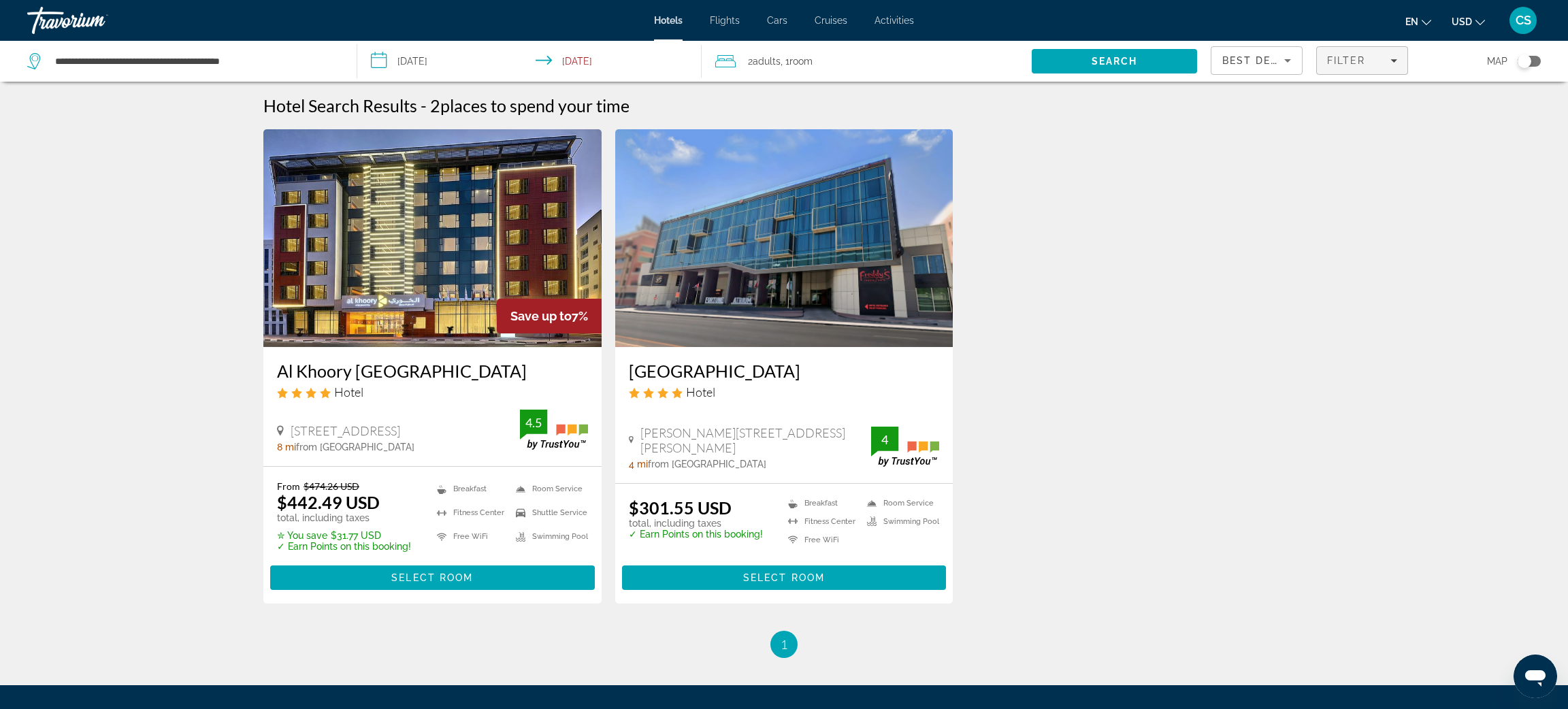
click at [1333, 55] on span "Filter" at bounding box center [1347, 60] width 39 height 10
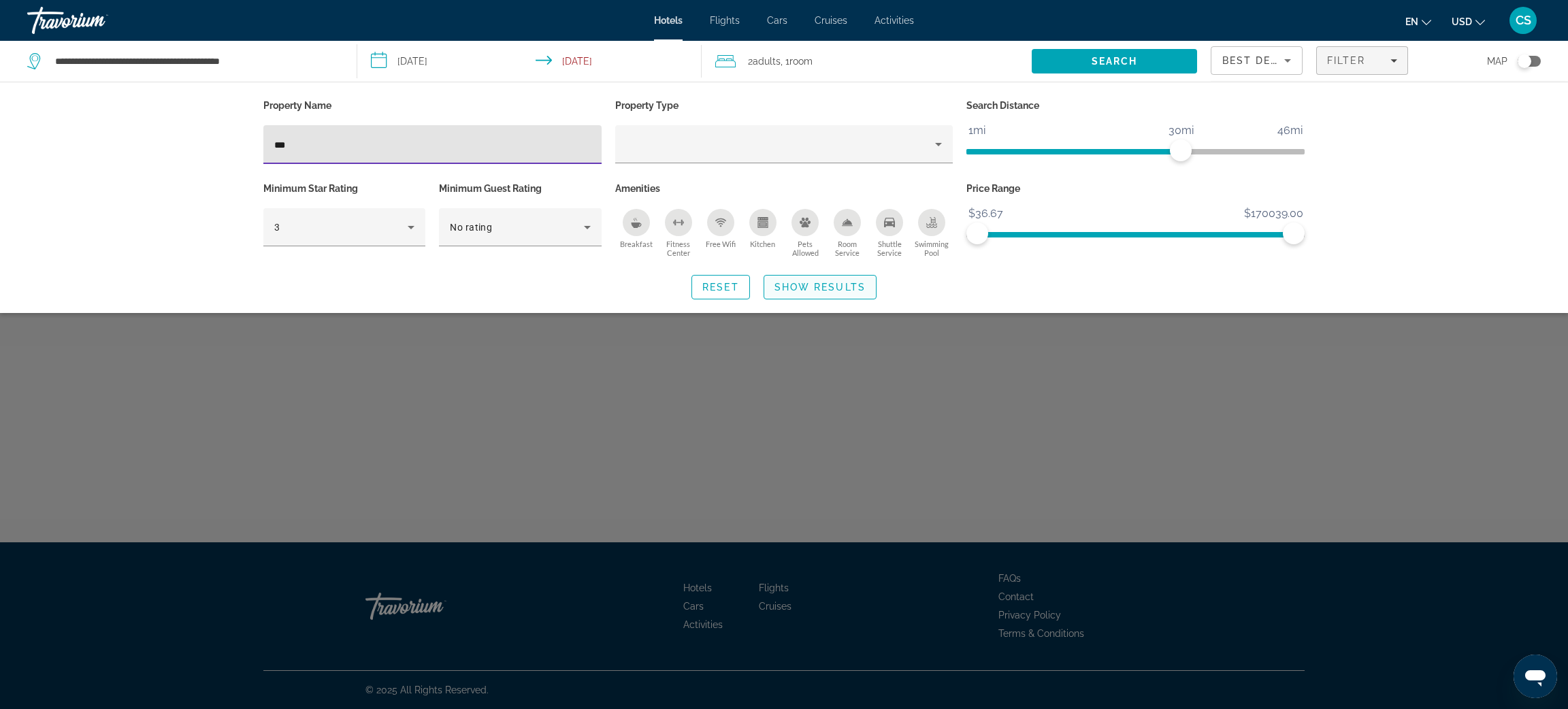
type input "***"
click at [771, 290] on span "Search widget" at bounding box center [820, 287] width 111 height 32
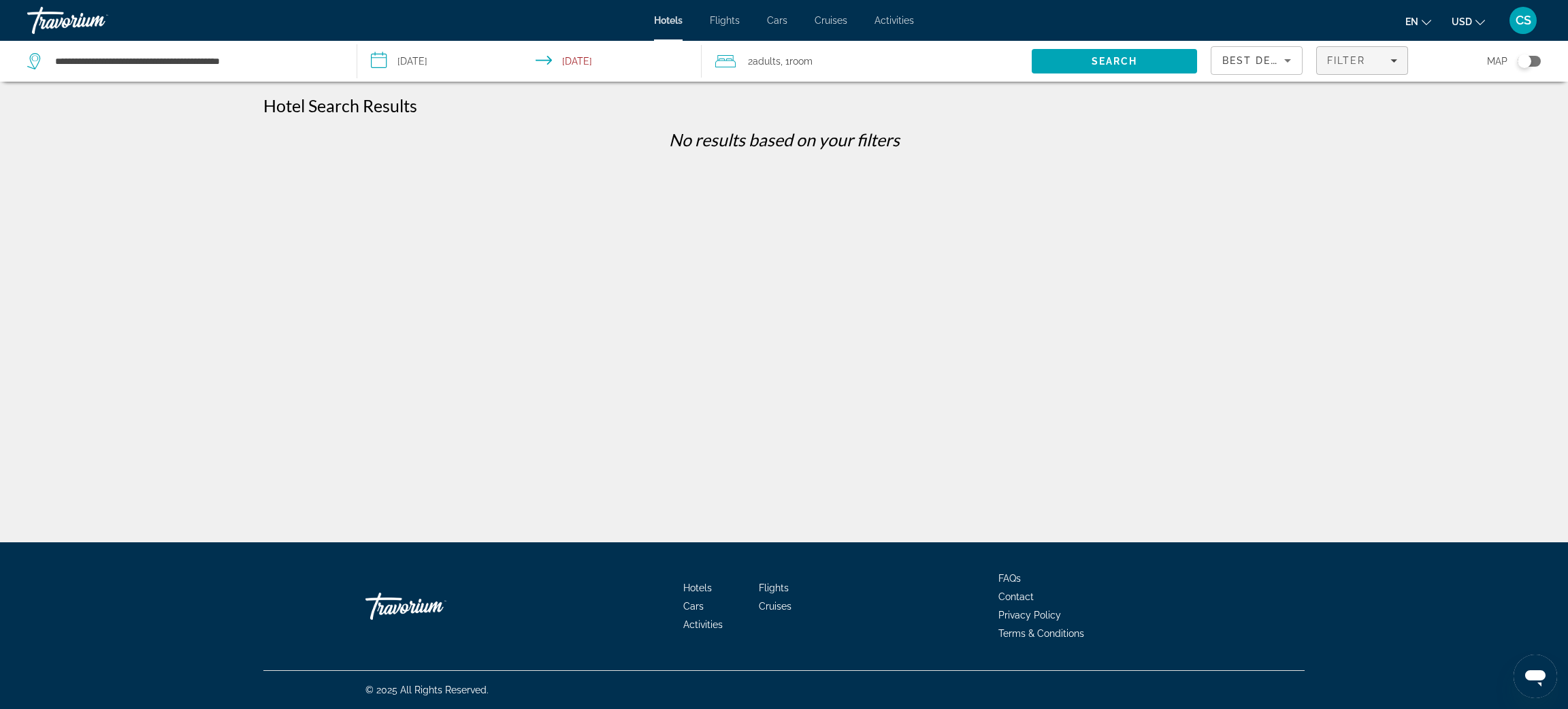
click at [1335, 55] on span "Filter" at bounding box center [1347, 60] width 39 height 10
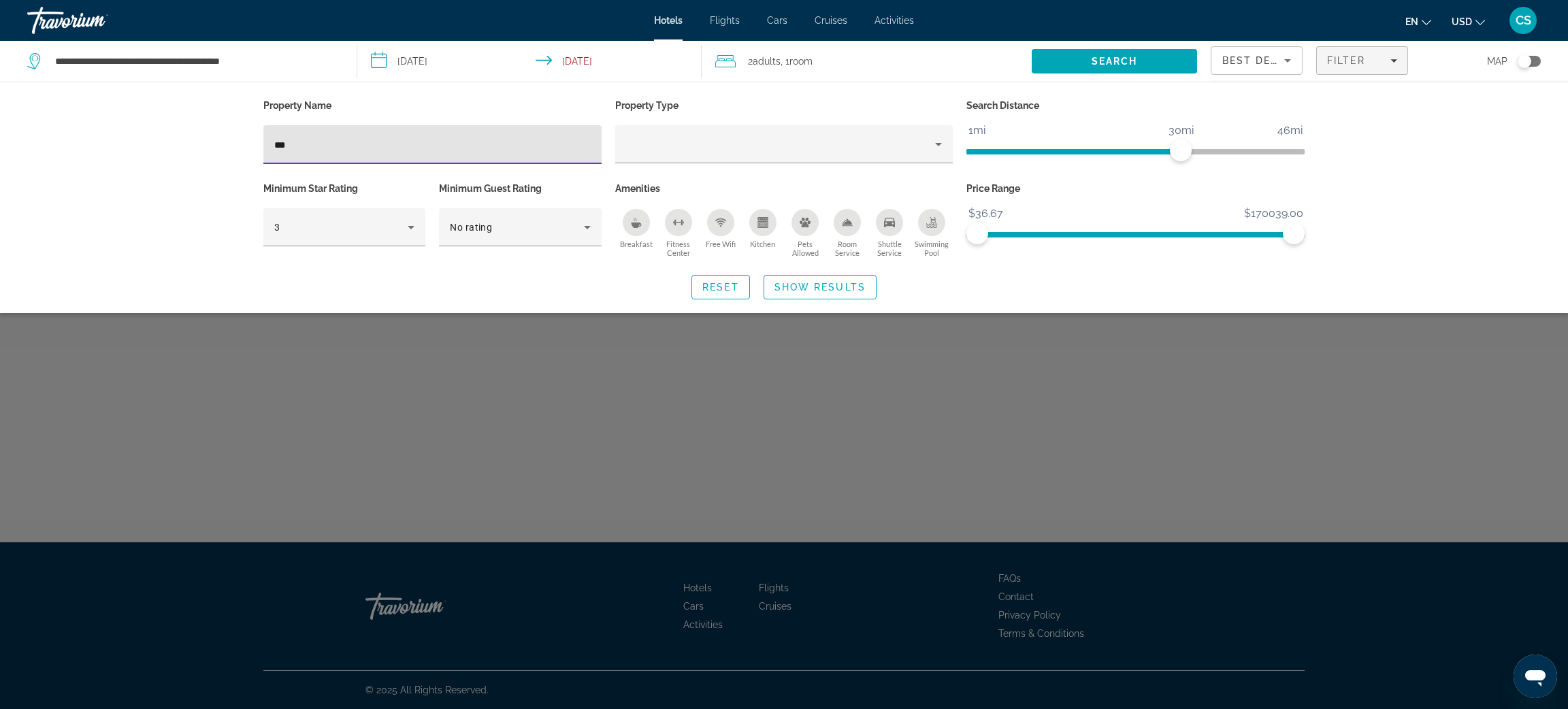
click at [404, 61] on input "**********" at bounding box center [532, 64] width 349 height 45
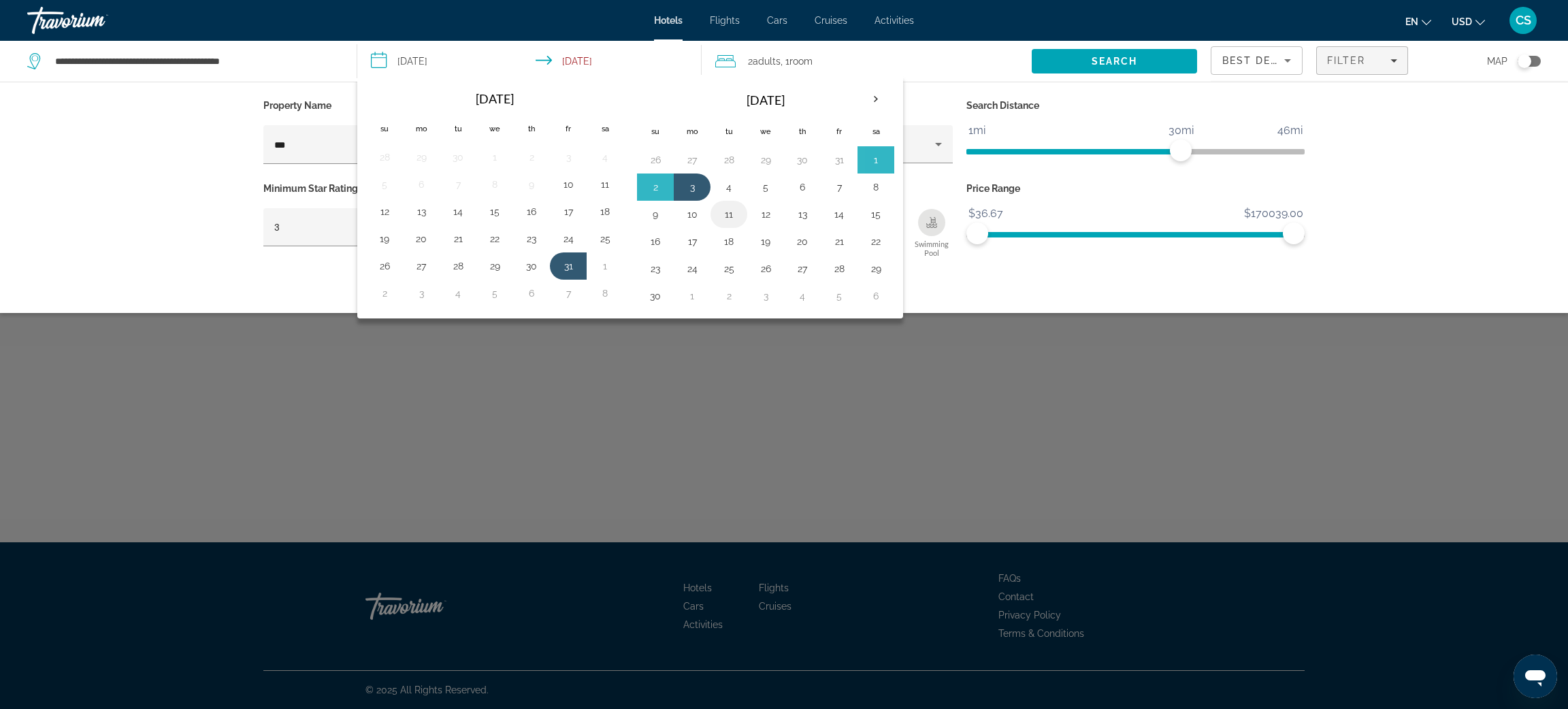
click at [732, 219] on button "11" at bounding box center [729, 215] width 22 height 19
click at [806, 215] on button "13" at bounding box center [802, 215] width 22 height 19
type input "**********"
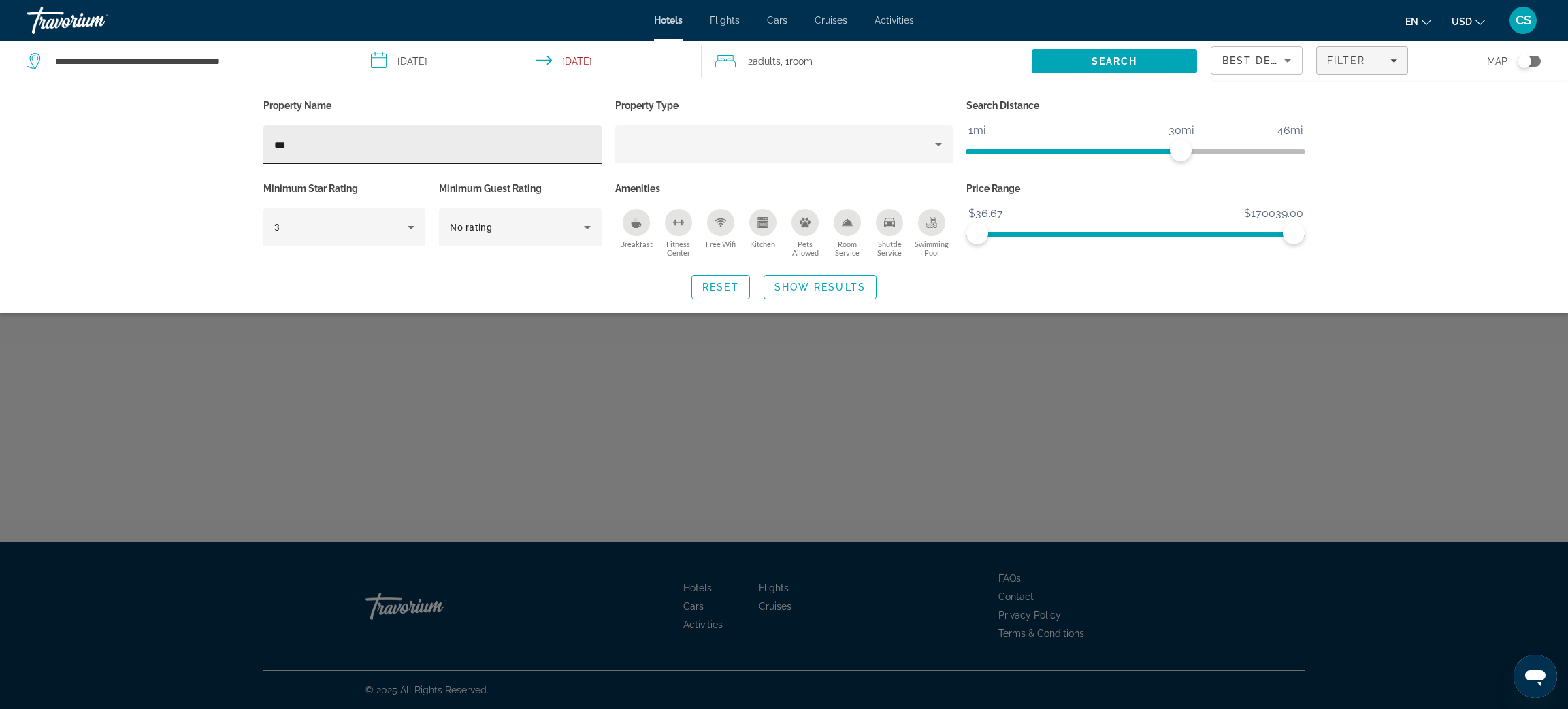
click at [312, 149] on input "***" at bounding box center [433, 145] width 316 height 16
type input "*"
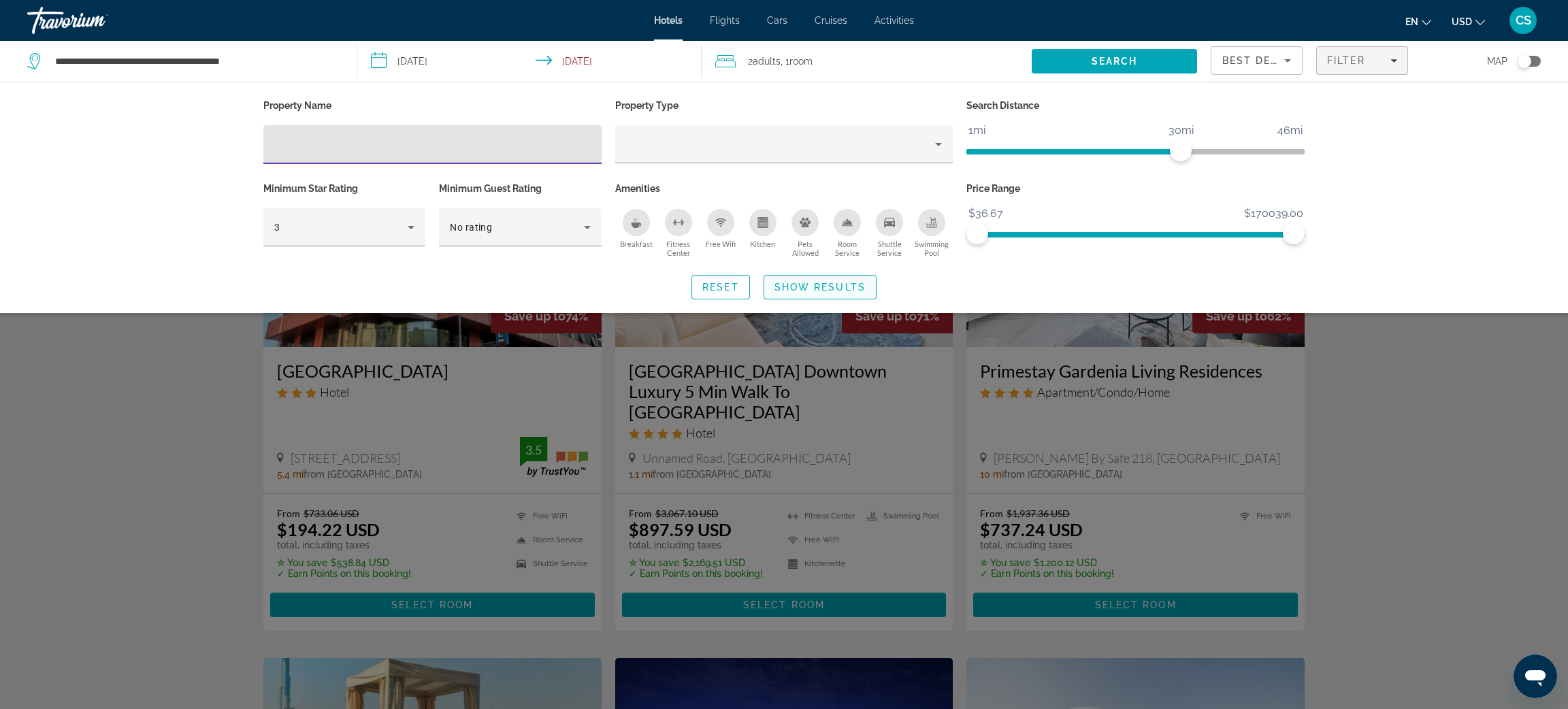
click at [813, 283] on span "Show Results" at bounding box center [820, 286] width 91 height 10
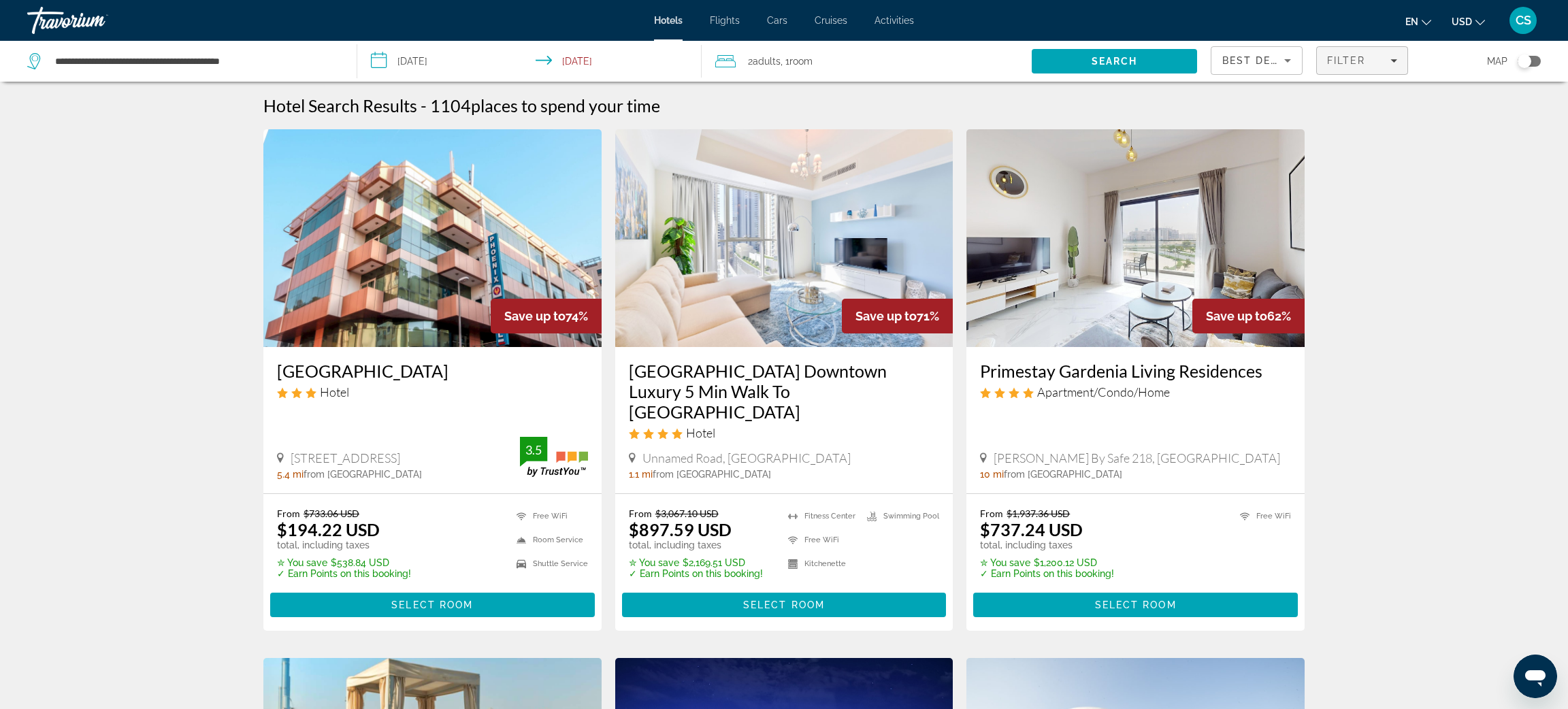
click at [1353, 53] on span "Filters" at bounding box center [1362, 60] width 90 height 32
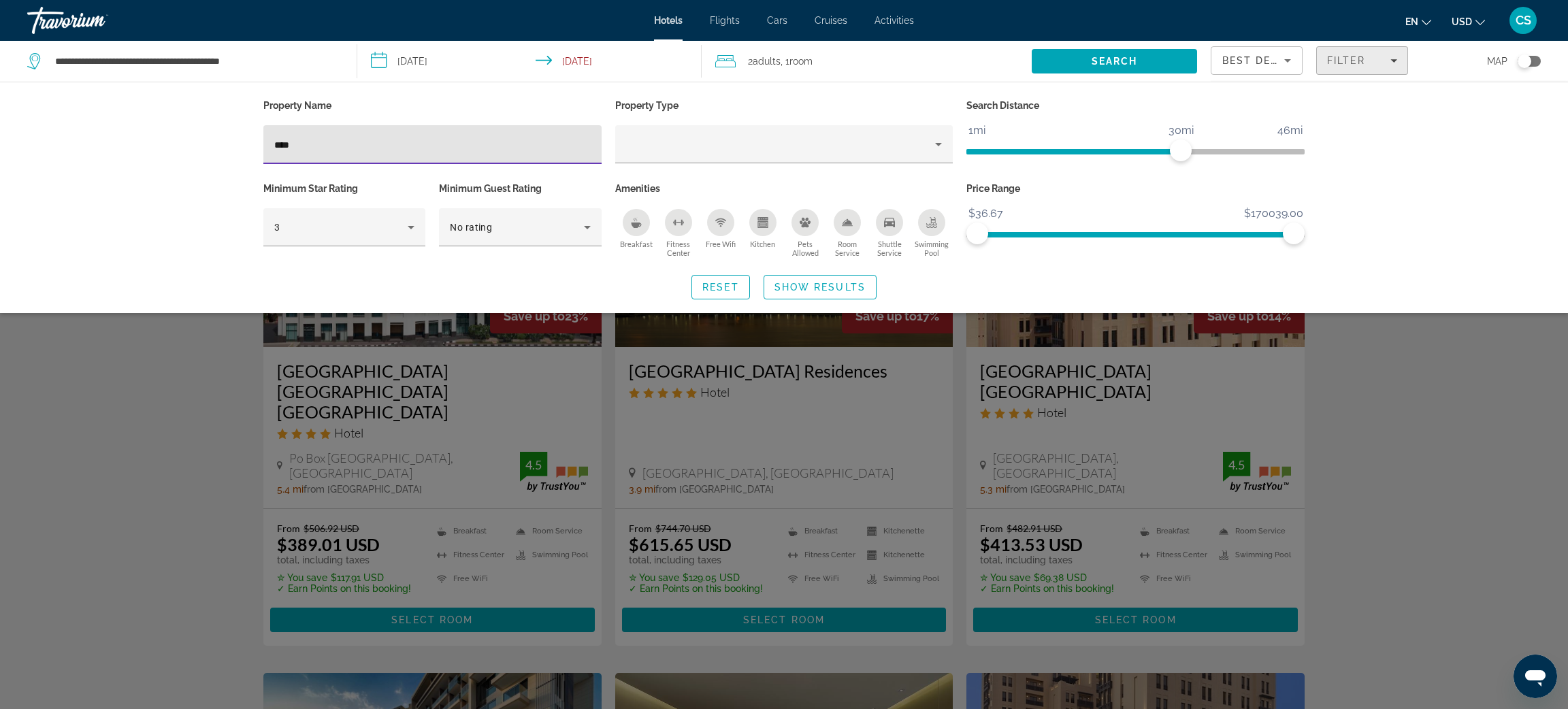
type input "*****"
type input "**********"
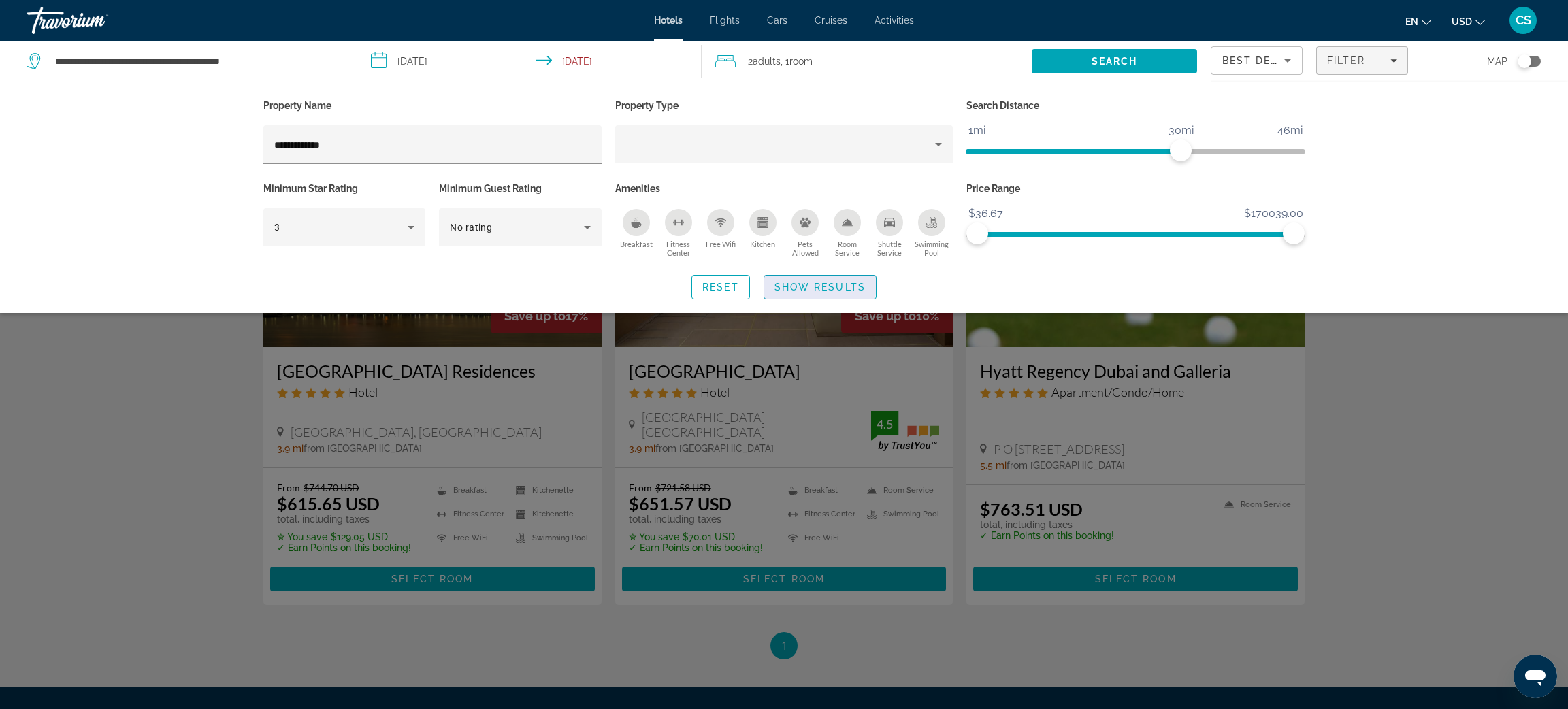
click at [791, 286] on span "Show Results" at bounding box center [820, 286] width 91 height 10
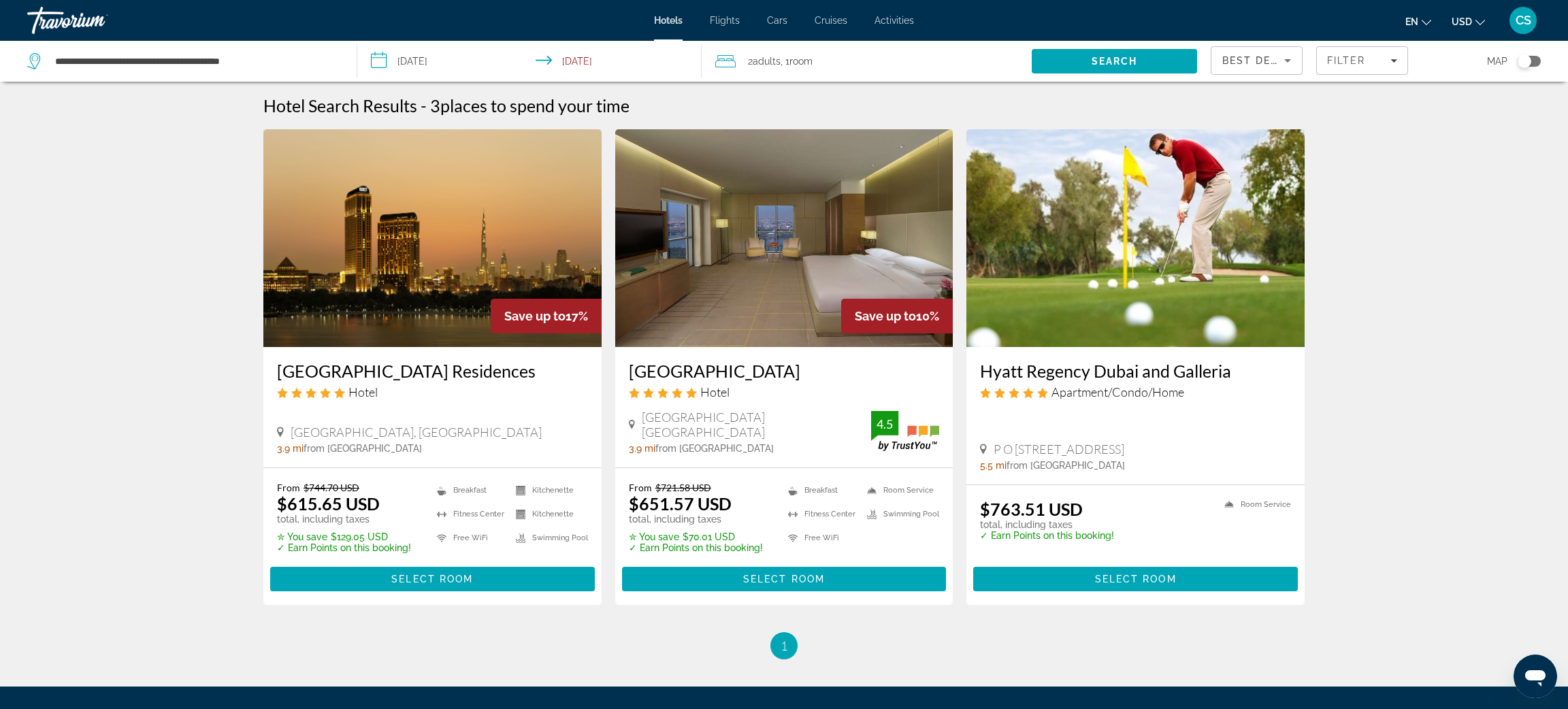
click at [734, 307] on img "Main content" at bounding box center [784, 238] width 338 height 218
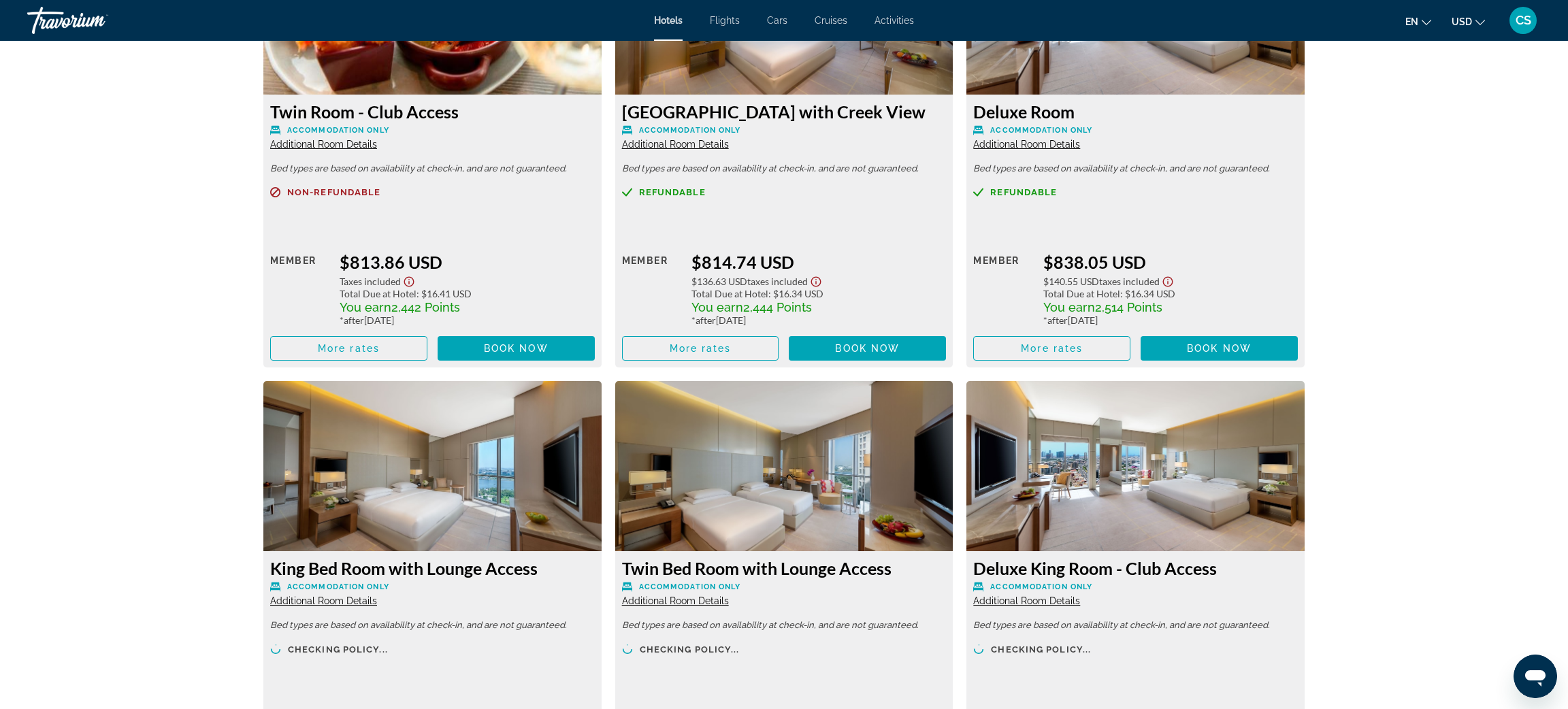
scroll to position [3397, 0]
